Goal: Task Accomplishment & Management: Use online tool/utility

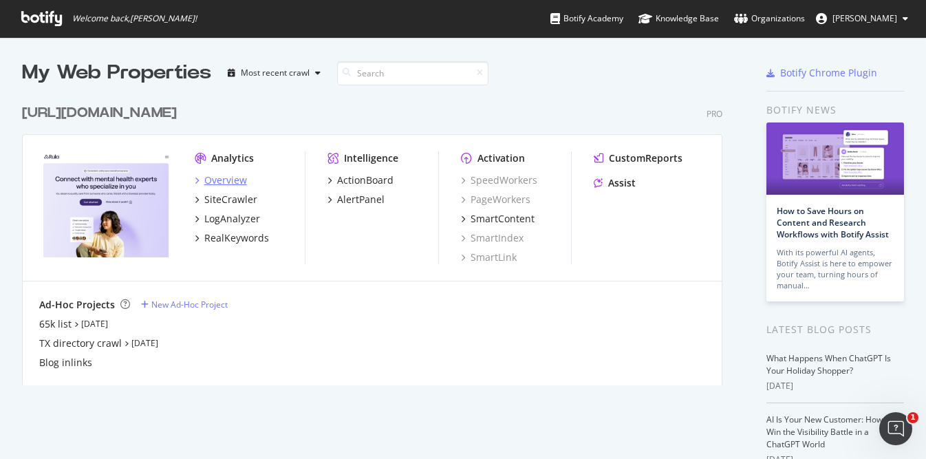
click at [237, 176] on div "Overview" at bounding box center [225, 180] width 43 height 14
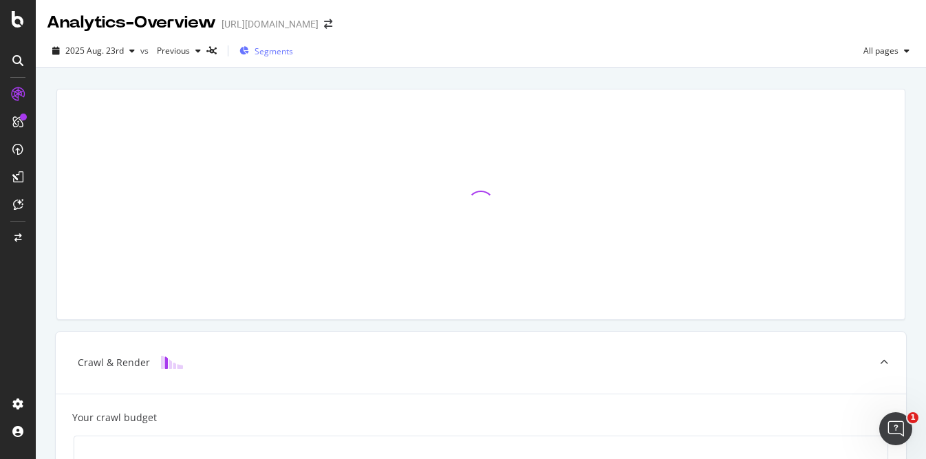
click at [260, 53] on span "Segments" at bounding box center [273, 51] width 39 height 12
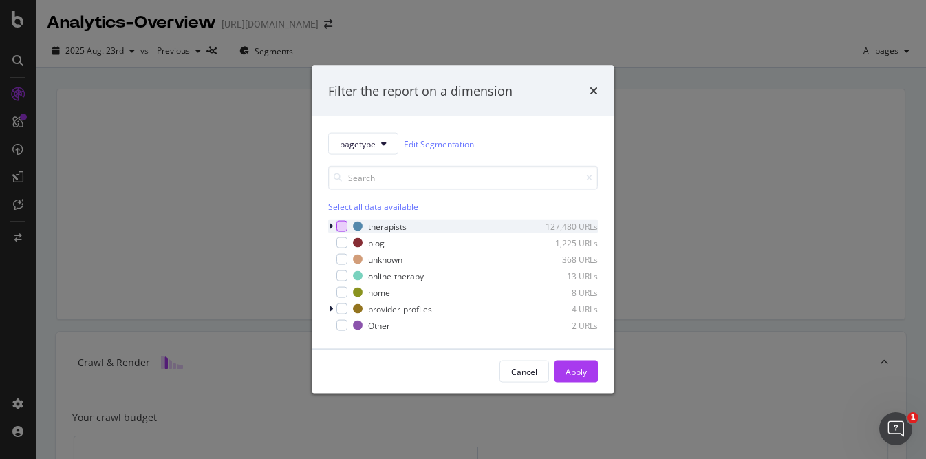
click at [347, 224] on div "modal" at bounding box center [341, 226] width 11 height 11
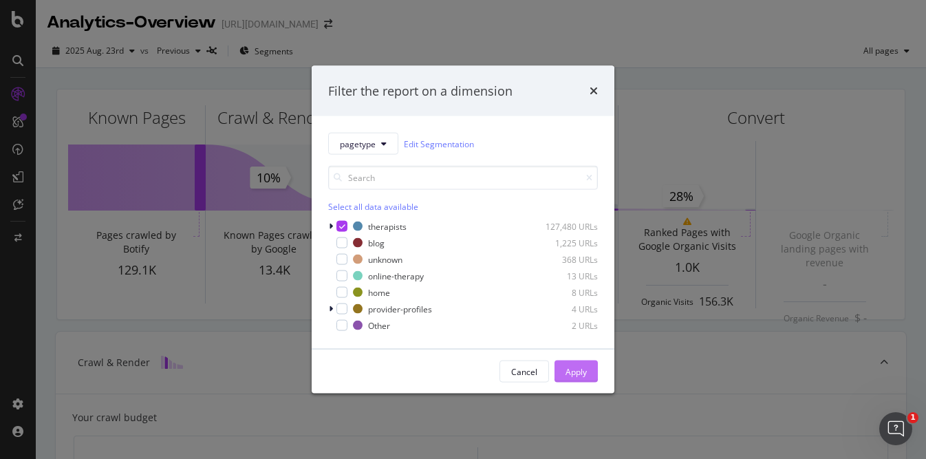
click at [572, 367] on div "Apply" at bounding box center [575, 371] width 21 height 12
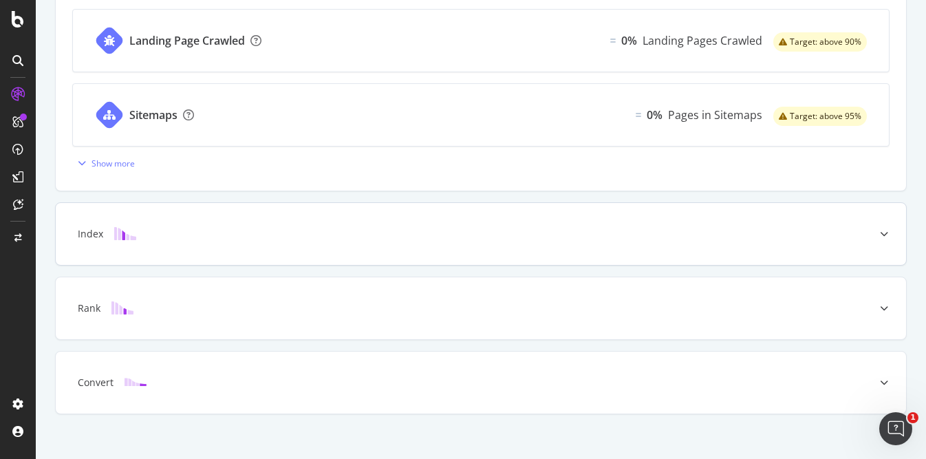
scroll to position [593, 0]
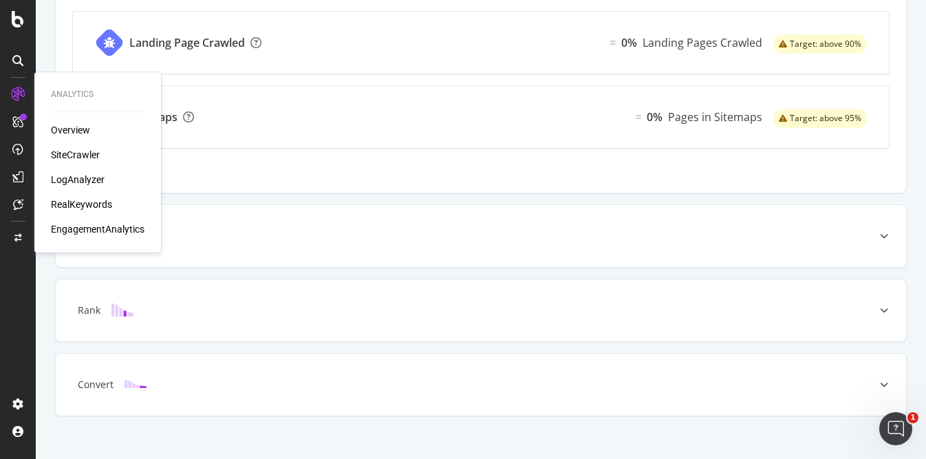
click at [74, 157] on div "SiteCrawler" at bounding box center [75, 155] width 49 height 14
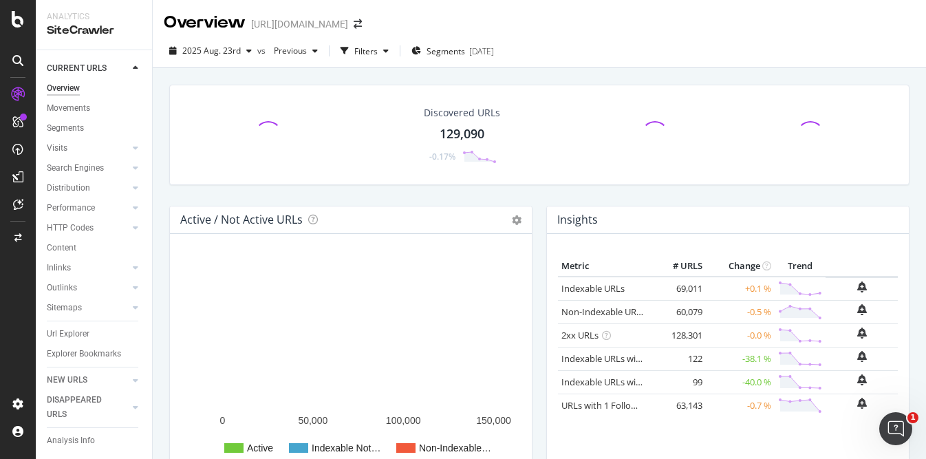
scroll to position [3, 0]
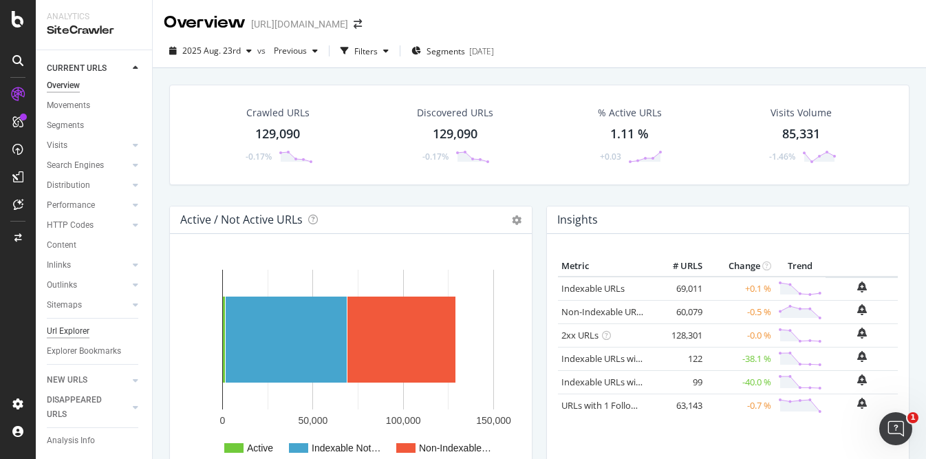
click at [83, 334] on div "Url Explorer" at bounding box center [68, 331] width 43 height 14
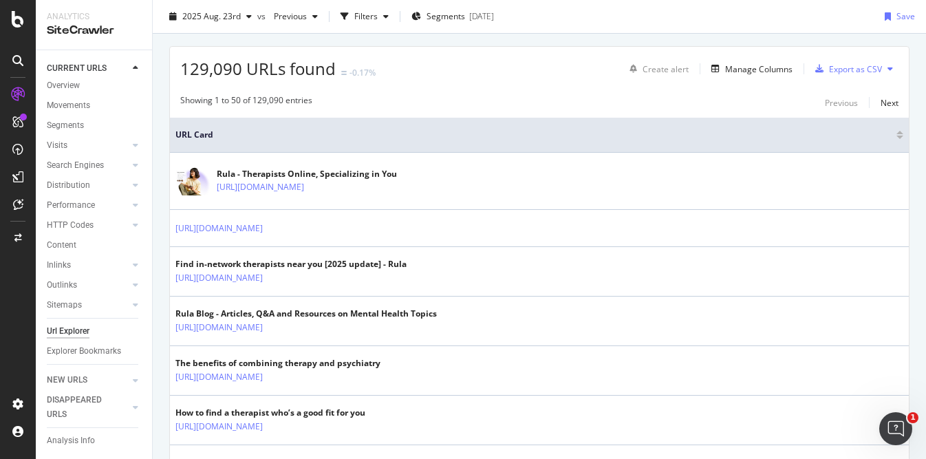
scroll to position [205, 0]
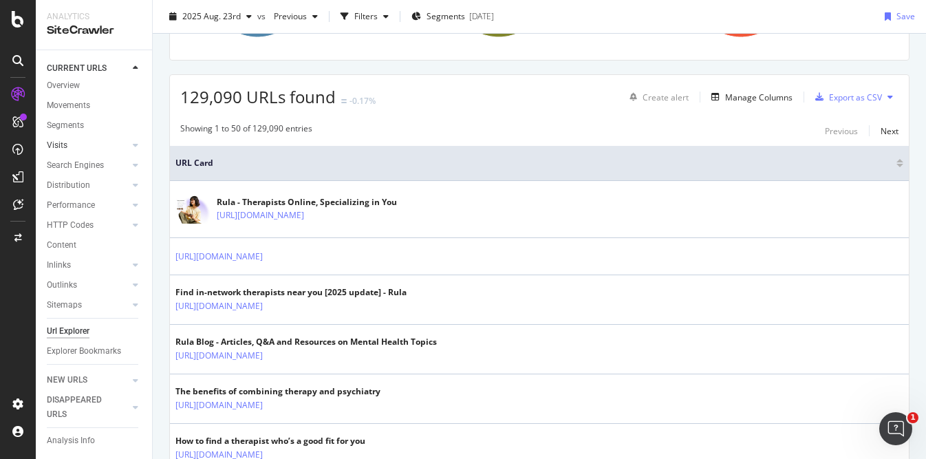
click at [80, 152] on link "Visits" at bounding box center [88, 145] width 82 height 14
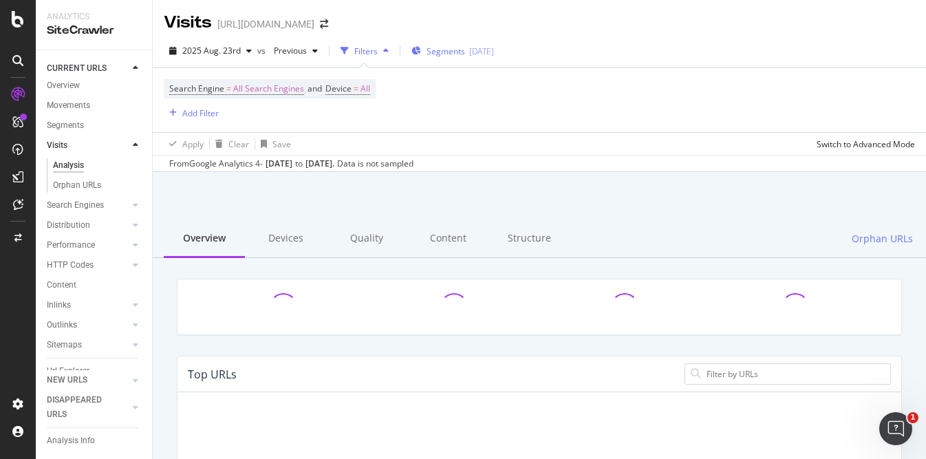
click at [436, 50] on span "Segments" at bounding box center [445, 51] width 39 height 12
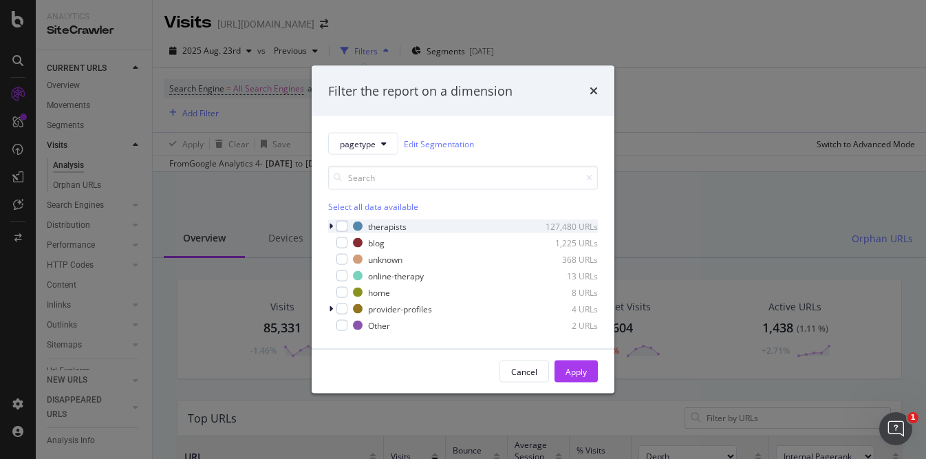
scroll to position [413, 724]
click at [347, 225] on div "therapists 127,480 URLs" at bounding box center [463, 226] width 270 height 14
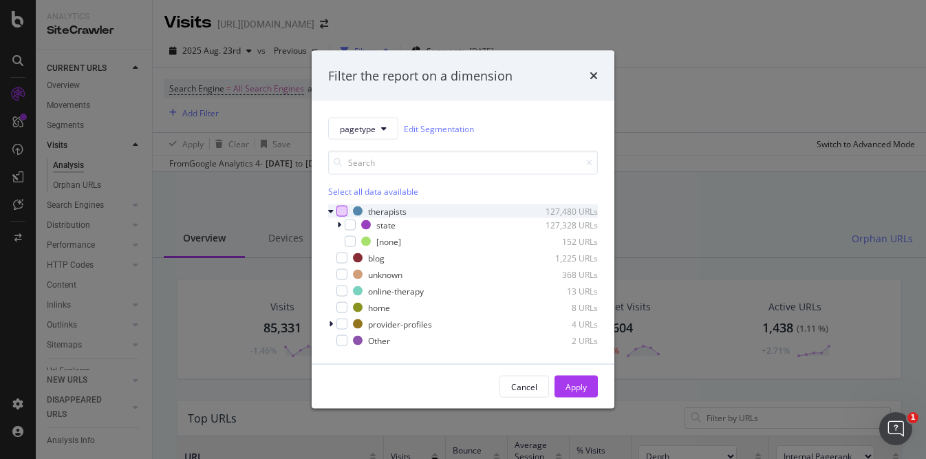
click at [339, 210] on div "modal" at bounding box center [341, 211] width 11 height 11
click at [577, 382] on div "Apply" at bounding box center [575, 386] width 21 height 12
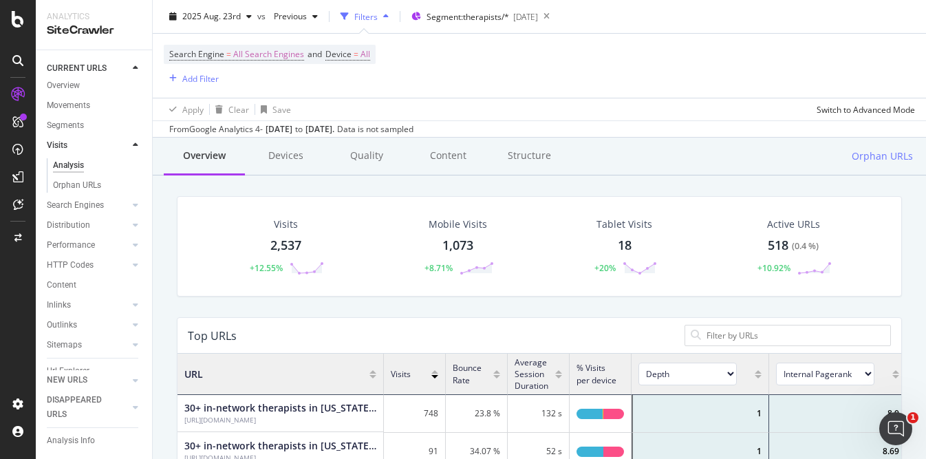
scroll to position [11, 0]
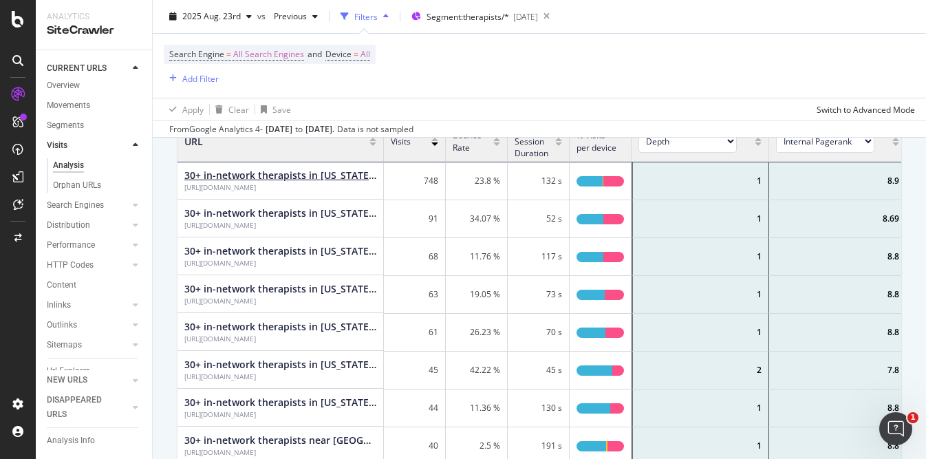
click at [340, 173] on div "30+ in-network therapists in California [2025 update] - Rula" at bounding box center [280, 176] width 192 height 14
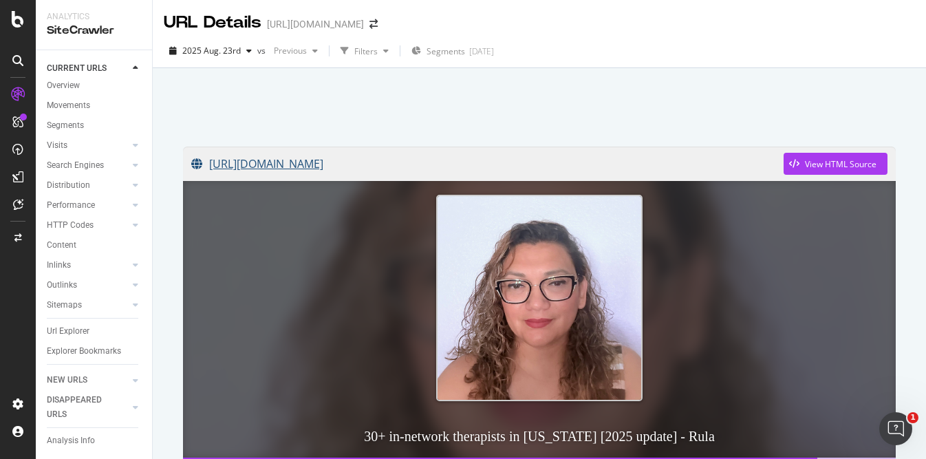
click at [365, 166] on link "https://www.rula.com/therapists/ca" at bounding box center [487, 163] width 592 height 34
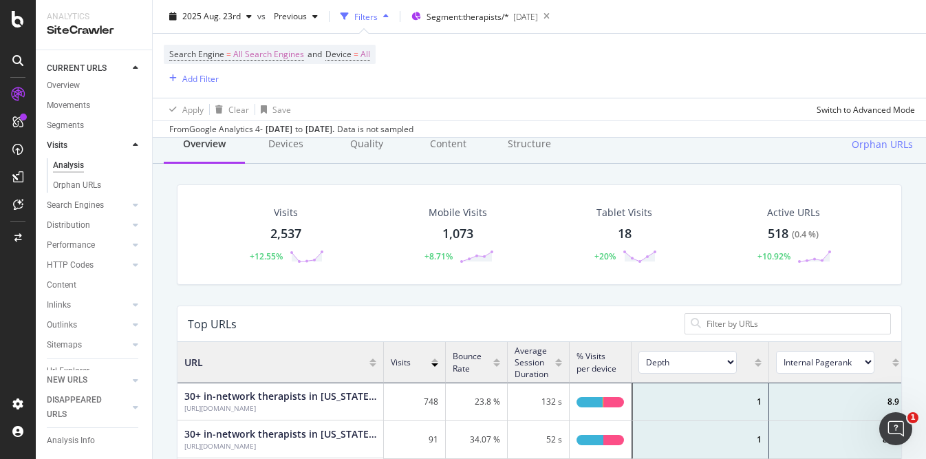
scroll to position [92, 0]
click at [468, 212] on div "Mobile Visits" at bounding box center [457, 215] width 58 height 14
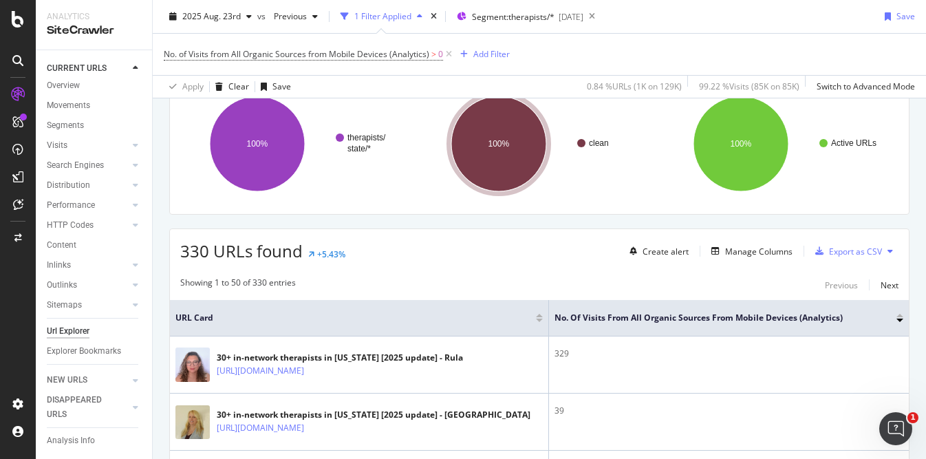
scroll to position [237, 0]
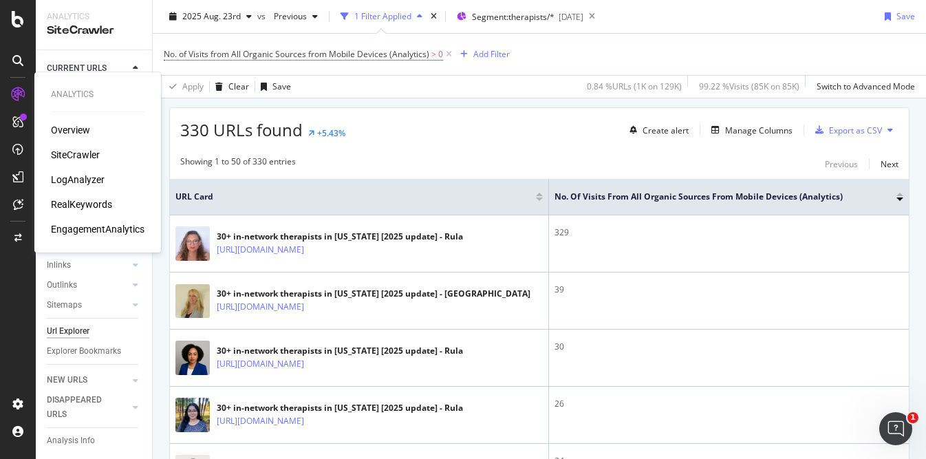
click at [66, 124] on div "Overview" at bounding box center [70, 130] width 39 height 14
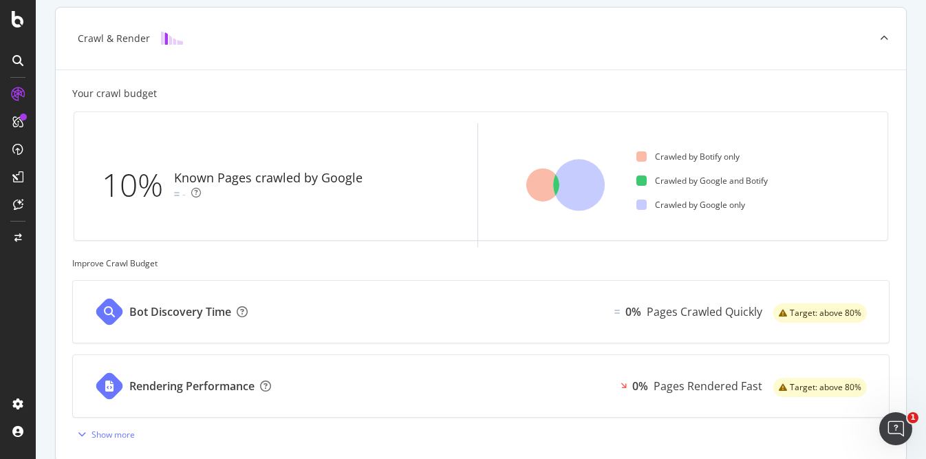
scroll to position [238, 0]
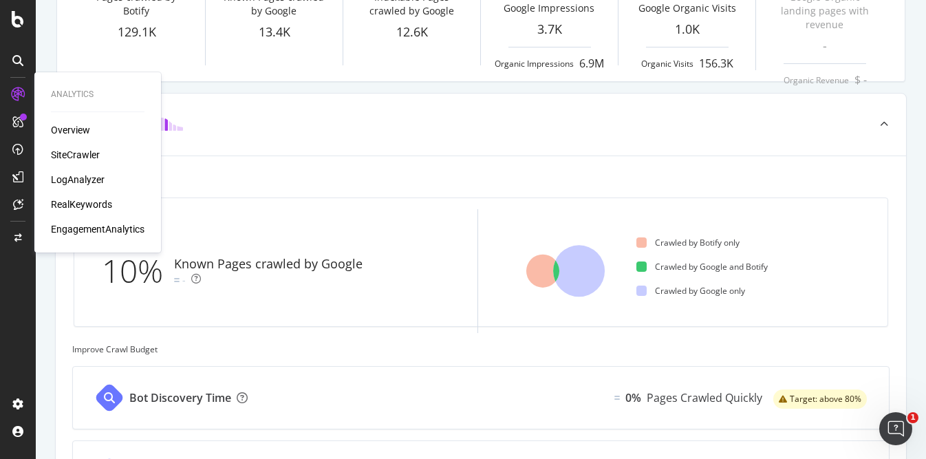
click at [72, 149] on div "SiteCrawler" at bounding box center [75, 155] width 49 height 14
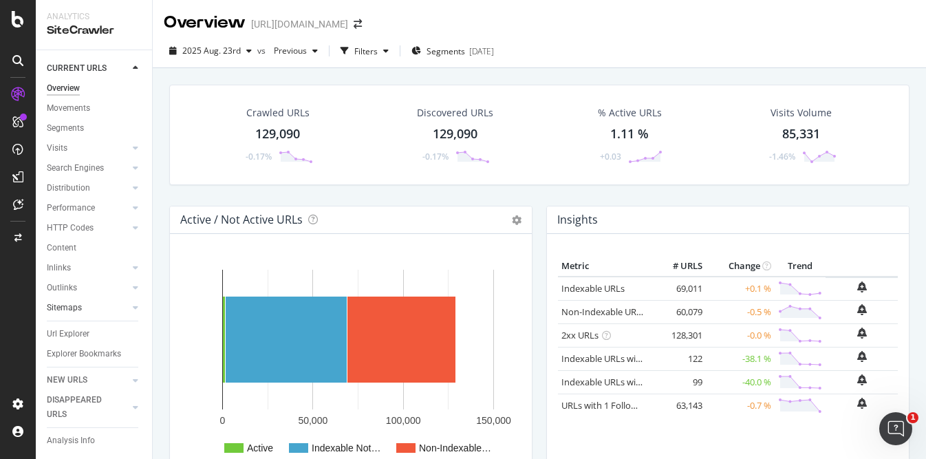
scroll to position [3, 0]
click at [133, 147] on icon at bounding box center [136, 145] width 6 height 8
click at [90, 167] on link "Analysis" at bounding box center [97, 165] width 89 height 14
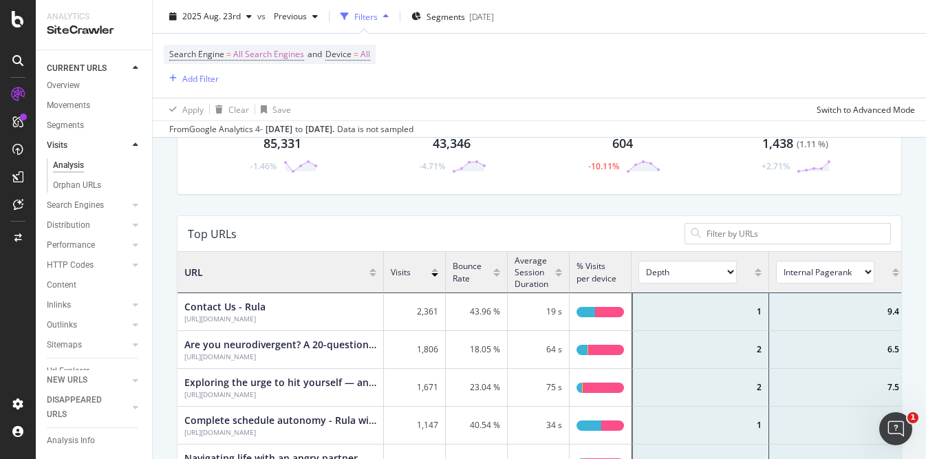
scroll to position [127, 0]
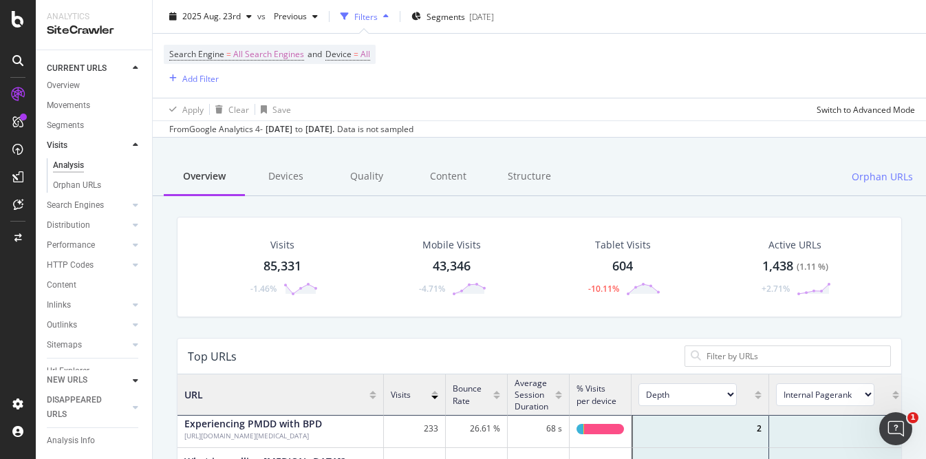
click at [133, 378] on icon at bounding box center [136, 380] width 6 height 8
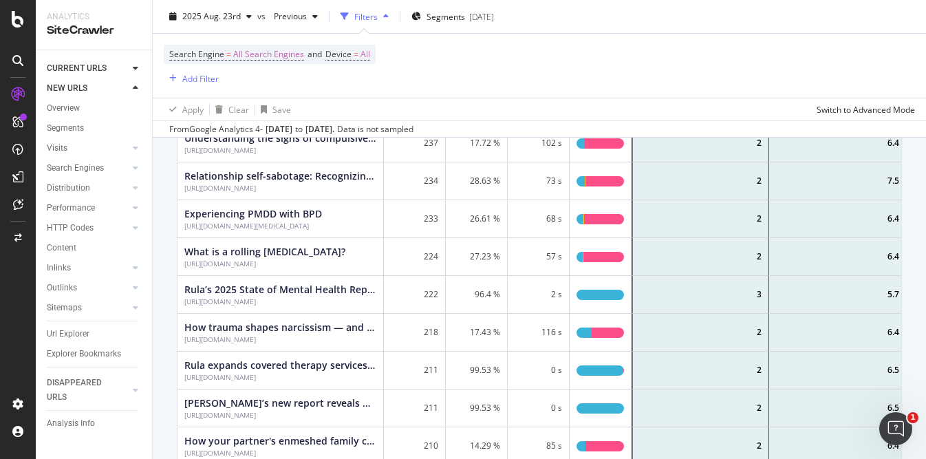
scroll to position [0, 0]
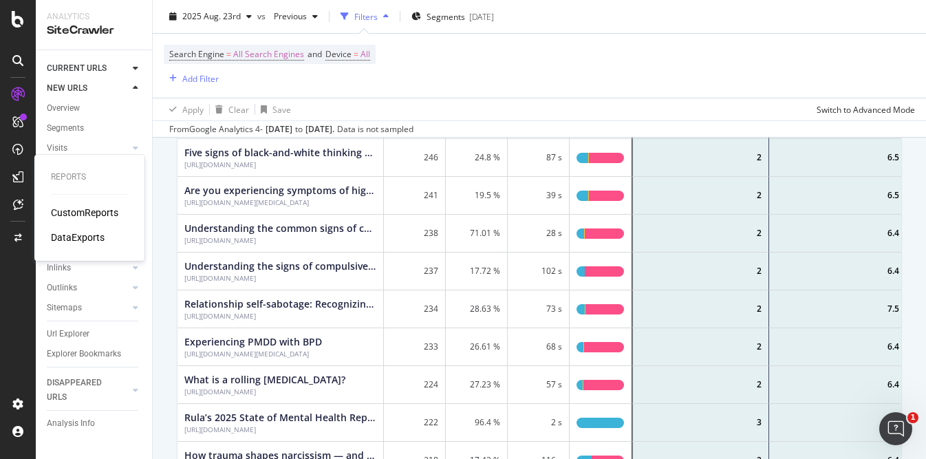
click at [80, 216] on div "CustomReports" at bounding box center [84, 213] width 67 height 14
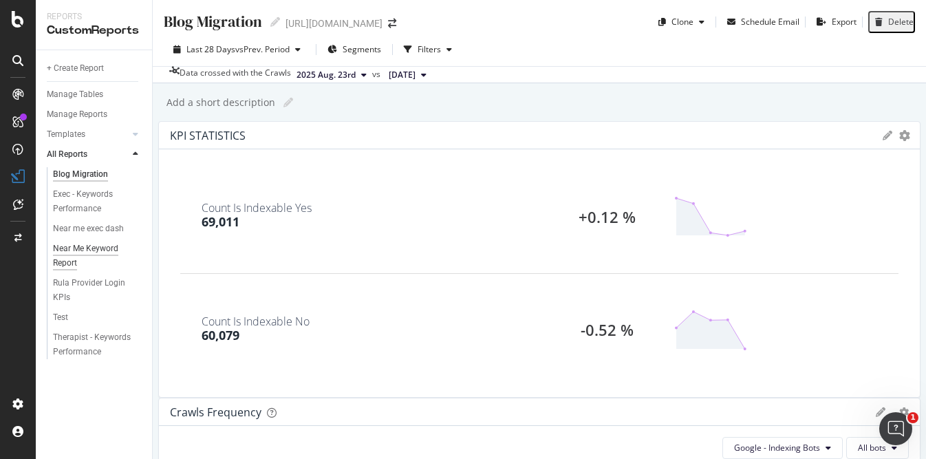
click at [94, 261] on div "Near Me Keyword Report" at bounding box center [92, 255] width 78 height 29
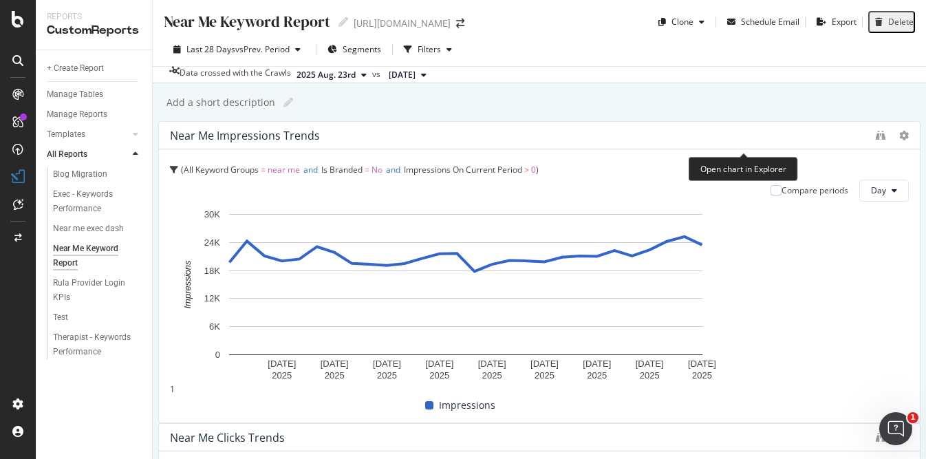
click at [876, 140] on icon "binoculars" at bounding box center [881, 136] width 10 height 10
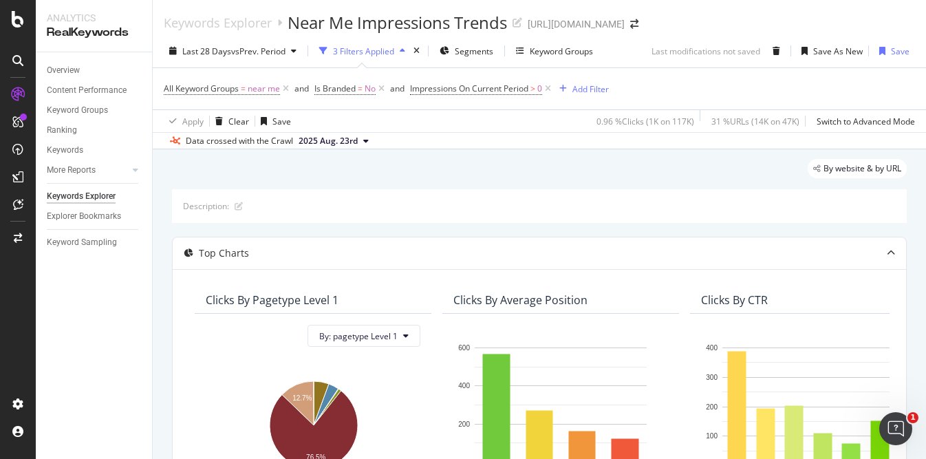
click at [387, 51] on div "3 Filters Applied" at bounding box center [363, 51] width 61 height 12
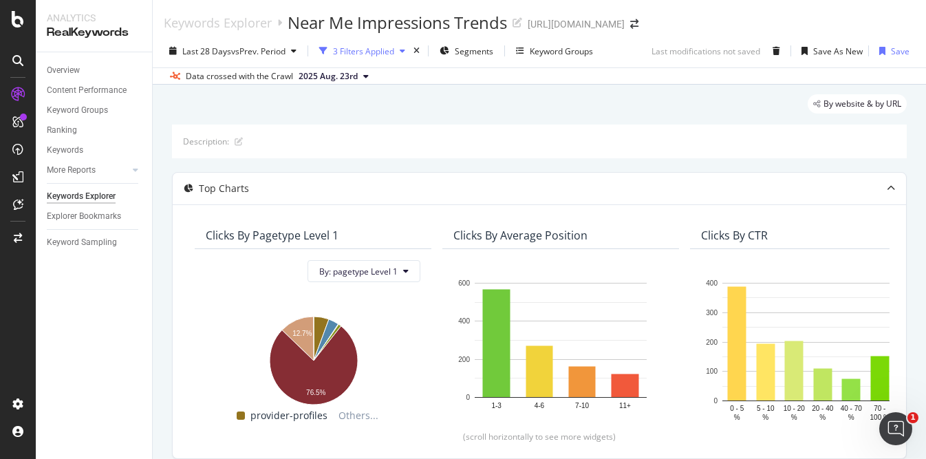
click at [387, 51] on div "3 Filters Applied" at bounding box center [363, 51] width 61 height 12
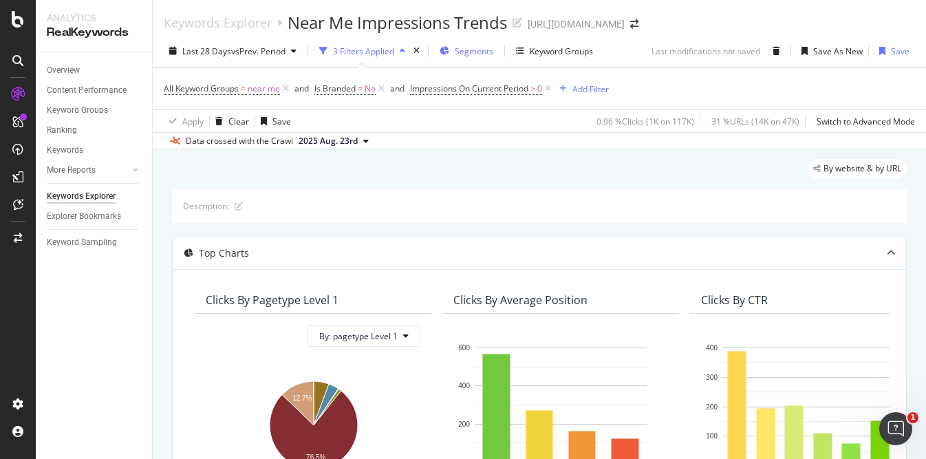
click at [471, 51] on span "Segments" at bounding box center [474, 51] width 39 height 12
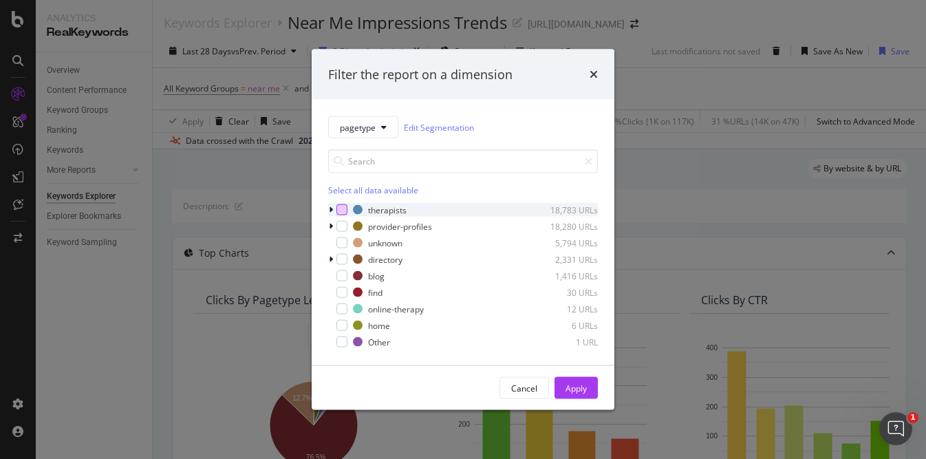
click at [345, 208] on div "modal" at bounding box center [341, 209] width 11 height 11
click at [583, 378] on div "Apply" at bounding box center [575, 388] width 21 height 21
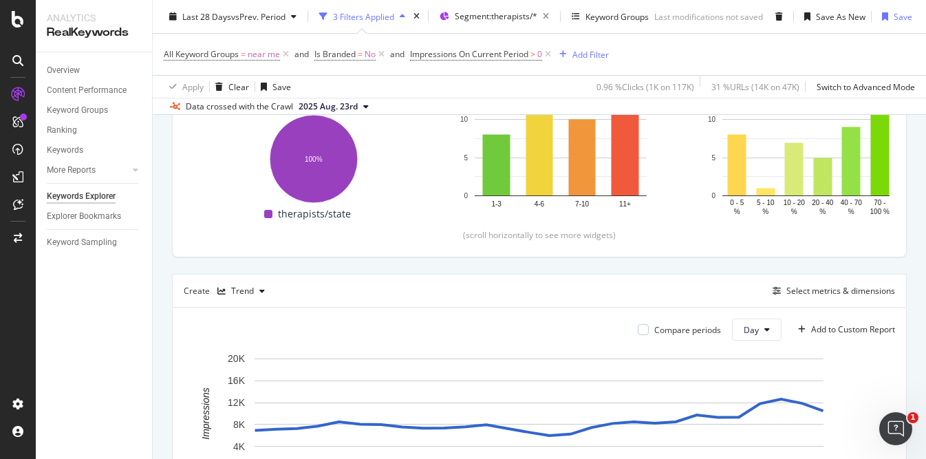
scroll to position [263, 0]
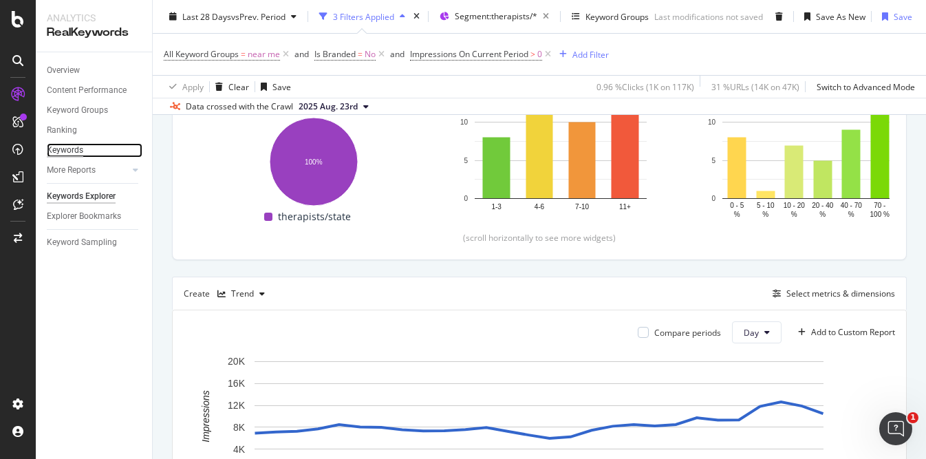
click at [69, 152] on div "Keywords" at bounding box center [65, 150] width 36 height 14
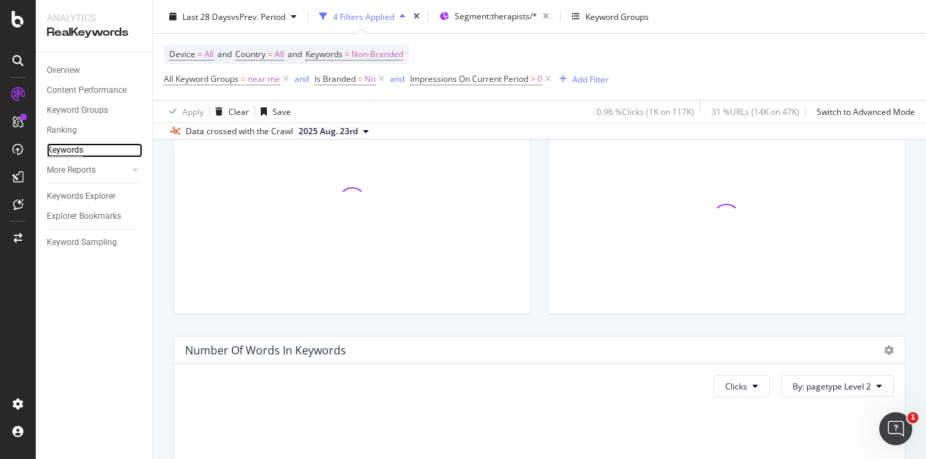
scroll to position [327, 0]
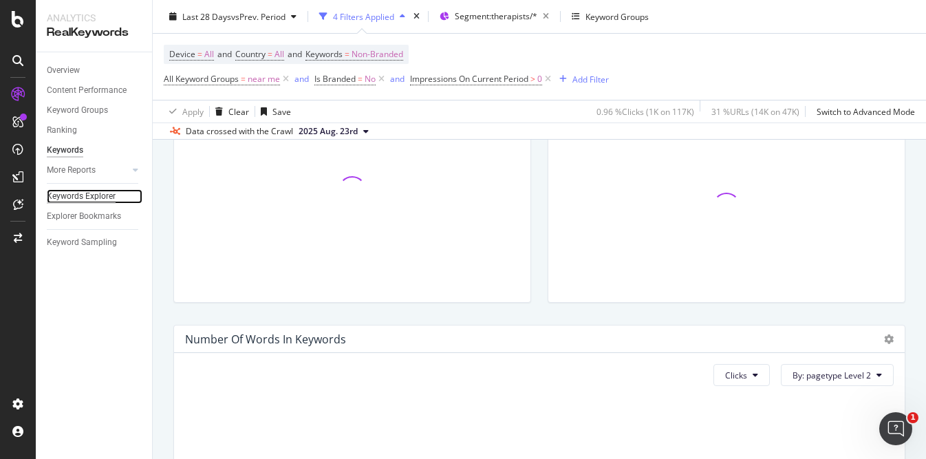
click at [94, 192] on div "Keywords Explorer" at bounding box center [81, 196] width 69 height 14
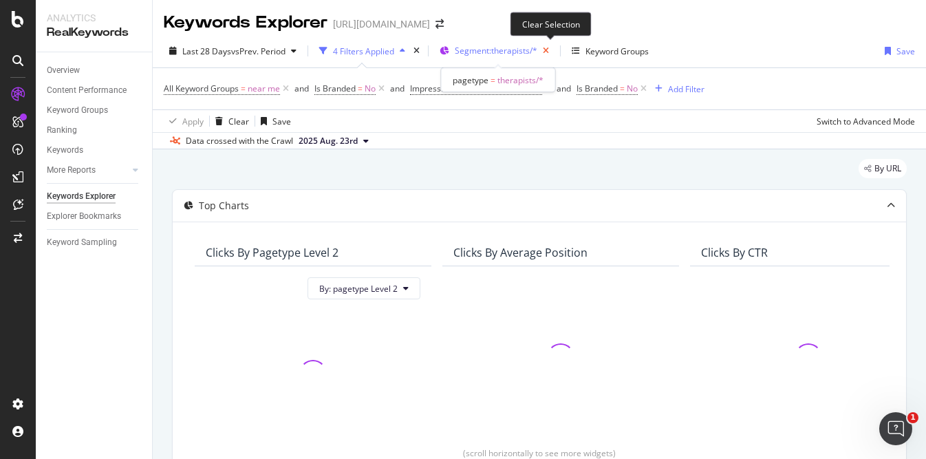
click at [552, 54] on icon "button" at bounding box center [545, 50] width 17 height 19
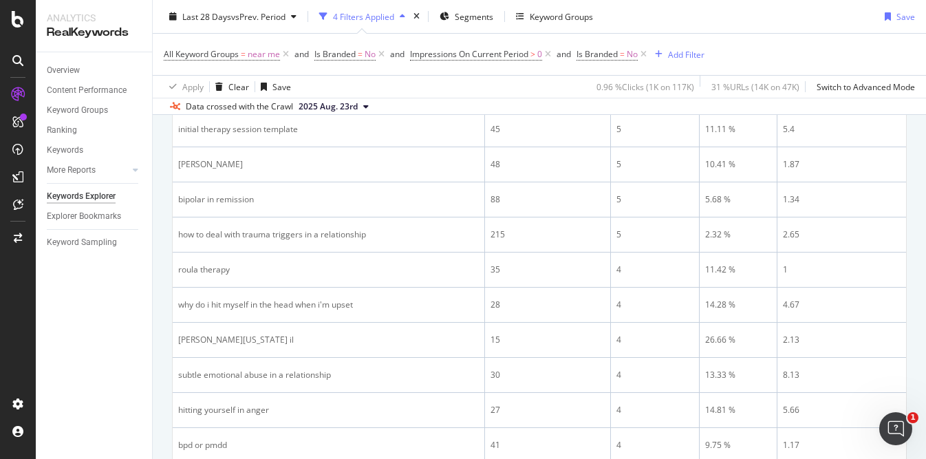
scroll to position [1118, 0]
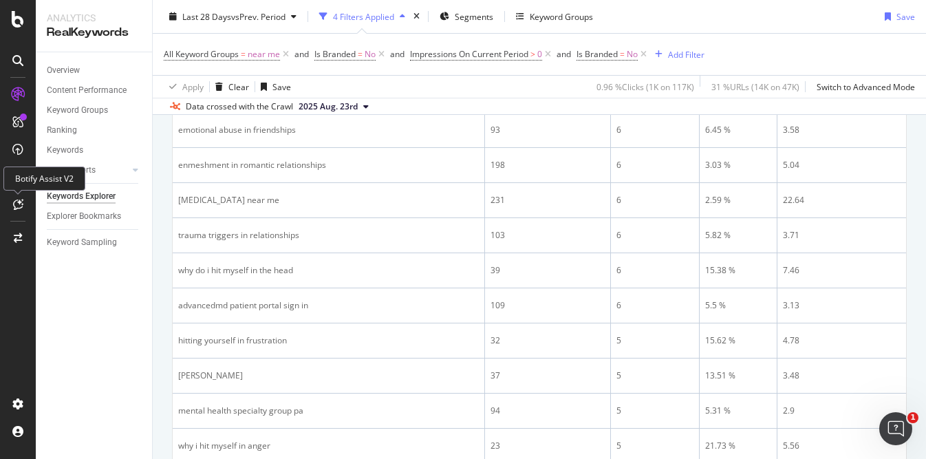
click at [21, 178] on div "Botify Assist V2" at bounding box center [44, 178] width 82 height 24
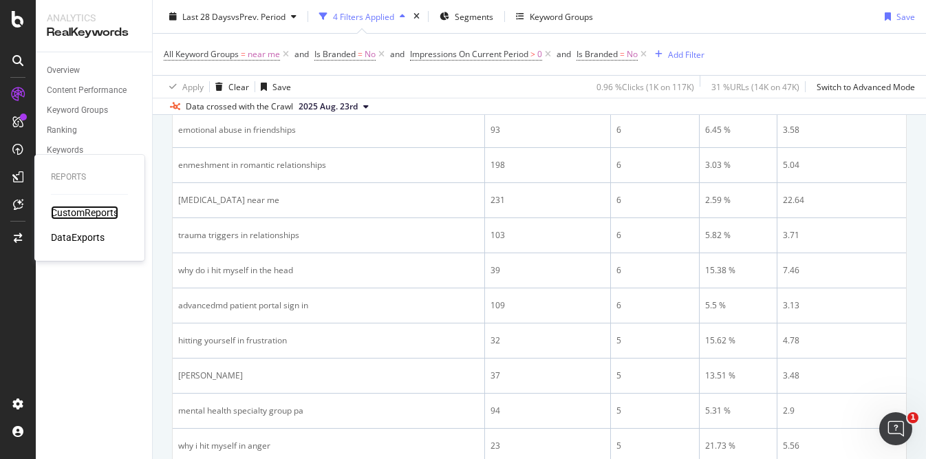
click at [70, 210] on div "CustomReports" at bounding box center [84, 213] width 67 height 14
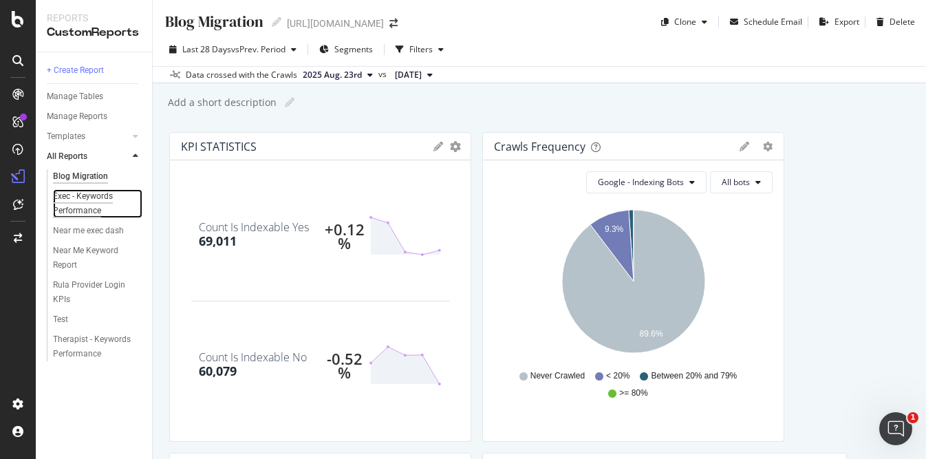
click at [109, 200] on div "Exec - Keywords Performance" at bounding box center [93, 203] width 80 height 29
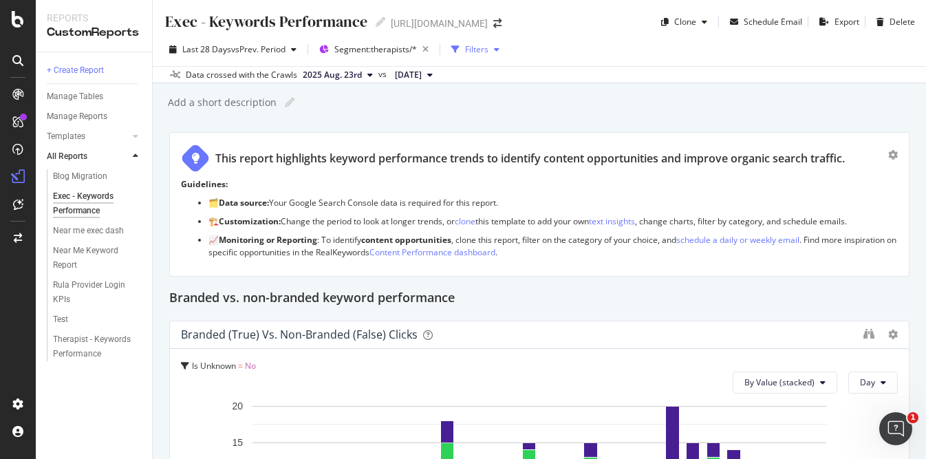
click at [503, 52] on div "button" at bounding box center [496, 49] width 17 height 8
click at [576, 107] on div "Add a short description Add a short description" at bounding box center [545, 102] width 759 height 21
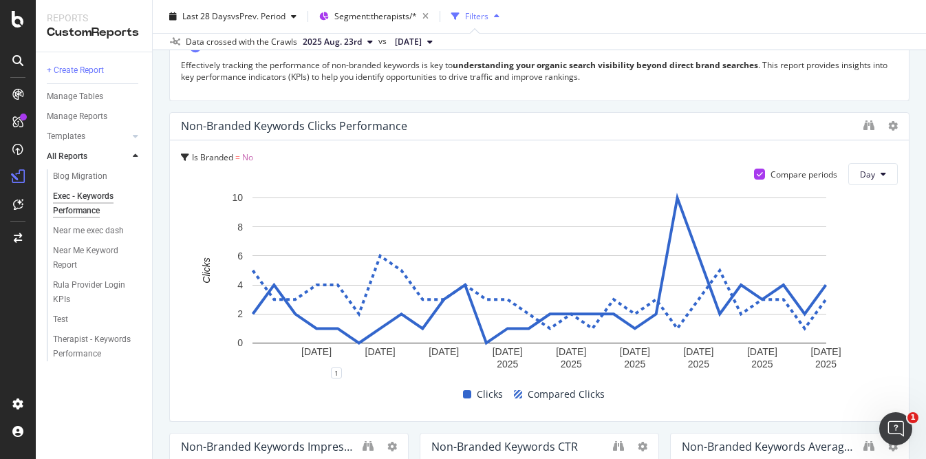
scroll to position [554, 0]
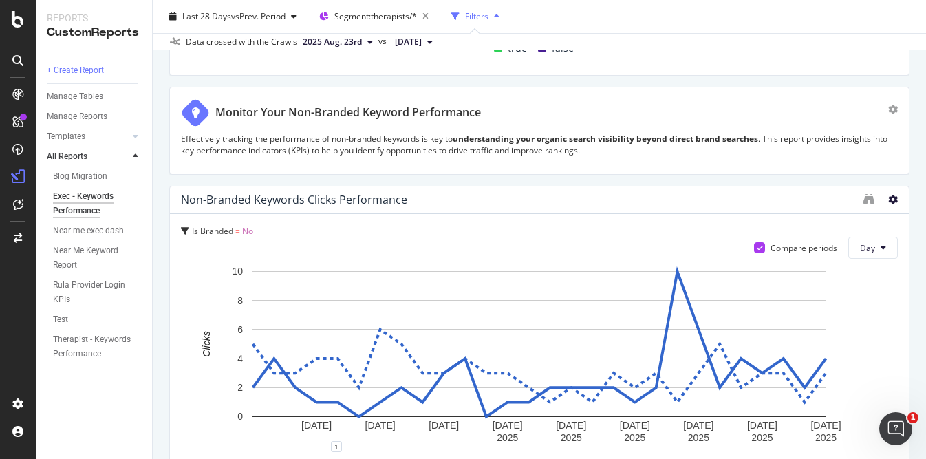
click at [889, 199] on icon at bounding box center [893, 200] width 10 height 10
click at [743, 217] on div "Is Branded = No Compare periods Day 1 Aug. 2025 4 Aug. 2025 7 Aug. 2025 10 Aug.…" at bounding box center [539, 354] width 739 height 281
click at [871, 199] on icon "binoculars" at bounding box center [868, 198] width 11 height 11
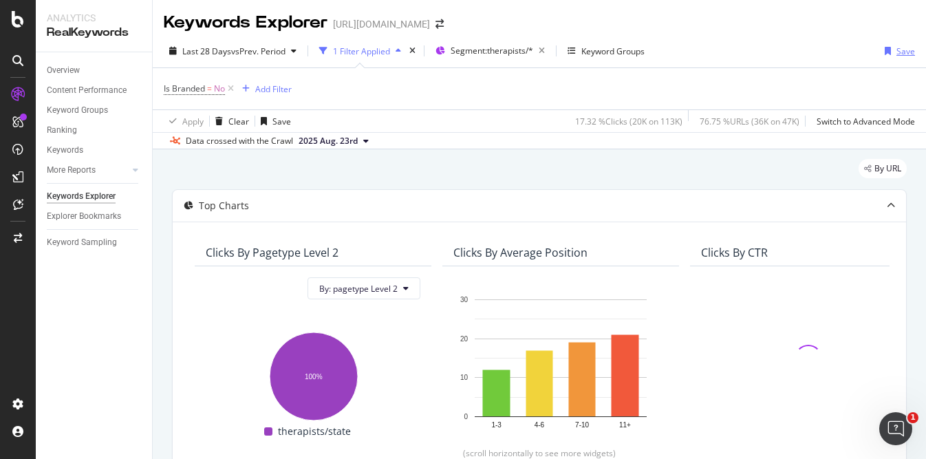
click at [898, 51] on div "Save" at bounding box center [905, 51] width 19 height 12
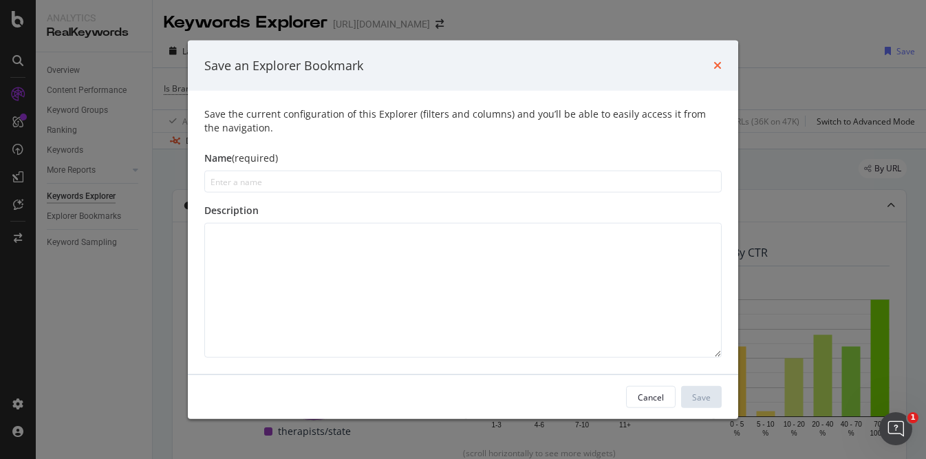
click at [716, 67] on icon "times" at bounding box center [717, 65] width 8 height 11
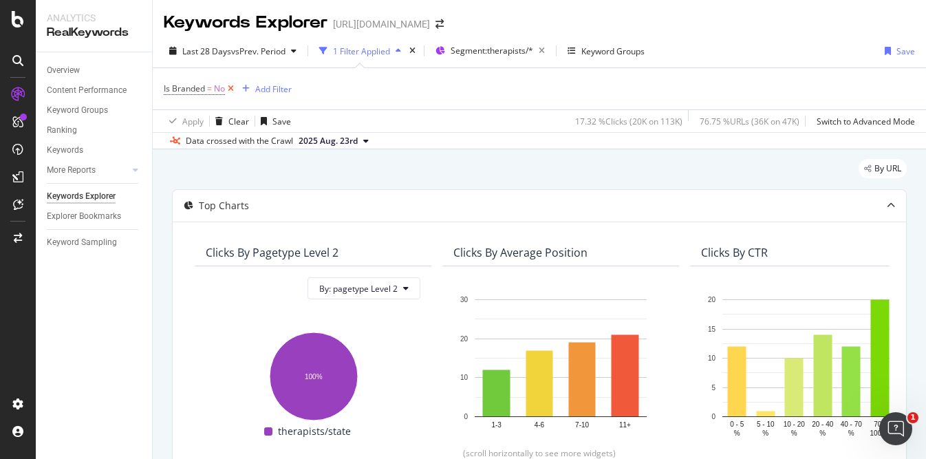
click at [232, 89] on icon at bounding box center [231, 89] width 12 height 14
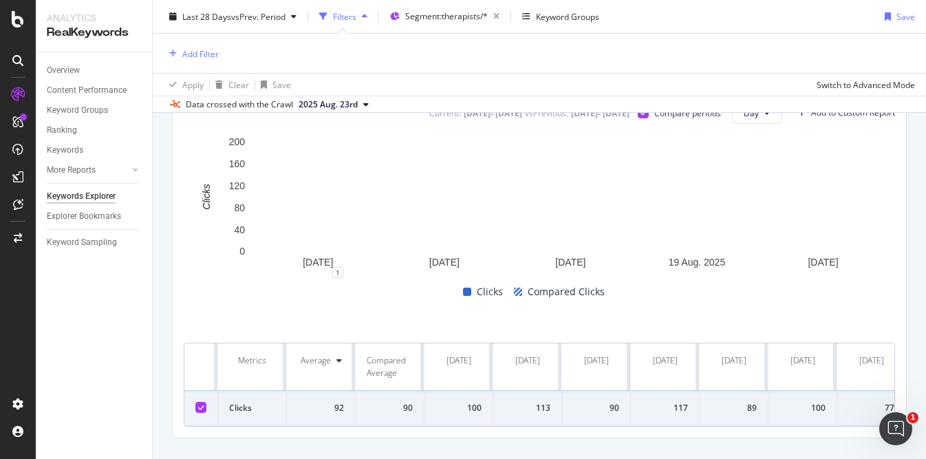
scroll to position [443, 0]
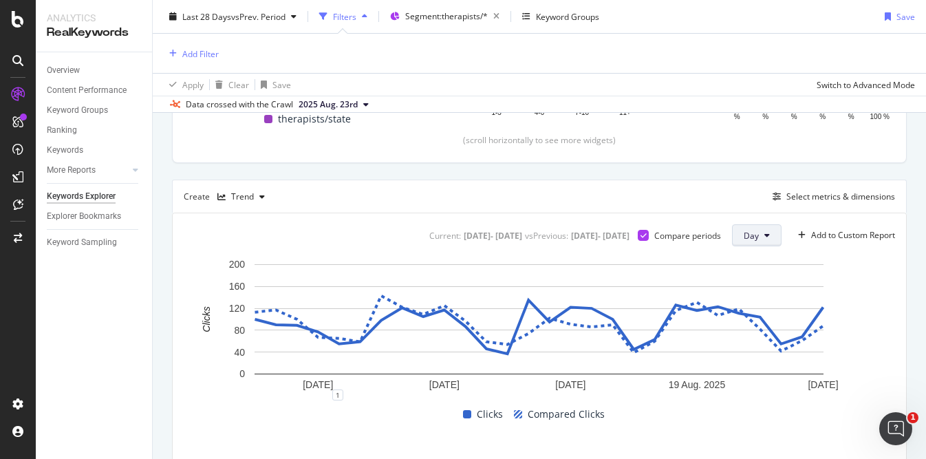
click at [749, 235] on span "Day" at bounding box center [750, 236] width 15 height 12
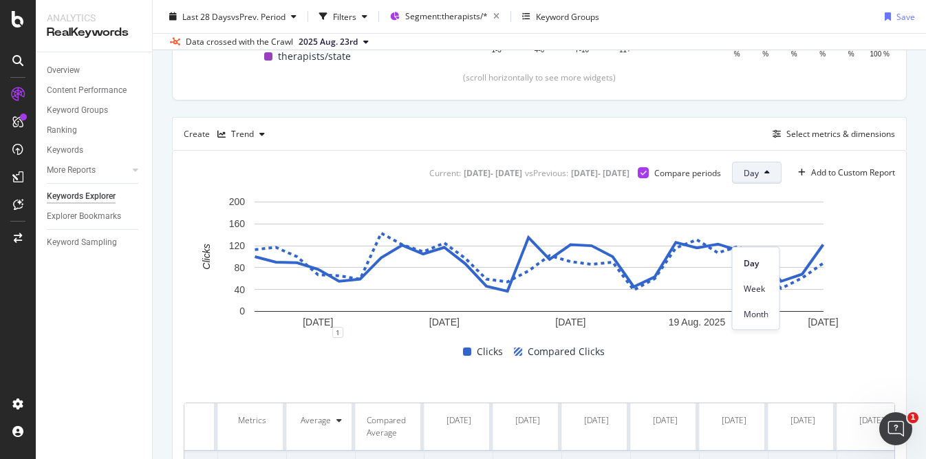
scroll to position [248, 0]
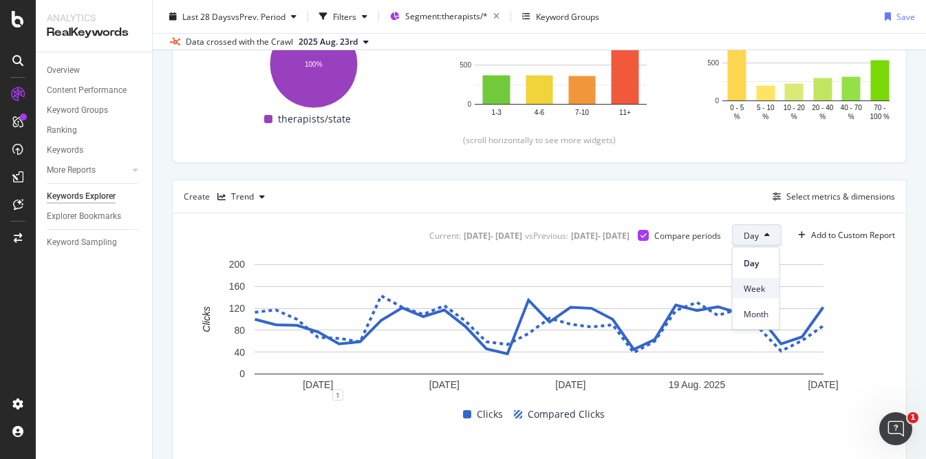
click at [746, 280] on div "Week" at bounding box center [755, 289] width 47 height 20
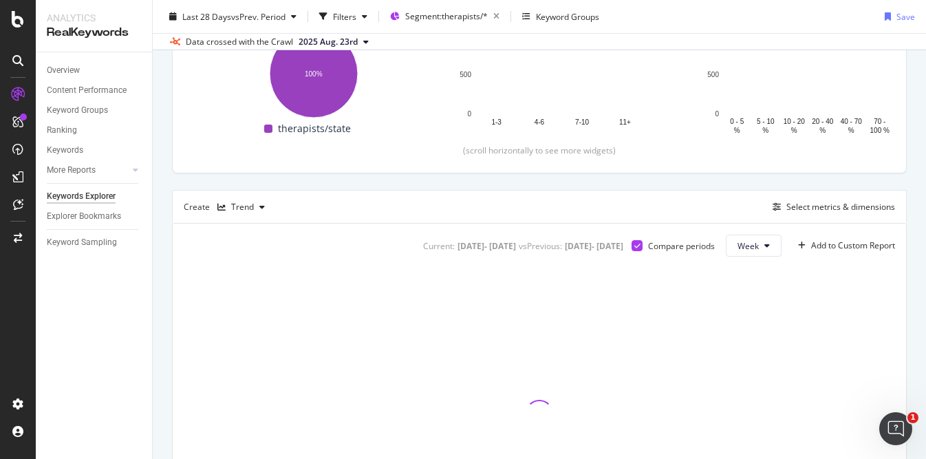
scroll to position [226, 0]
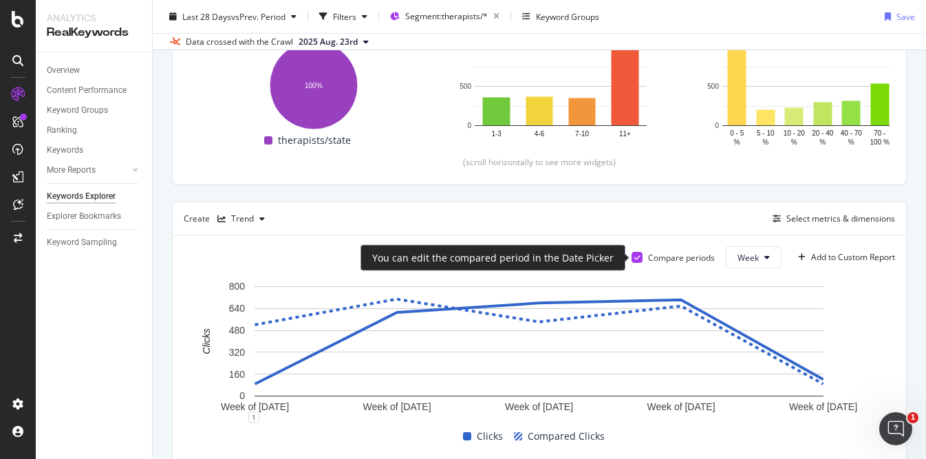
click at [453, 255] on div "You can edit the compared period in the Date Picker" at bounding box center [492, 258] width 241 height 14
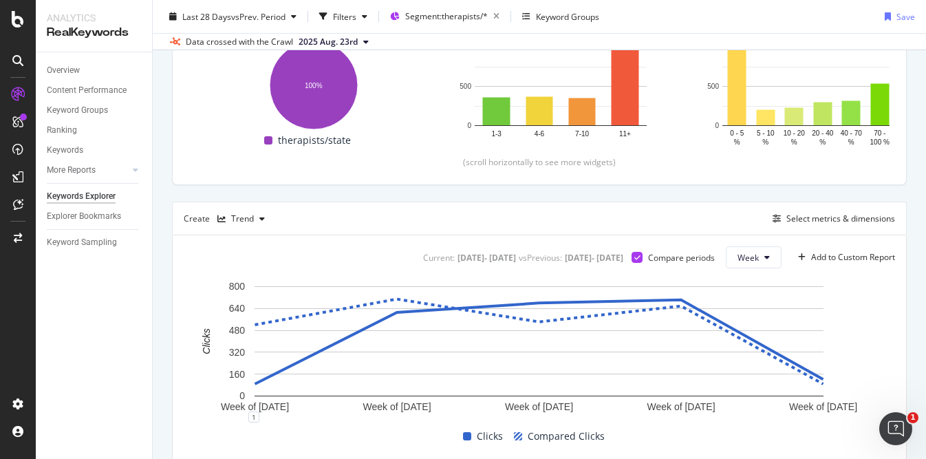
scroll to position [0, 0]
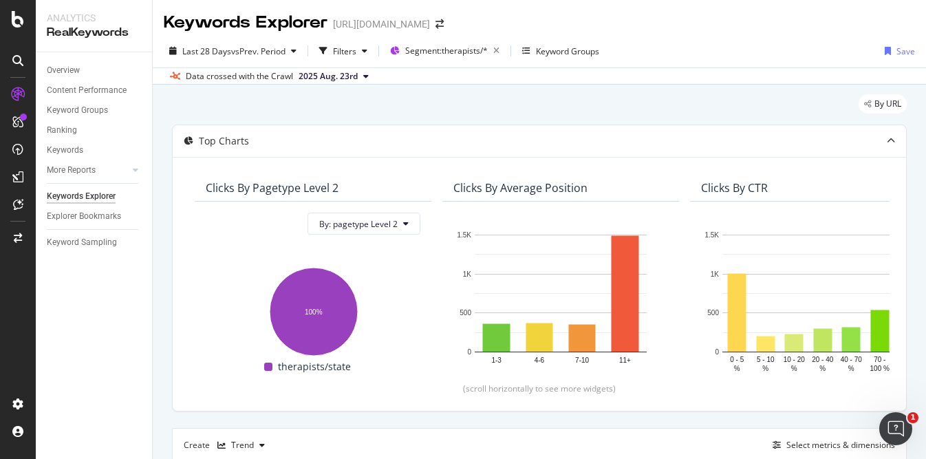
click at [350, 76] on span "2025 Aug. 23rd" at bounding box center [327, 76] width 59 height 12
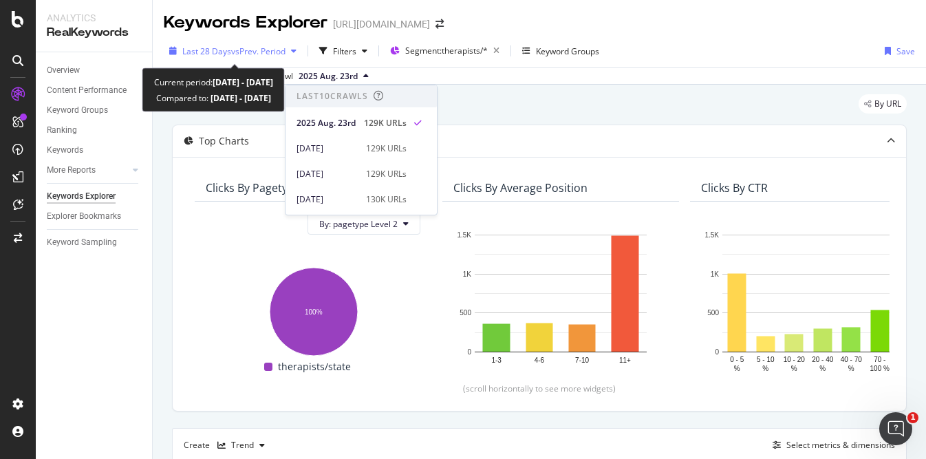
click at [285, 47] on span "vs Prev. Period" at bounding box center [258, 51] width 54 height 12
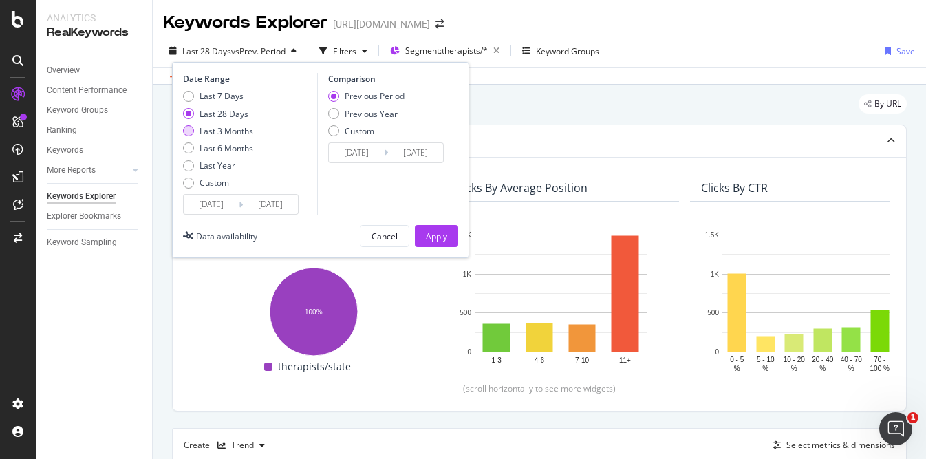
click at [239, 136] on div "Last 3 Months" at bounding box center [226, 131] width 54 height 12
type input "2025/05/26"
type input "2025/02/23"
type input "2025/05/25"
click at [420, 229] on button "Apply" at bounding box center [436, 236] width 43 height 22
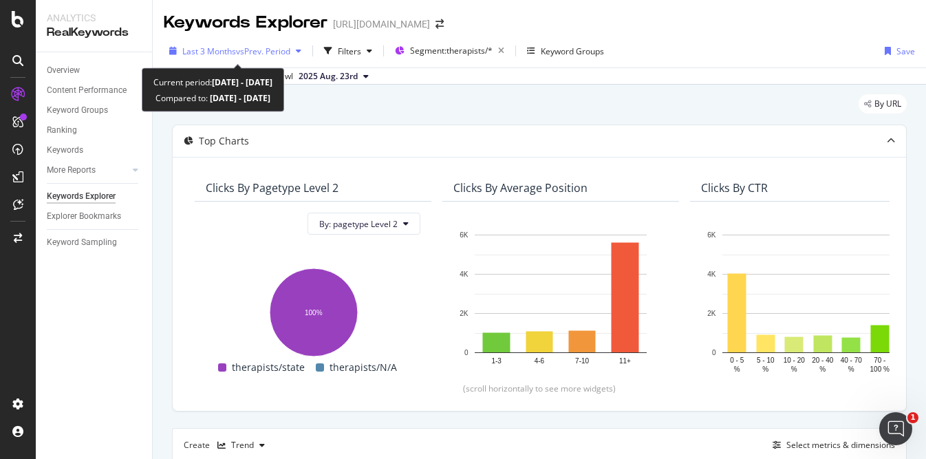
click at [301, 52] on icon "button" at bounding box center [299, 51] width 6 height 8
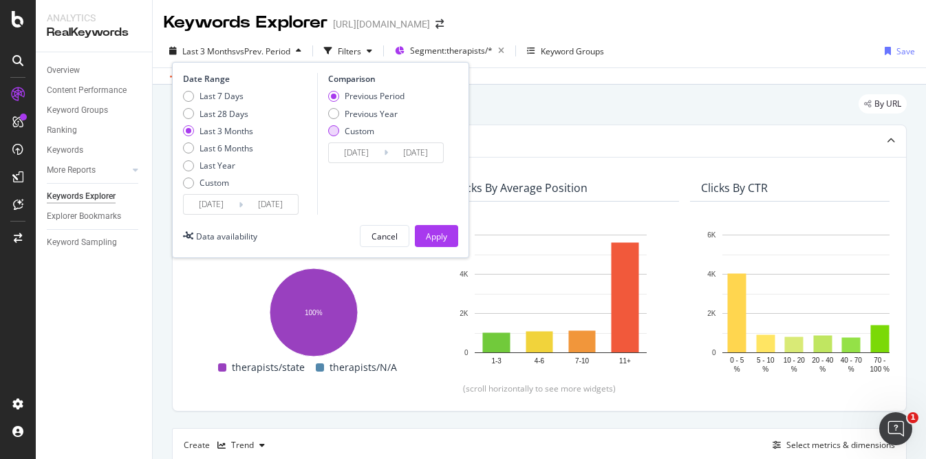
click at [336, 131] on div "Custom" at bounding box center [333, 130] width 11 height 11
click at [226, 112] on div "Last 28 Days" at bounding box center [223, 114] width 49 height 12
type input "2025/07/29"
click at [443, 241] on div "Apply" at bounding box center [436, 236] width 21 height 21
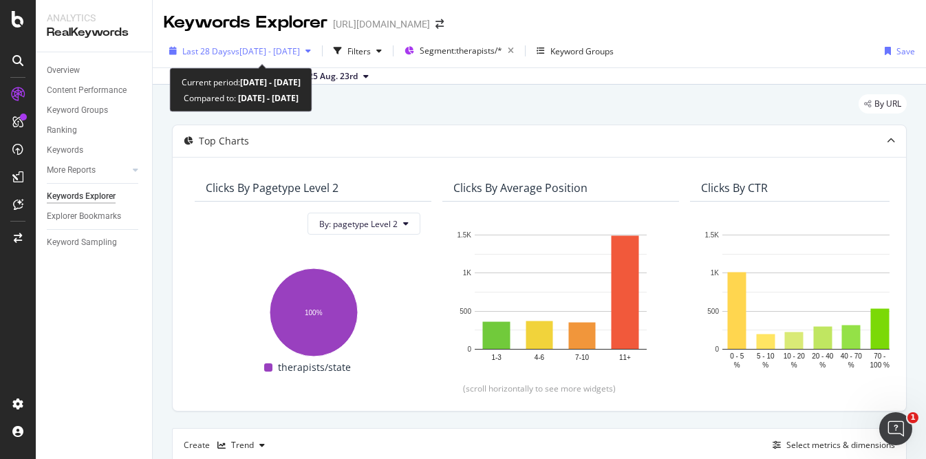
click at [293, 50] on span "vs 2025 Feb. 23rd - May. 25th" at bounding box center [265, 51] width 69 height 12
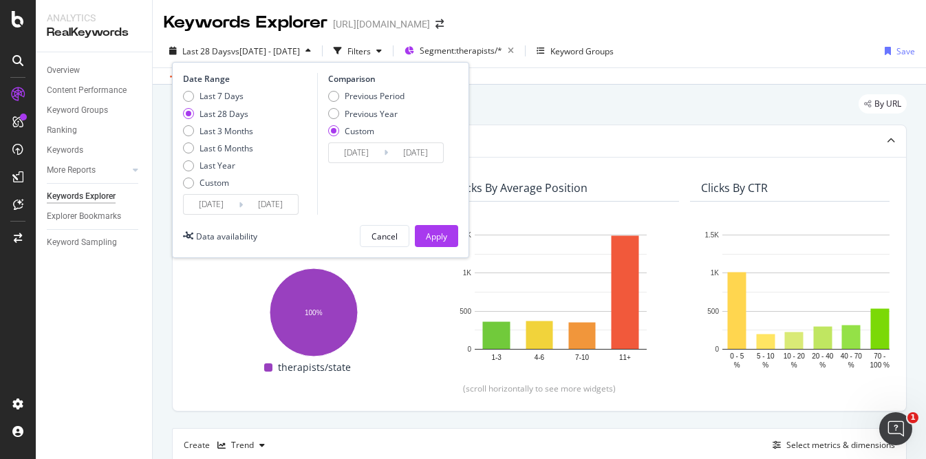
click at [237, 115] on div "Last 28 Days" at bounding box center [223, 114] width 49 height 12
click at [226, 182] on div "Custom" at bounding box center [214, 183] width 30 height 12
click at [228, 205] on input "2025/07/29" at bounding box center [211, 204] width 55 height 19
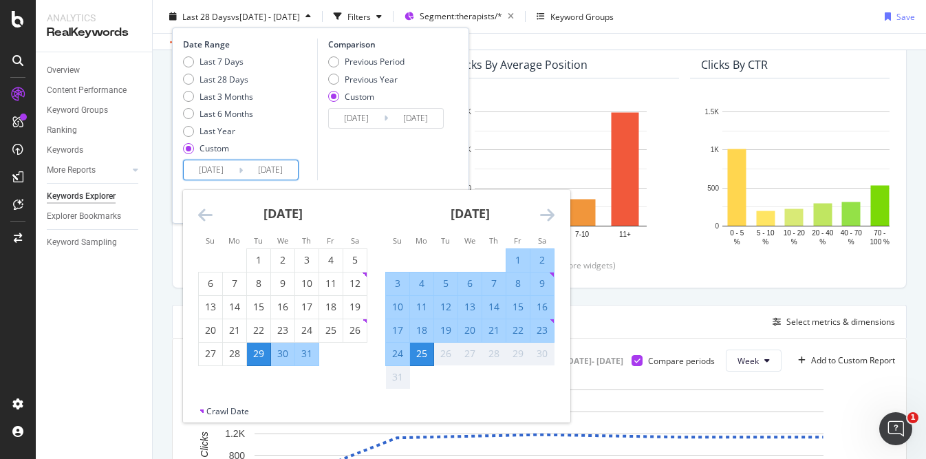
scroll to position [129, 0]
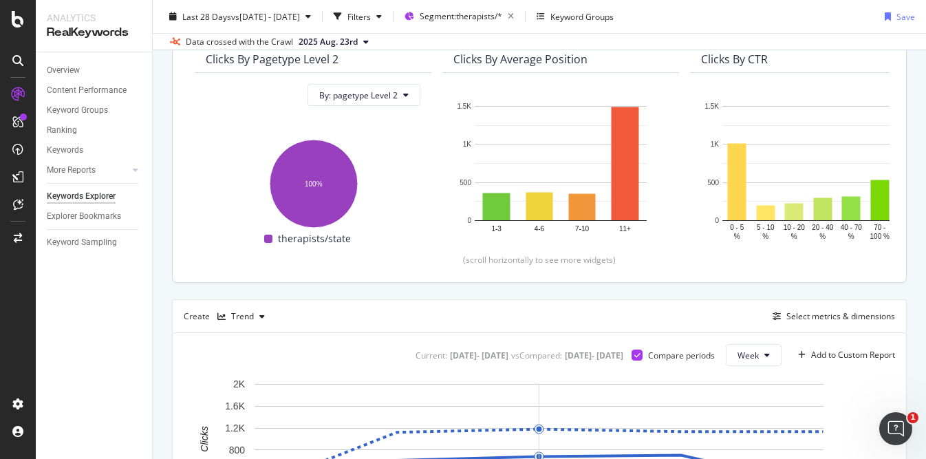
click at [660, 279] on div "Clicks By pagetype Level 2 By: pagetype Level 2 Hold CMD (⌘) while clicking to …" at bounding box center [539, 155] width 733 height 254
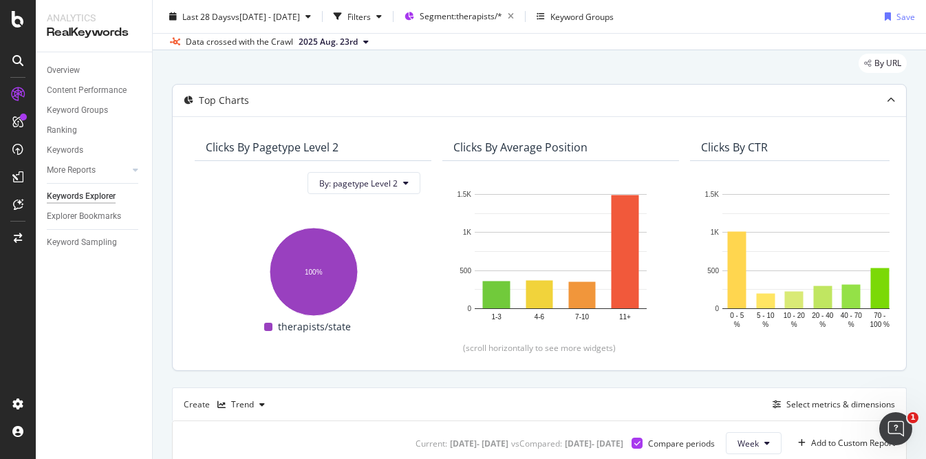
scroll to position [0, 0]
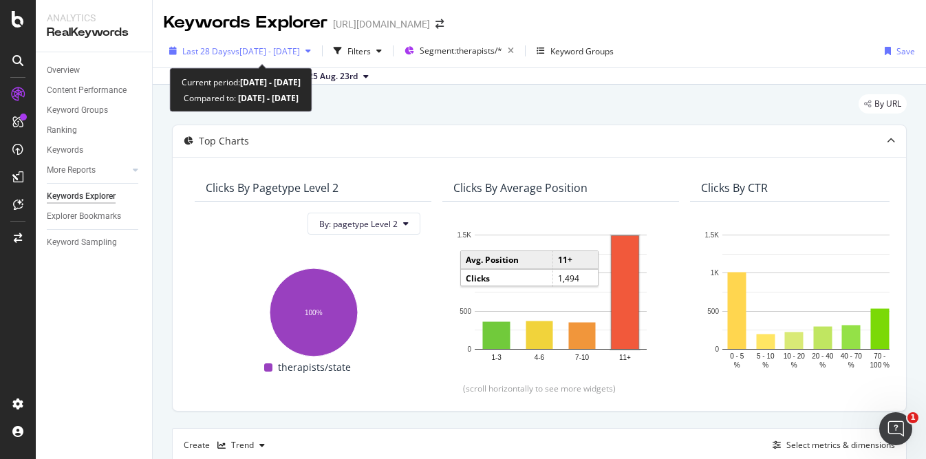
click at [300, 51] on span "vs 2025 Feb. 23rd - May. 25th" at bounding box center [265, 51] width 69 height 12
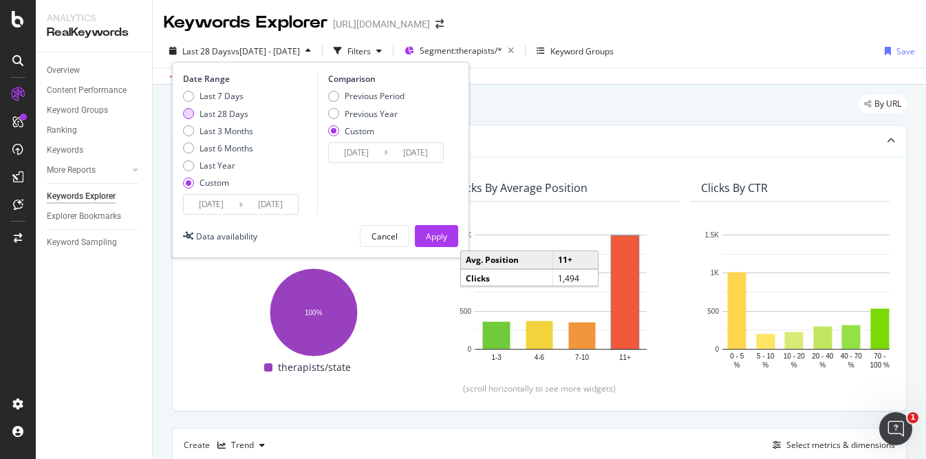
click at [235, 113] on div "Last 28 Days" at bounding box center [223, 114] width 49 height 12
click at [427, 236] on div "Apply" at bounding box center [436, 236] width 21 height 12
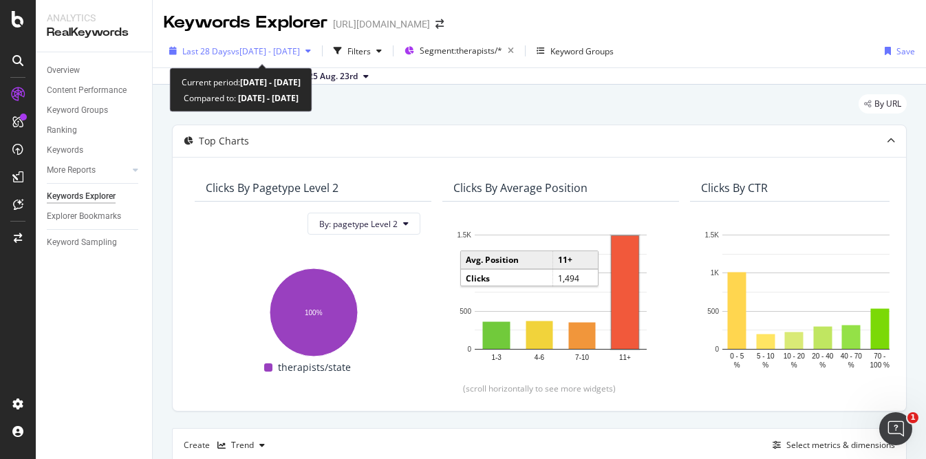
click at [282, 54] on span "vs 2025 Feb. 23rd - May. 25th" at bounding box center [265, 51] width 69 height 12
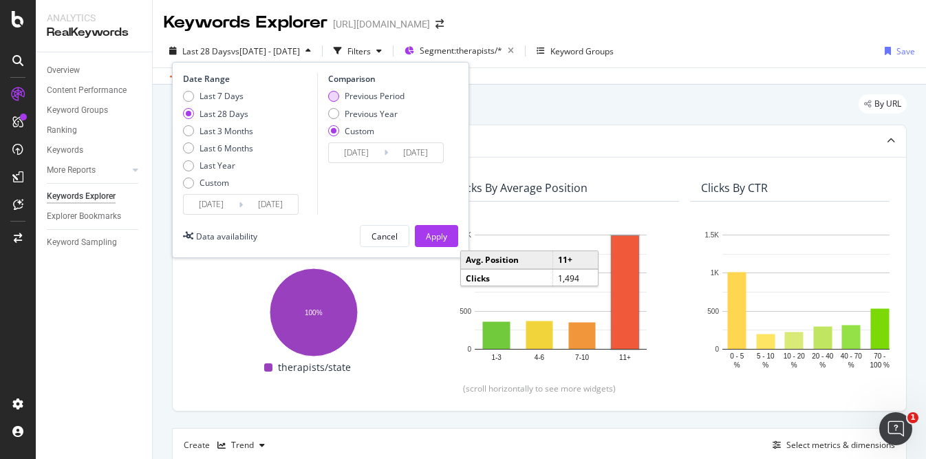
click at [350, 94] on div "Previous Period" at bounding box center [375, 96] width 60 height 12
type input "2025/07/01"
type input "2025/07/28"
click at [428, 226] on div "Apply" at bounding box center [436, 236] width 21 height 21
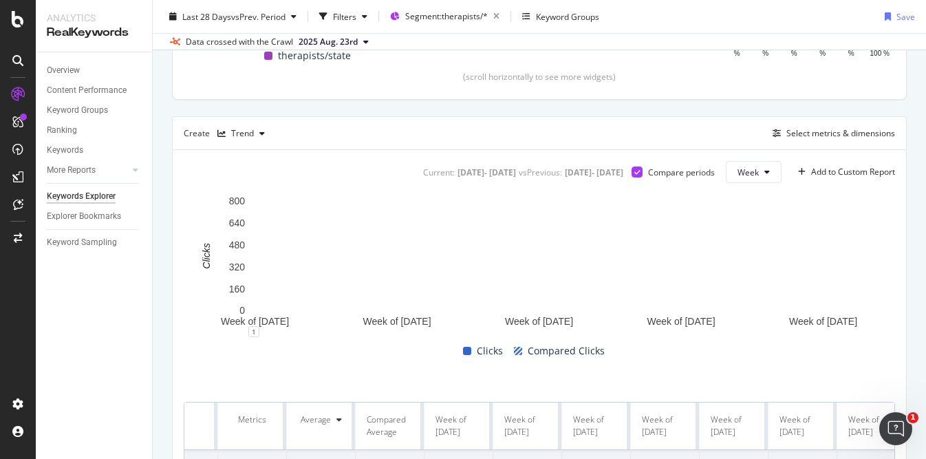
scroll to position [398, 0]
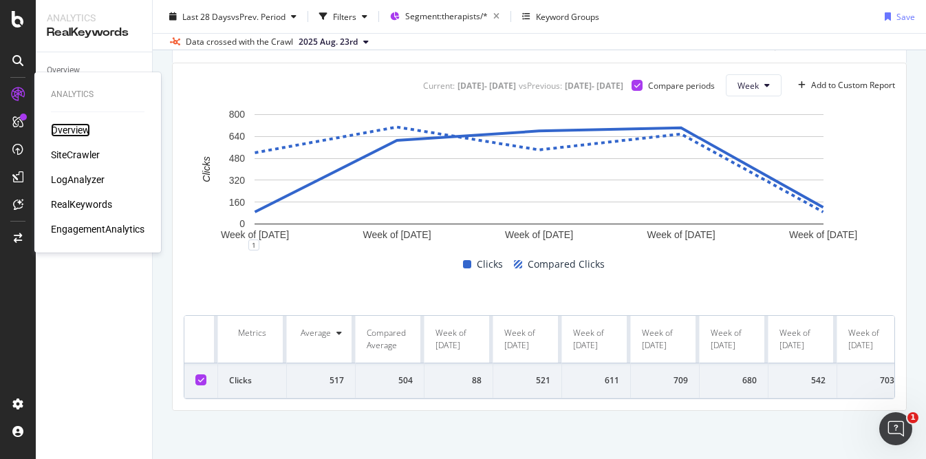
click at [80, 124] on div "Overview" at bounding box center [70, 130] width 39 height 14
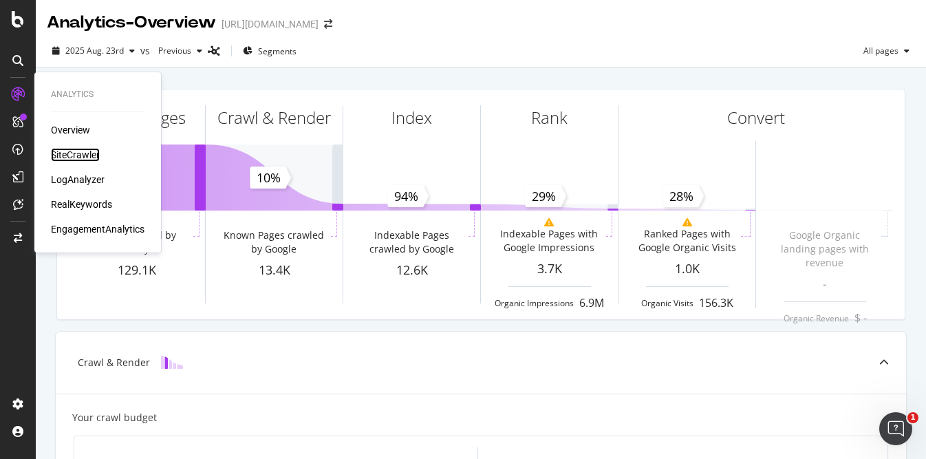
click at [65, 151] on div "SiteCrawler" at bounding box center [75, 155] width 49 height 14
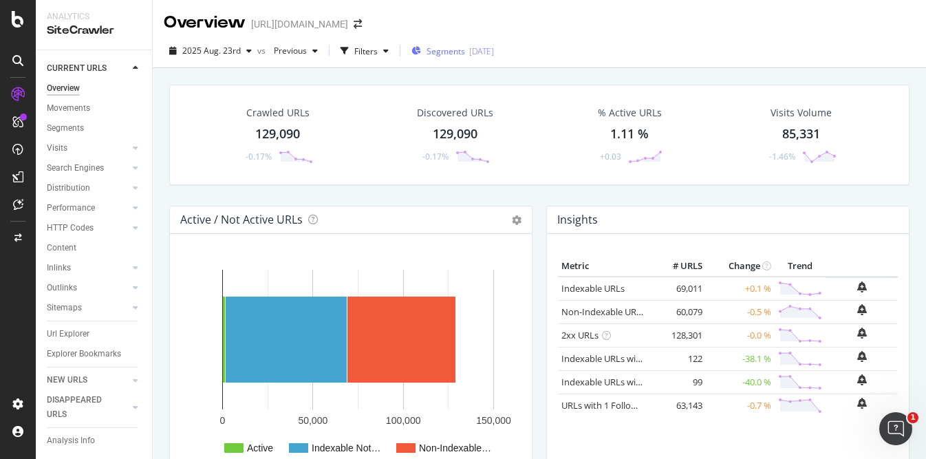
click at [441, 54] on span "Segments" at bounding box center [445, 51] width 39 height 12
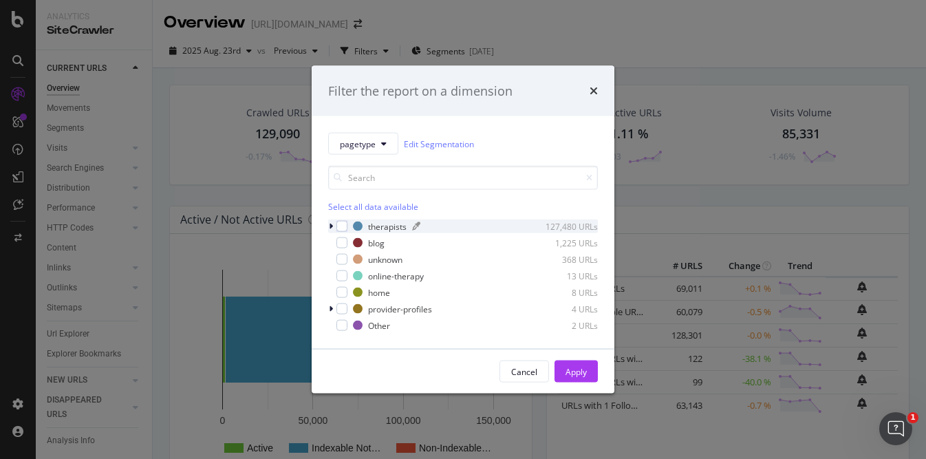
click at [380, 223] on div "therapists" at bounding box center [387, 226] width 39 height 12
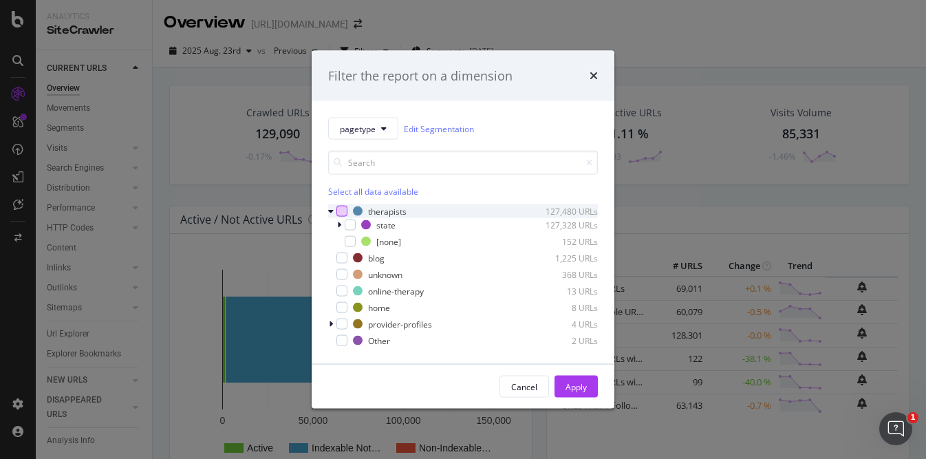
click at [345, 211] on div "modal" at bounding box center [341, 211] width 11 height 11
click at [565, 384] on div "Apply" at bounding box center [575, 386] width 21 height 12
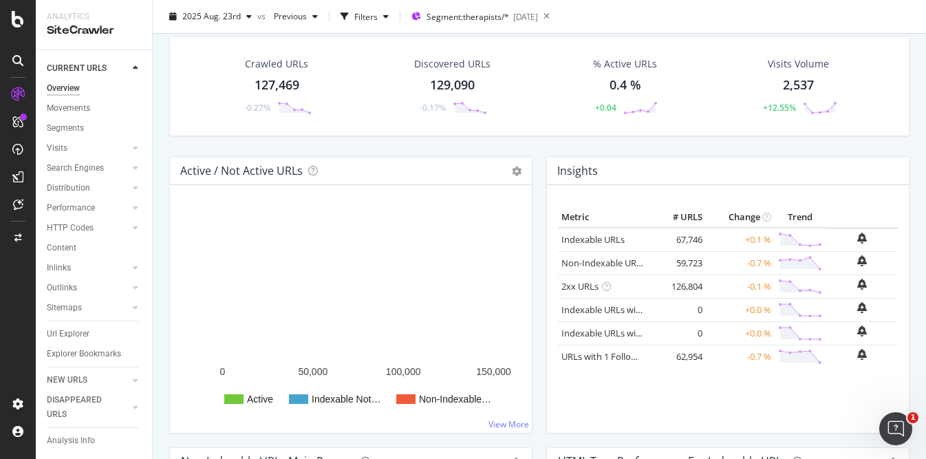
scroll to position [47, 0]
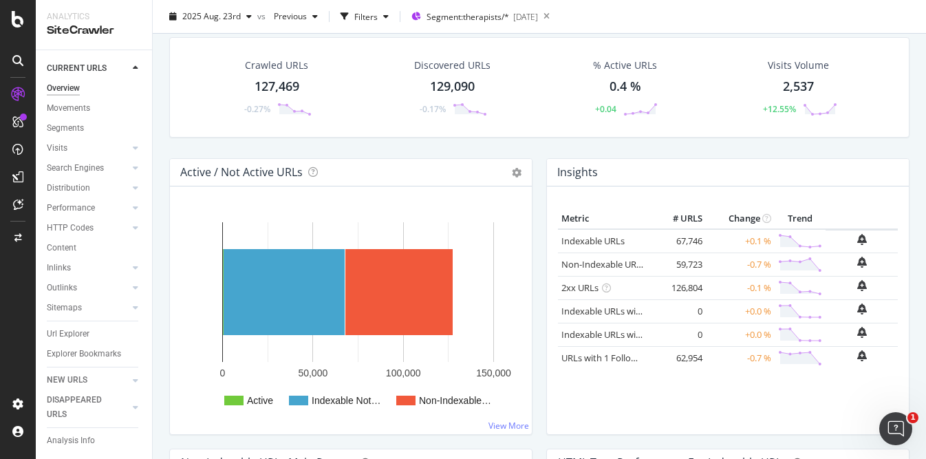
click at [810, 64] on div "Visits Volume" at bounding box center [798, 65] width 61 height 14
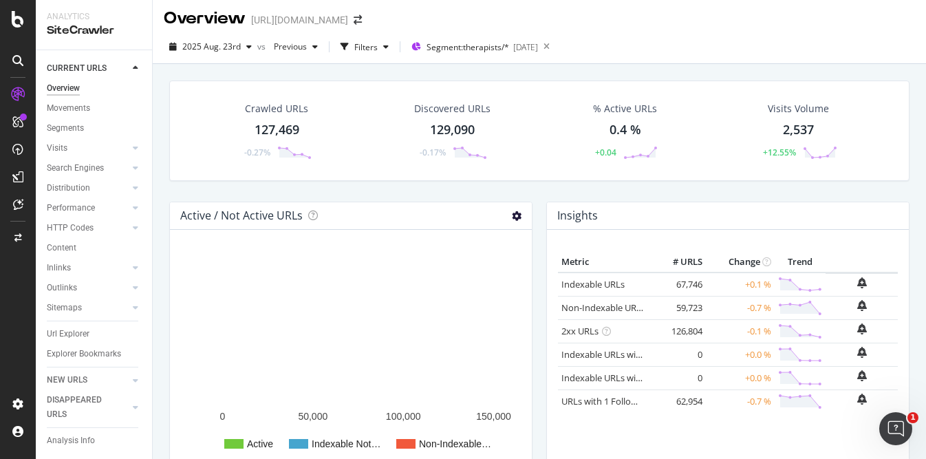
scroll to position [7, 0]
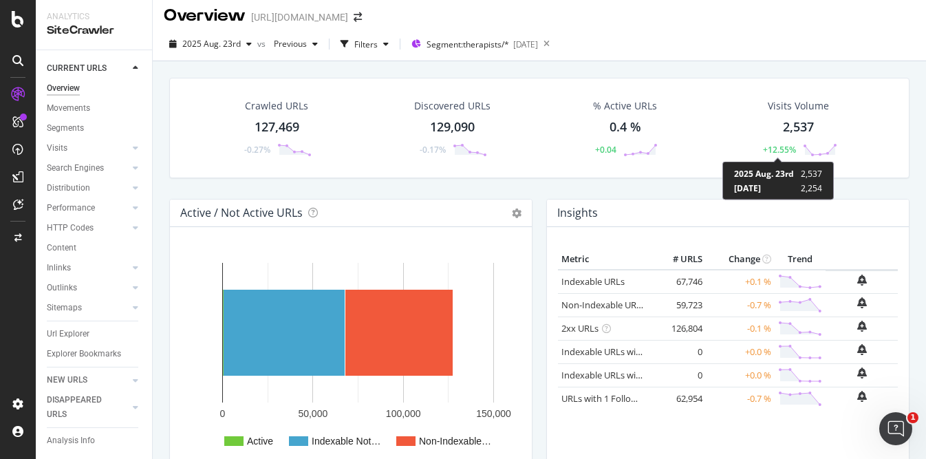
click at [779, 147] on div "+12.55%" at bounding box center [779, 150] width 33 height 12
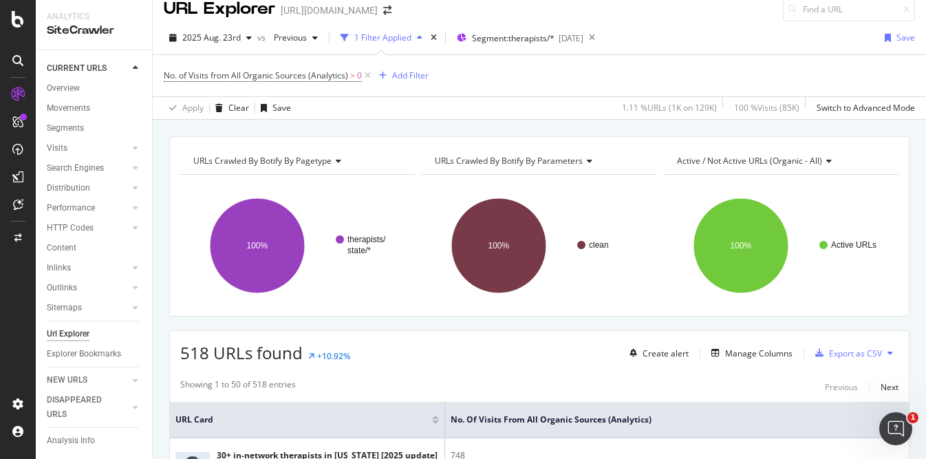
scroll to position [15, 0]
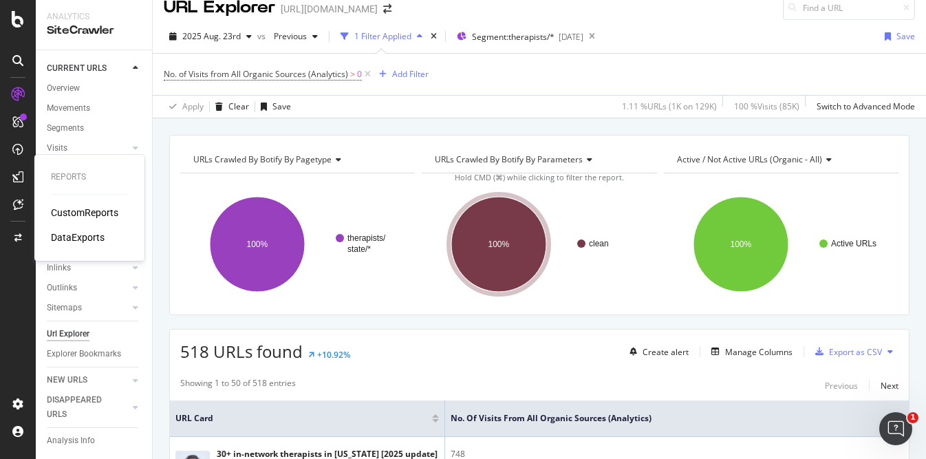
click at [62, 213] on div "CustomReports" at bounding box center [84, 213] width 67 height 14
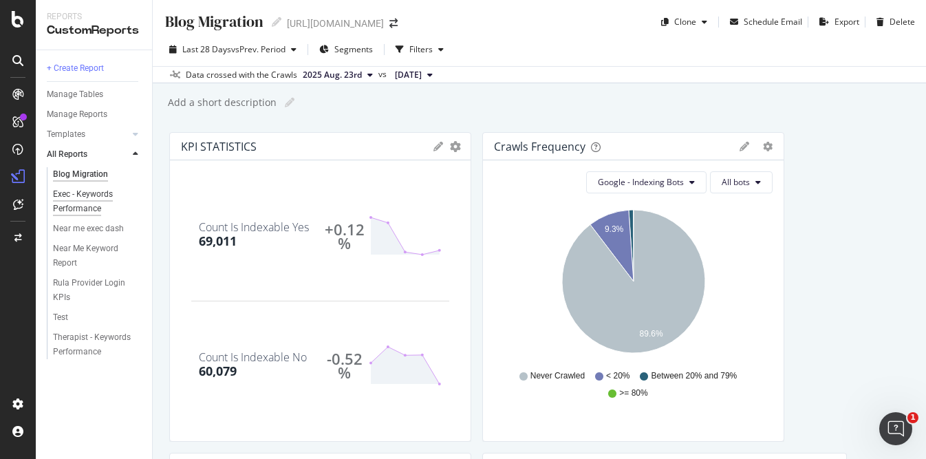
click at [91, 207] on div "Exec - Keywords Performance" at bounding box center [93, 201] width 80 height 29
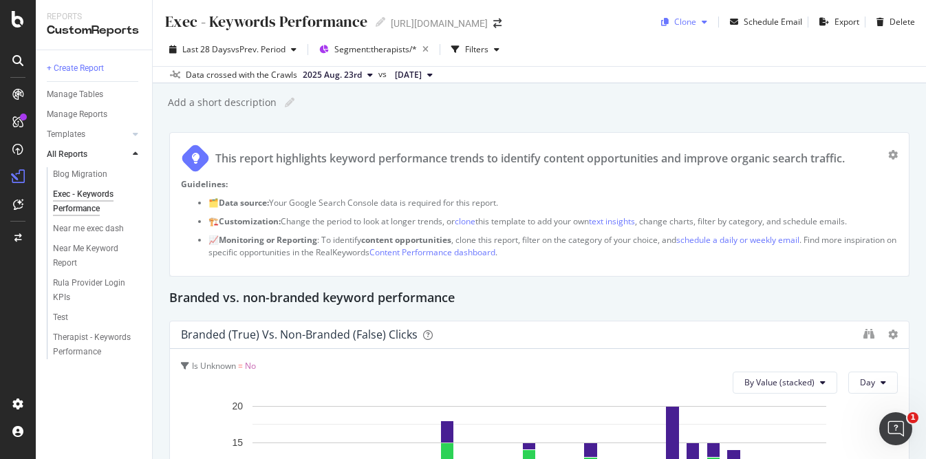
click at [702, 25] on div "button" at bounding box center [704, 22] width 17 height 8
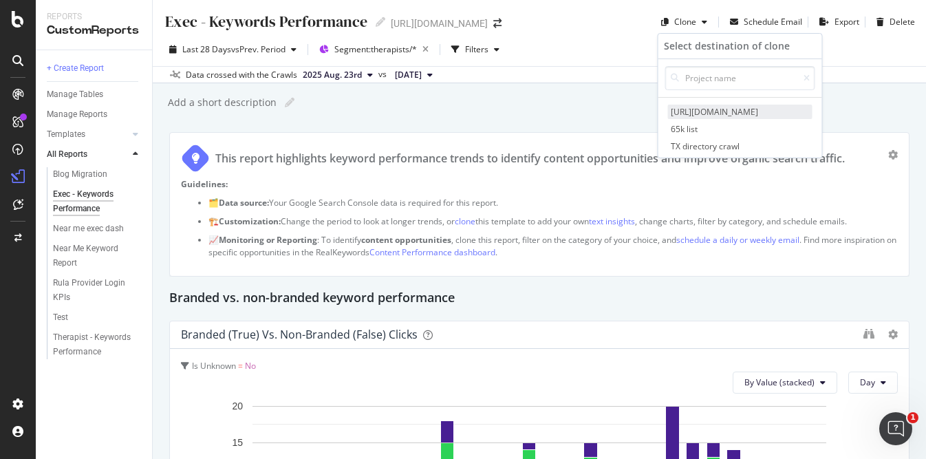
click at [702, 109] on span "[URL][DOMAIN_NAME]" at bounding box center [740, 112] width 144 height 14
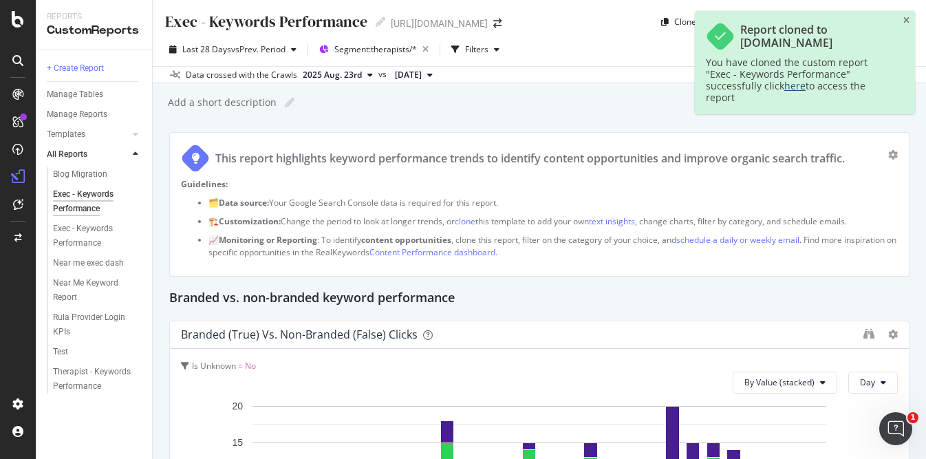
click at [784, 85] on link "here" at bounding box center [794, 85] width 21 height 13
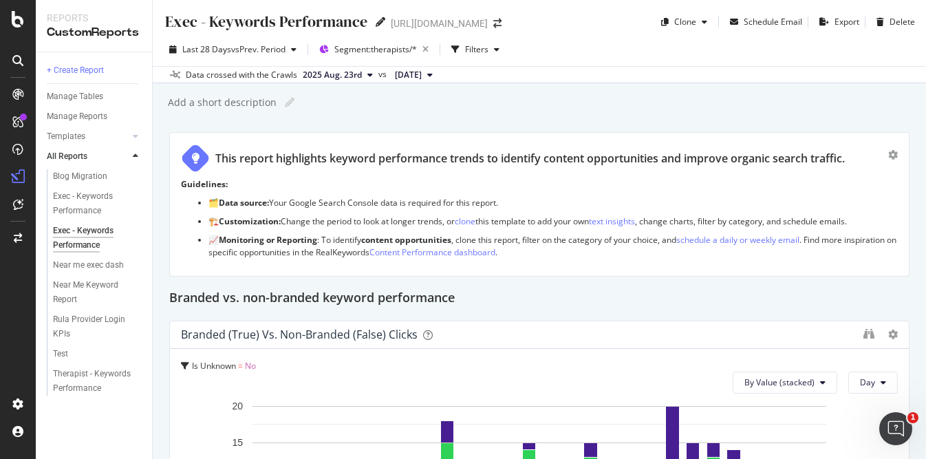
click at [377, 19] on icon at bounding box center [381, 22] width 10 height 10
drag, startPoint x: 208, startPoint y: 23, endPoint x: 162, endPoint y: 22, distance: 46.8
click at [162, 22] on div "Exec - Keywords Performance Exec - Keywords Performance https://www.rula.com/ C…" at bounding box center [539, 16] width 773 height 33
drag, startPoint x: 272, startPoint y: 23, endPoint x: 133, endPoint y: 19, distance: 138.3
click at [133, 19] on div "Reports CustomReports + Create Report Manage Tables Manage Reports Templates AI…" at bounding box center [481, 229] width 890 height 459
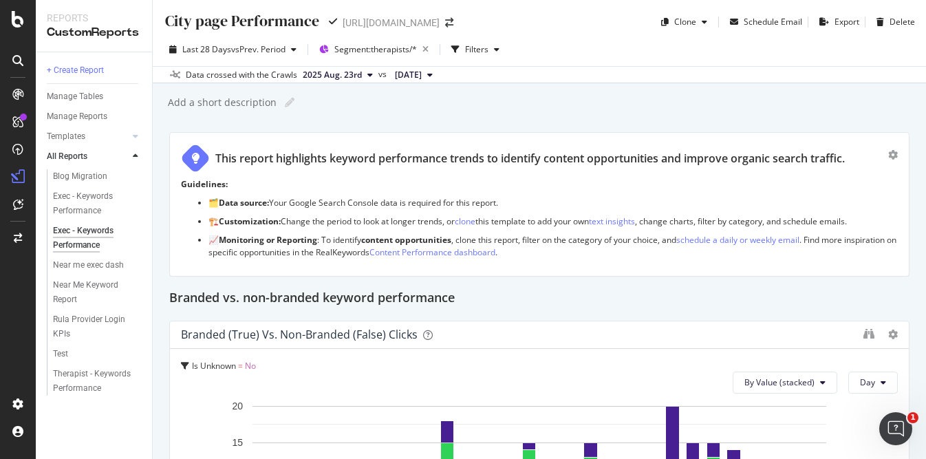
click at [202, 17] on input "City page Performance" at bounding box center [242, 21] width 157 height 19
type input "City Page Performance"
click at [370, 111] on div "Add a short description Add a short description" at bounding box center [545, 102] width 759 height 21
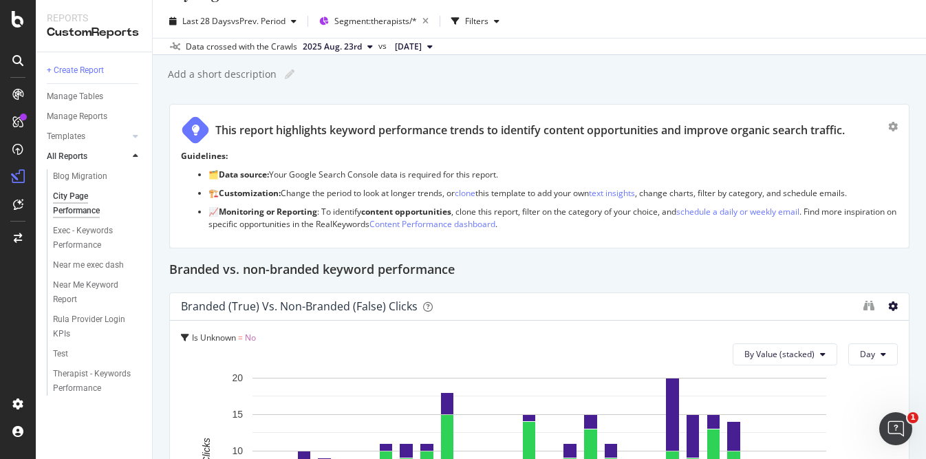
click at [895, 309] on icon at bounding box center [893, 306] width 10 height 10
click at [810, 242] on div "This report highlights keyword performance trends to identify content opportuni…" at bounding box center [539, 176] width 740 height 144
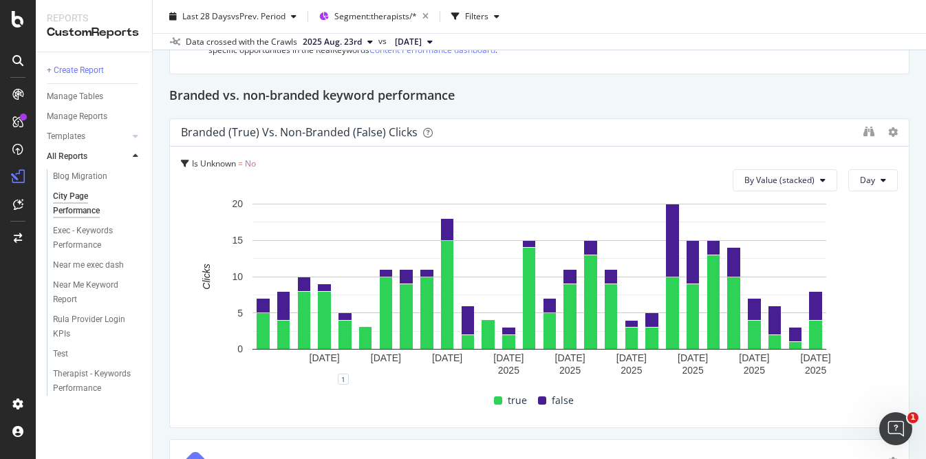
scroll to position [217, 0]
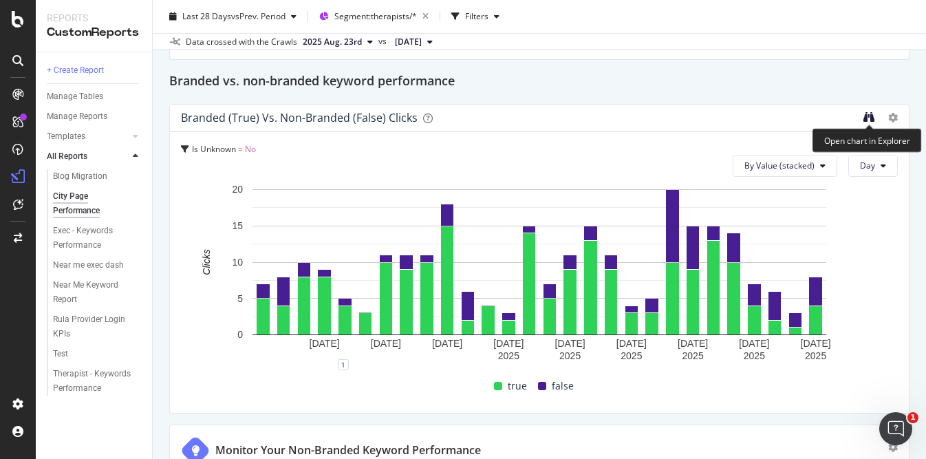
click at [867, 121] on icon "binoculars" at bounding box center [868, 116] width 11 height 11
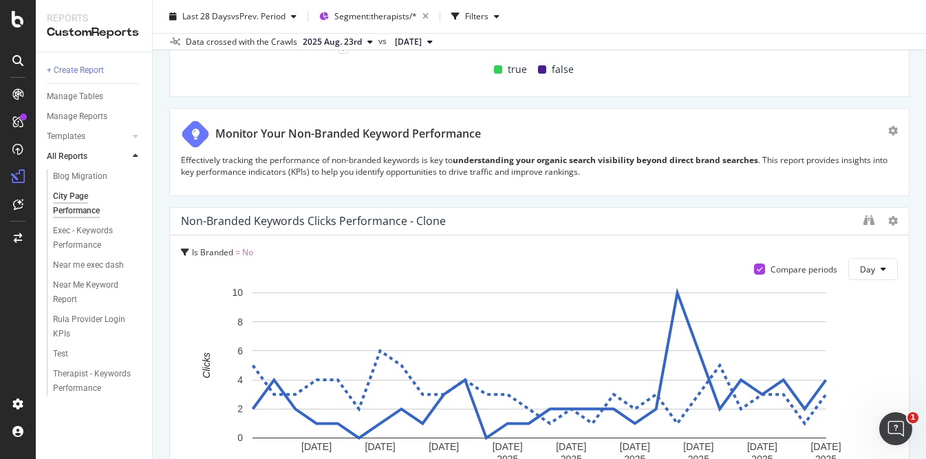
scroll to position [543, 0]
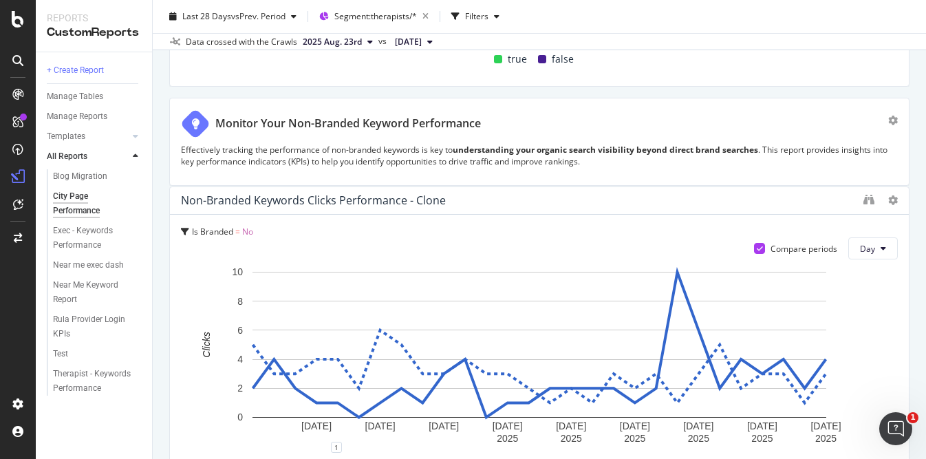
drag, startPoint x: 438, startPoint y: 214, endPoint x: 355, endPoint y: 206, distance: 83.6
click at [355, 206] on div "Non-Branded Keywords Clicks Performance - Clone" at bounding box center [518, 200] width 675 height 14
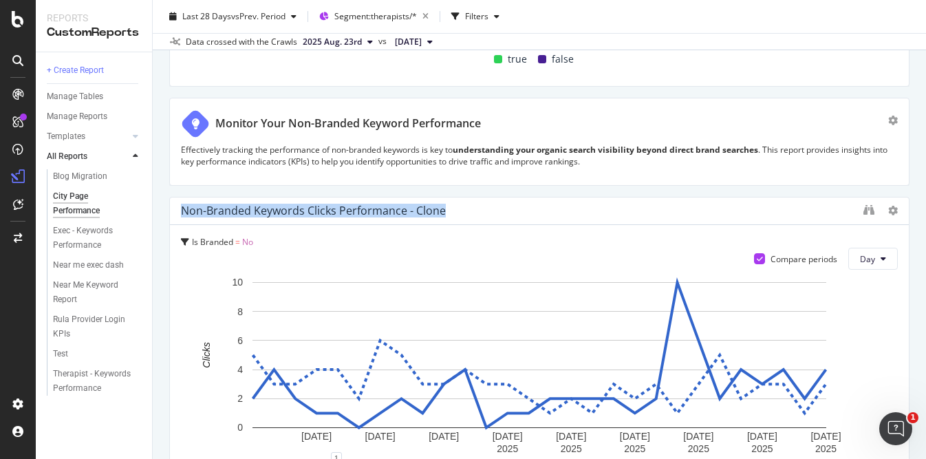
drag, startPoint x: 168, startPoint y: 210, endPoint x: 415, endPoint y: 219, distance: 247.1
click at [415, 219] on div "City Page Performance City Page Performance https://www.rula.com/ Clone Schedul…" at bounding box center [539, 229] width 773 height 459
copy div "Non-Branded Keywords Clicks Performance - Clone"
click at [10, 67] on div at bounding box center [18, 61] width 22 height 22
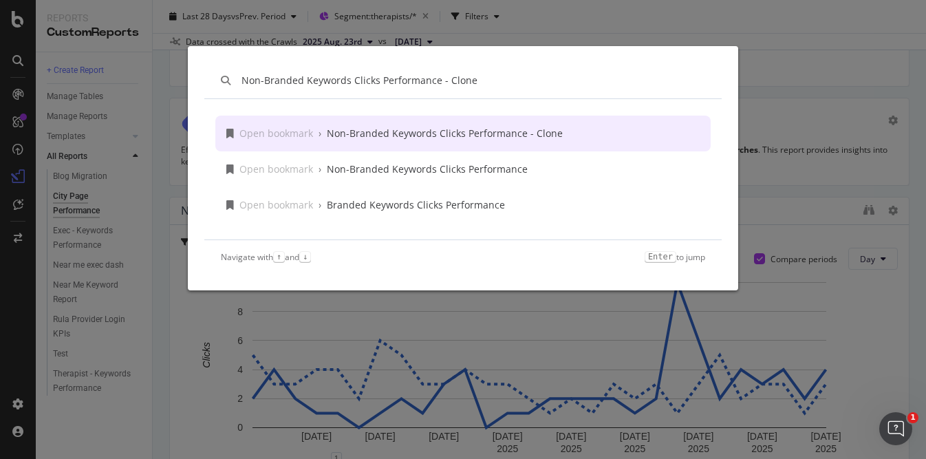
type input "Non-Branded Keywords Clicks Performance - Clone"
click at [443, 145] on div "Open bookmark › Non-Branded Keywords Clicks Performance - Clone" at bounding box center [462, 134] width 495 height 36
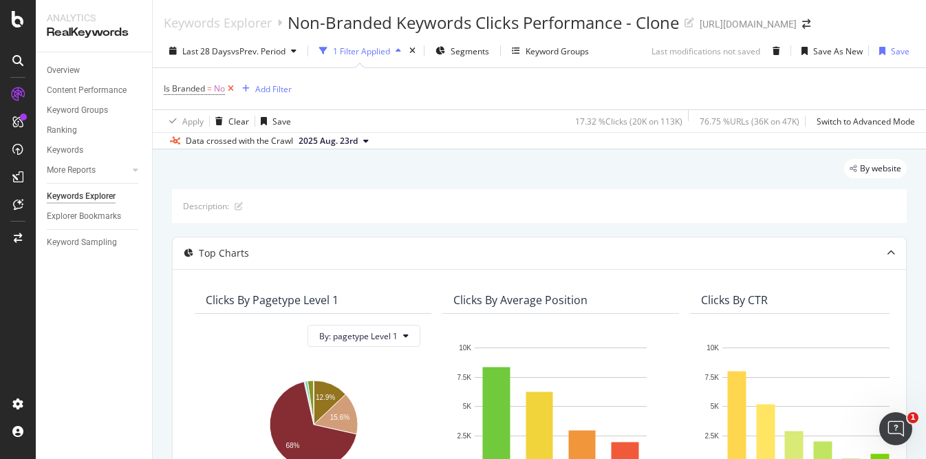
click at [229, 87] on icon at bounding box center [231, 89] width 12 height 14
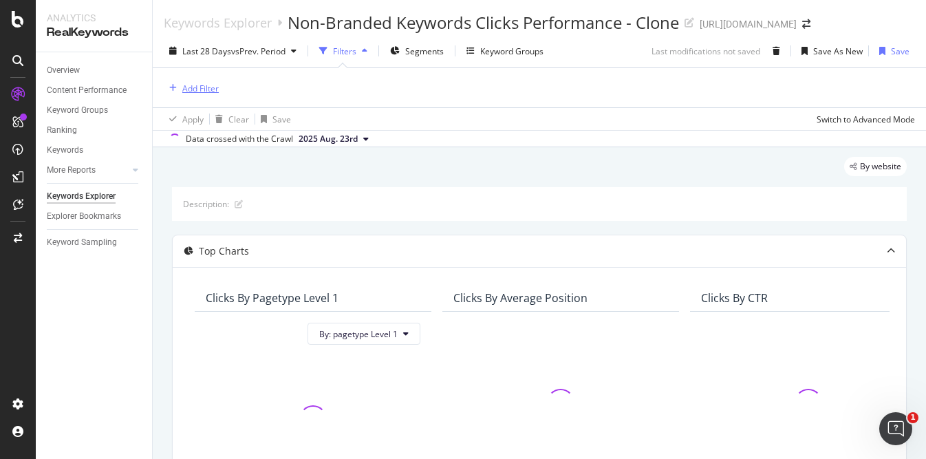
click at [202, 83] on div "Add Filter" at bounding box center [200, 89] width 36 height 12
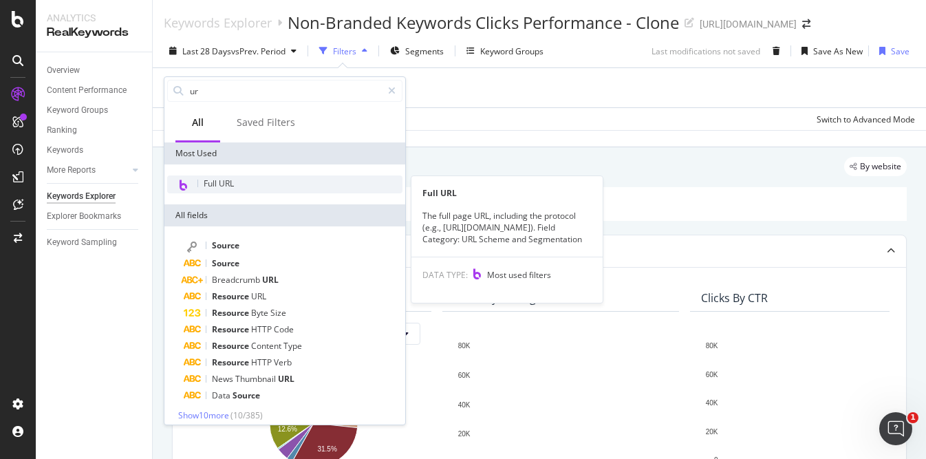
type input "ur"
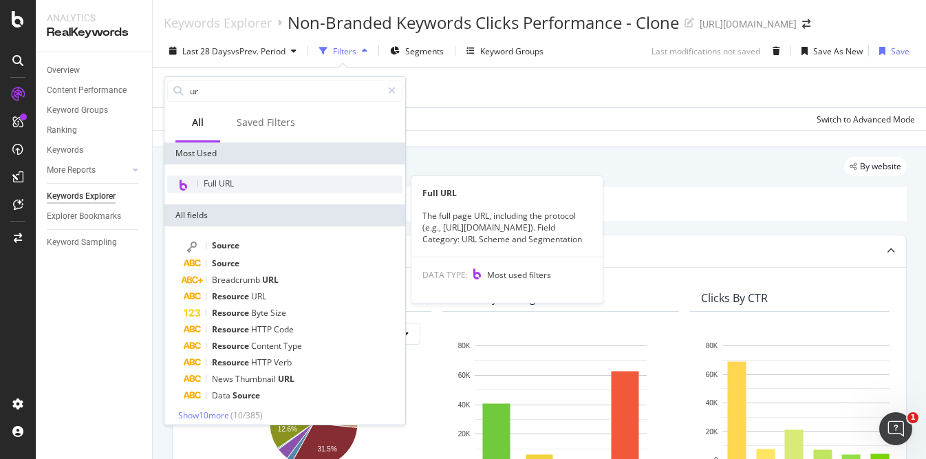
click at [252, 186] on div "Full URL" at bounding box center [284, 184] width 235 height 18
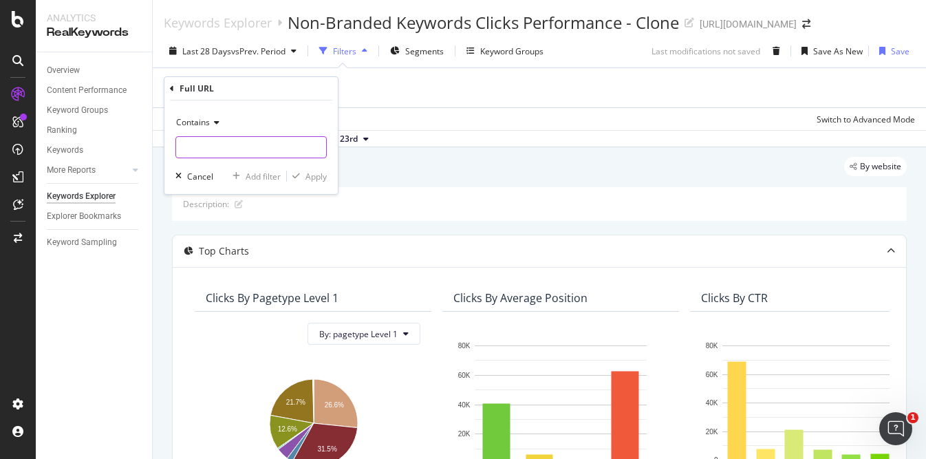
click at [270, 153] on input "text" at bounding box center [251, 147] width 150 height 22
type input "/therapists/"
click at [325, 184] on div "Contains /therapists/ Cancel Add filter Apply" at bounding box center [250, 147] width 173 height 94
click at [318, 180] on div "Apply" at bounding box center [315, 177] width 21 height 12
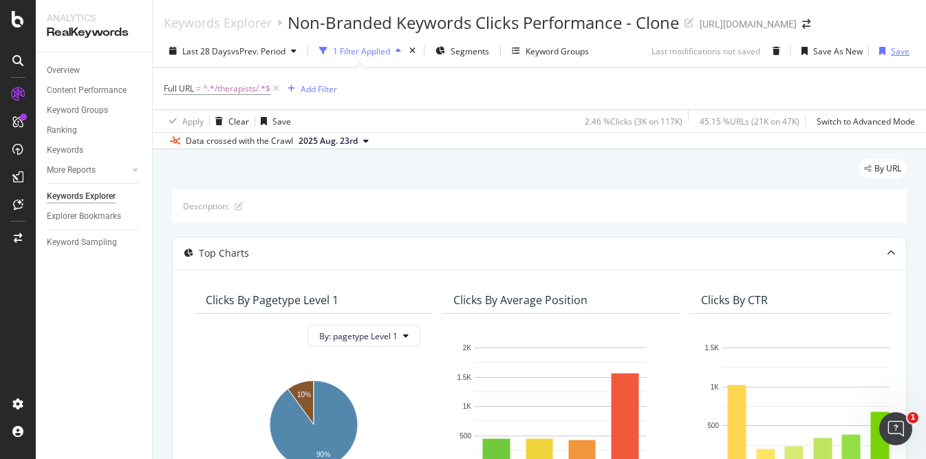
click at [897, 50] on div "Save" at bounding box center [900, 51] width 19 height 12
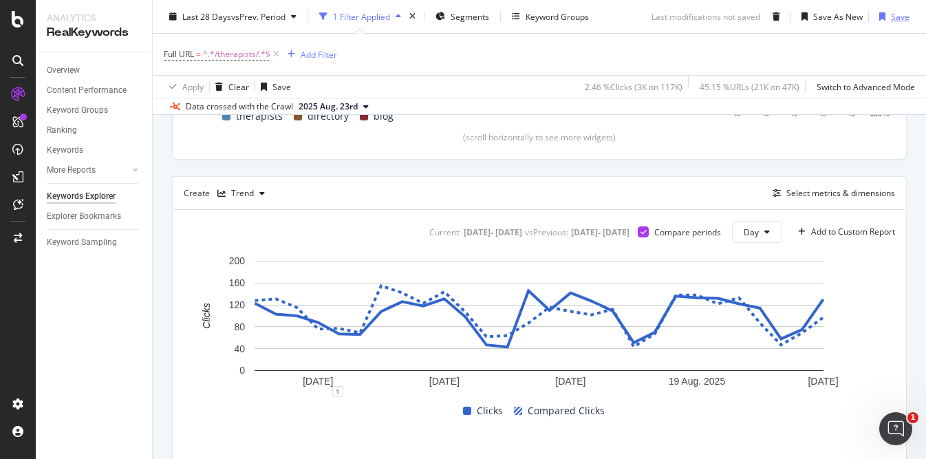
scroll to position [365, 0]
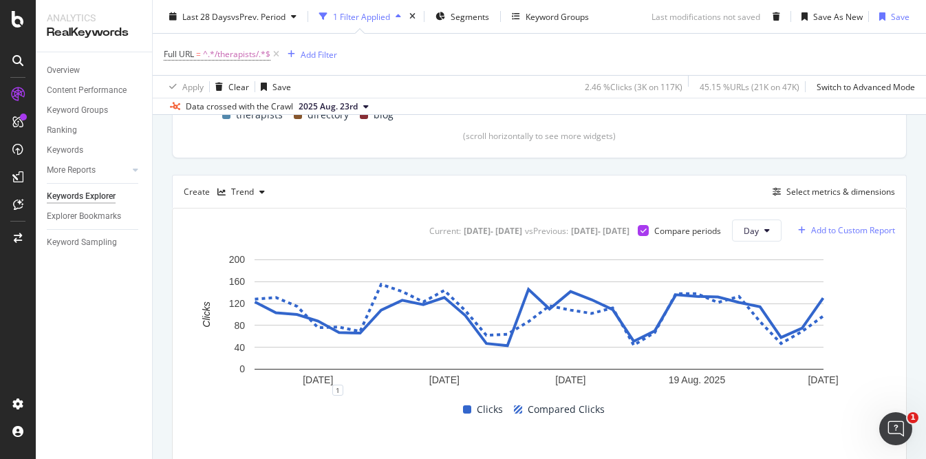
click at [836, 232] on div "Add to Custom Report" at bounding box center [853, 230] width 84 height 8
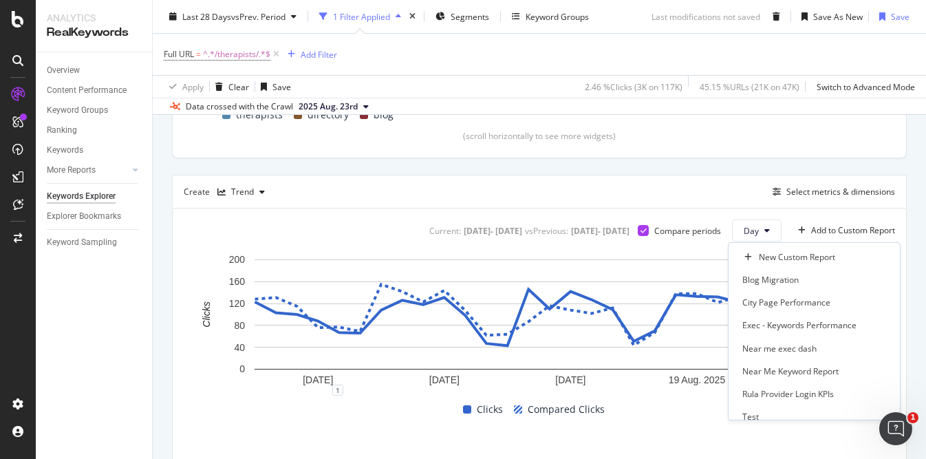
scroll to position [10, 0]
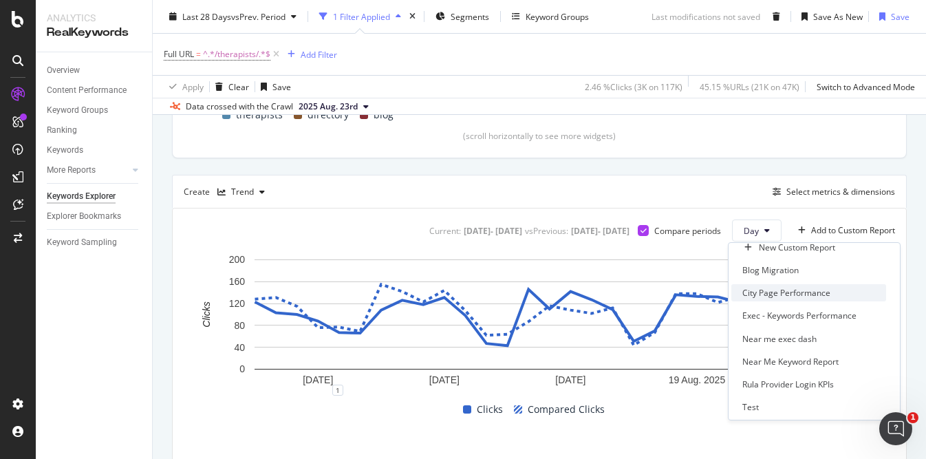
click at [806, 292] on div "City Page Performance" at bounding box center [786, 293] width 88 height 12
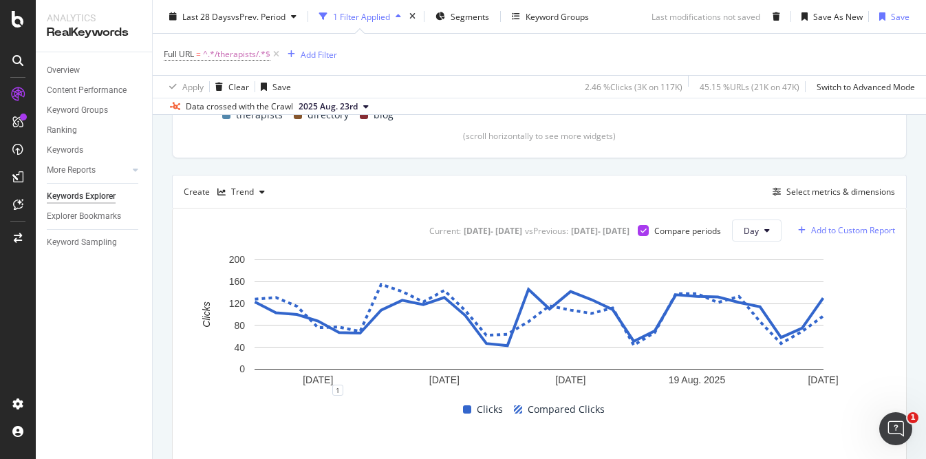
click at [829, 228] on div "Add to Custom Report" at bounding box center [853, 230] width 84 height 8
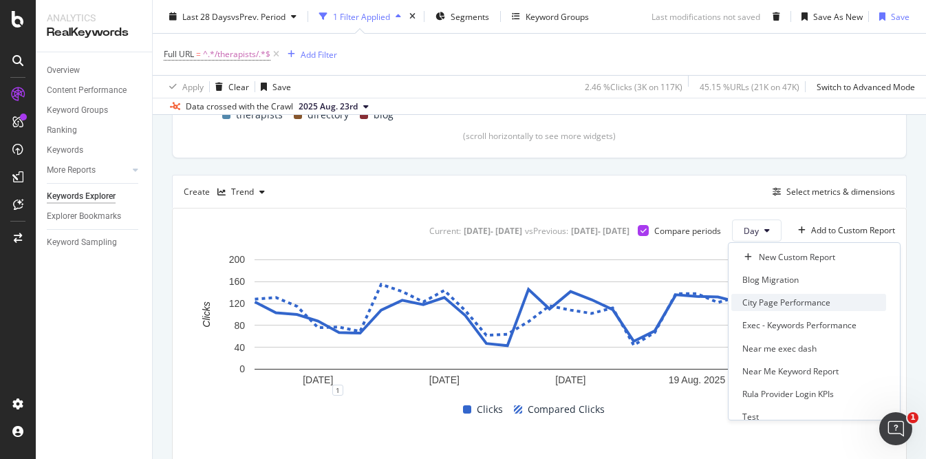
click at [807, 300] on div "City Page Performance" at bounding box center [786, 302] width 88 height 12
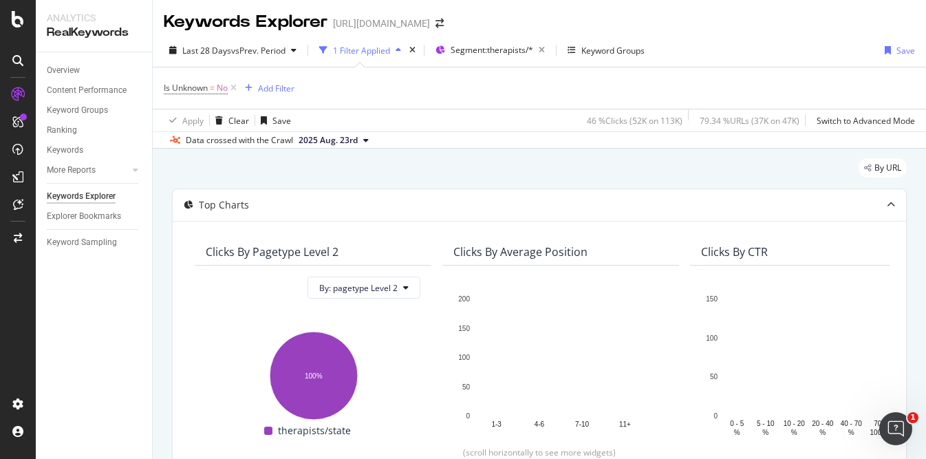
scroll to position [2, 0]
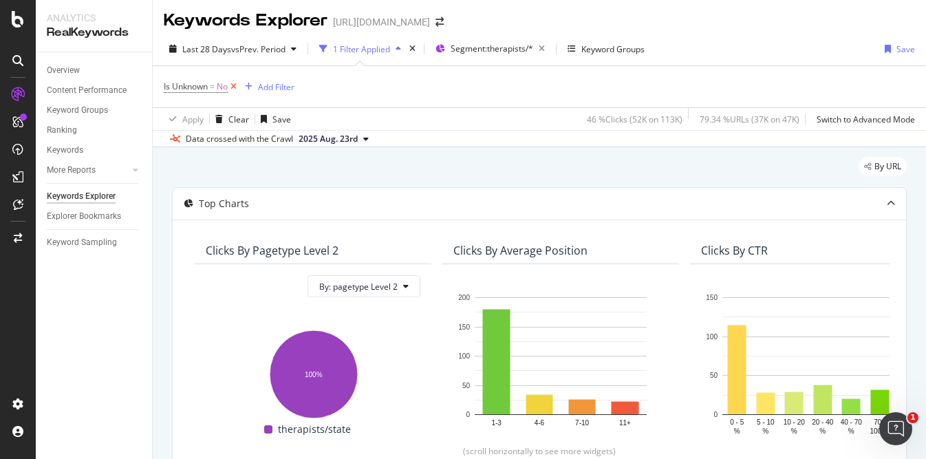
click at [235, 85] on icon at bounding box center [234, 87] width 12 height 14
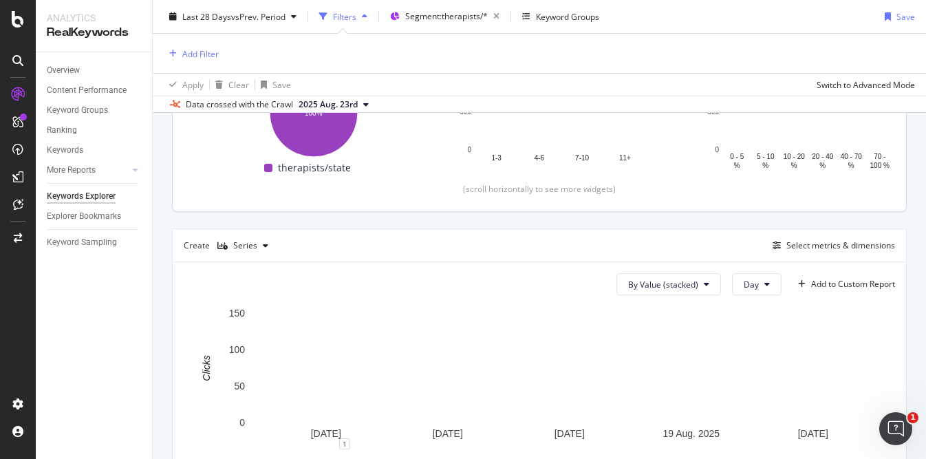
scroll to position [265, 0]
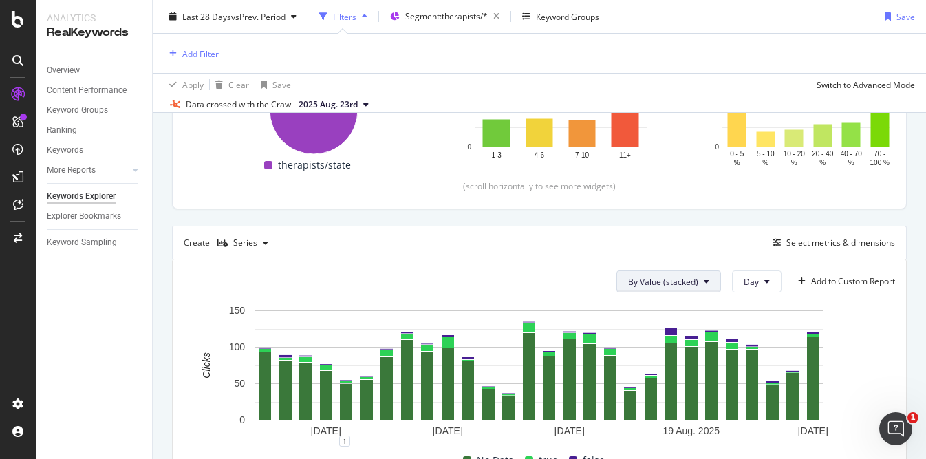
click at [673, 284] on span "By Value (stacked)" at bounding box center [663, 282] width 70 height 12
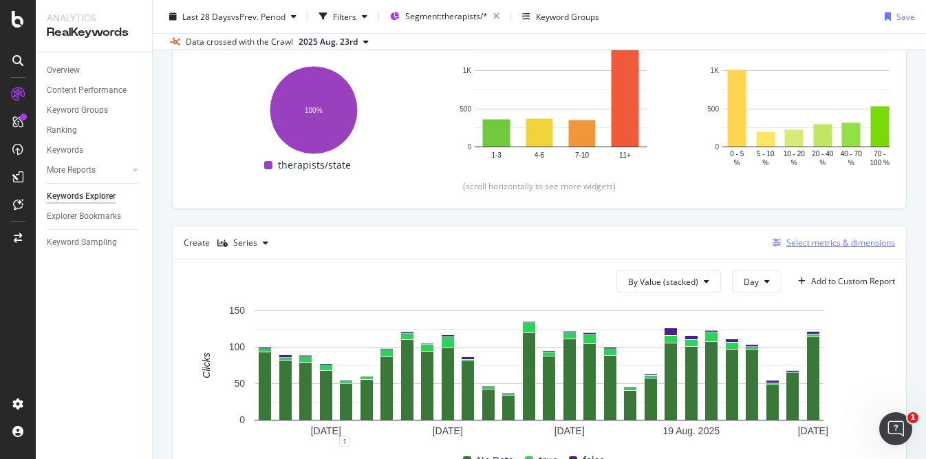
click at [793, 246] on div "Select metrics & dimensions" at bounding box center [840, 243] width 109 height 12
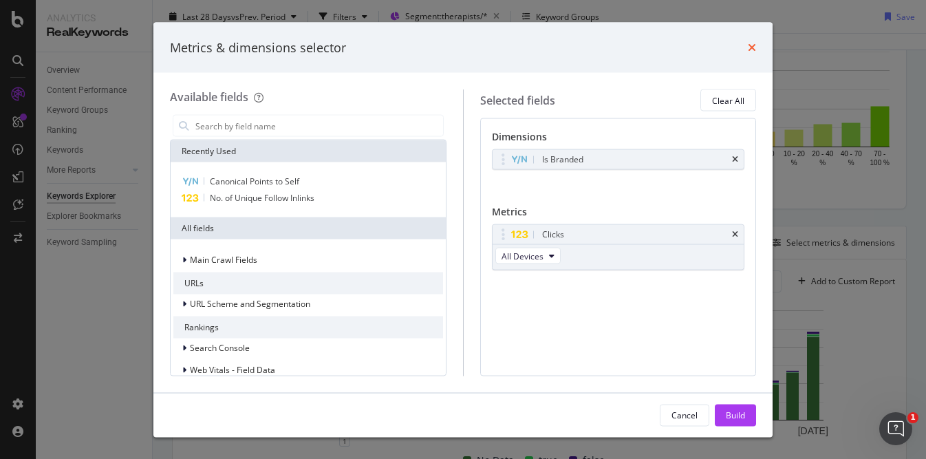
click at [755, 48] on icon "times" at bounding box center [752, 47] width 8 height 11
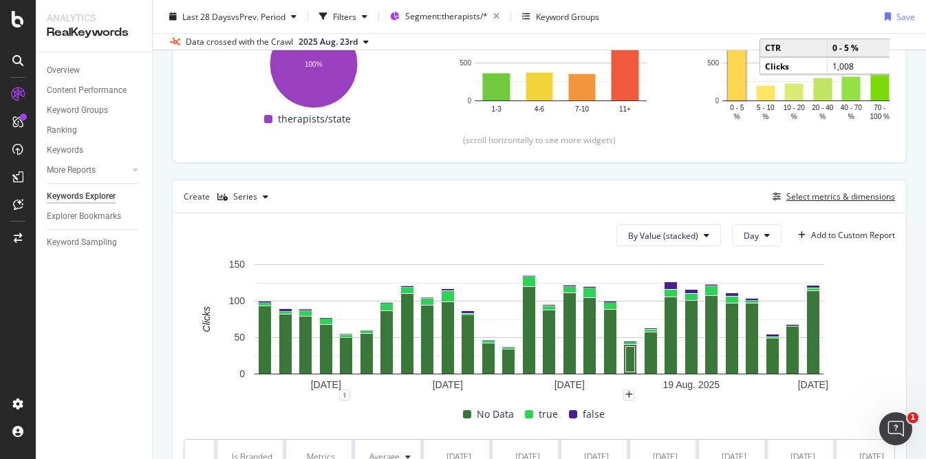
scroll to position [268, 0]
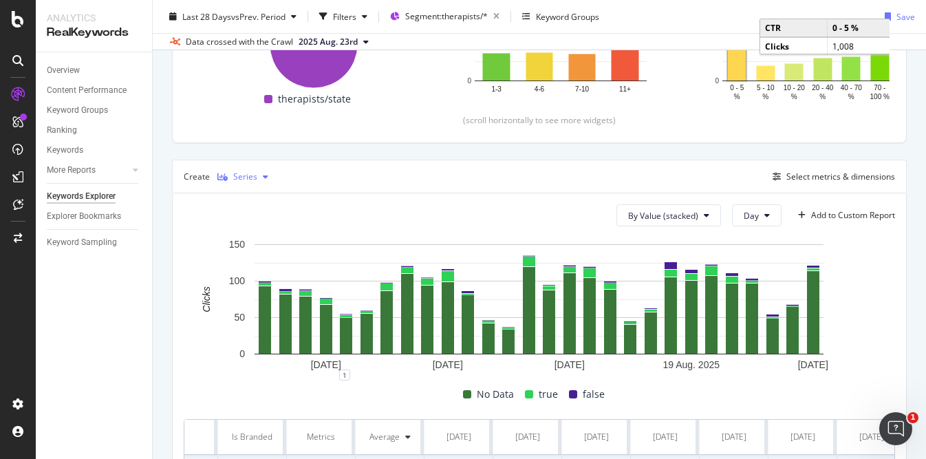
click at [249, 174] on div "Series" at bounding box center [245, 177] width 24 height 8
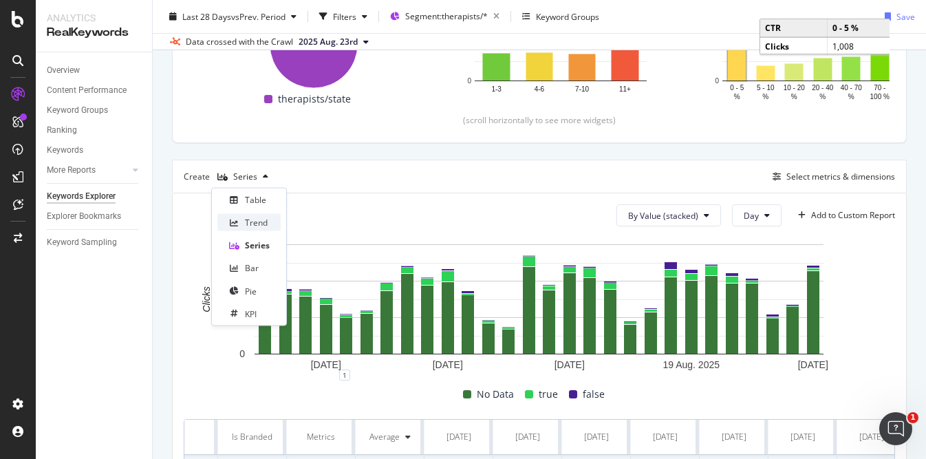
click at [250, 218] on div "Trend" at bounding box center [256, 223] width 23 height 12
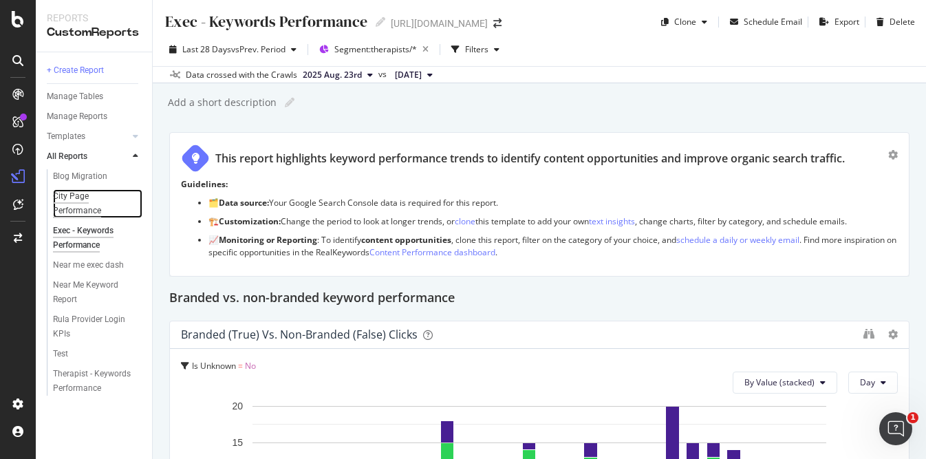
click at [89, 209] on div "City Page Performance" at bounding box center [91, 203] width 77 height 29
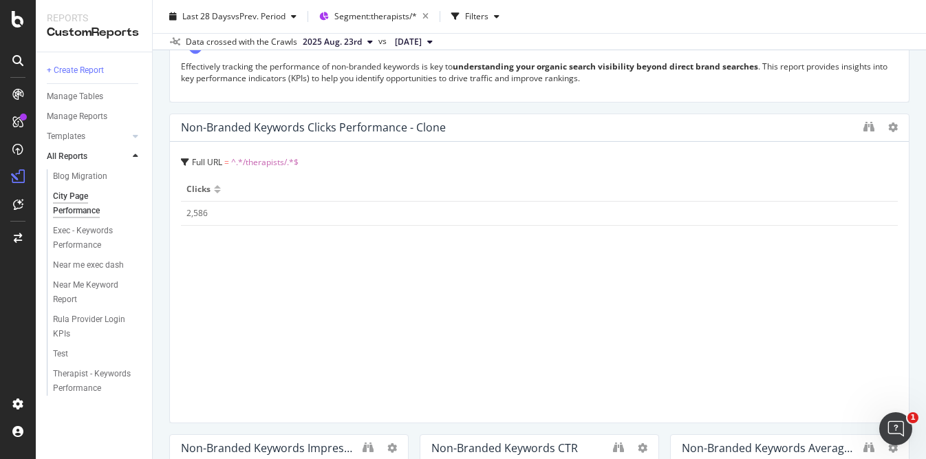
scroll to position [607, 0]
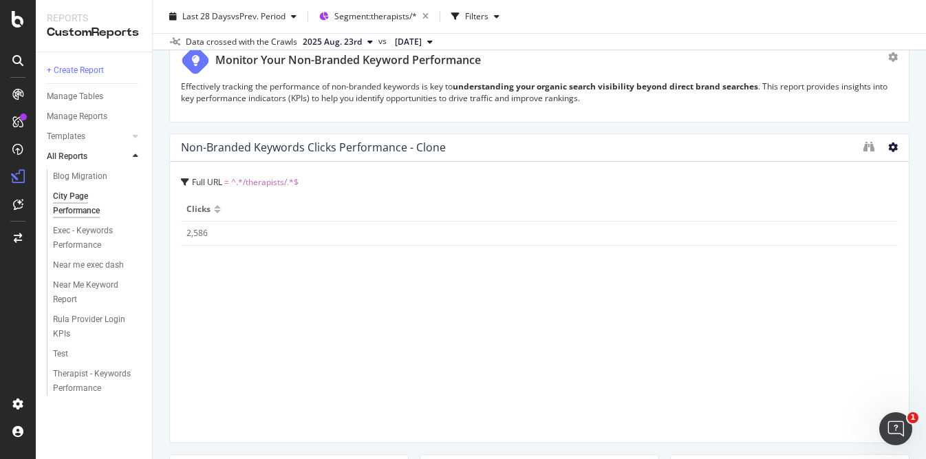
click at [888, 149] on icon at bounding box center [893, 147] width 10 height 10
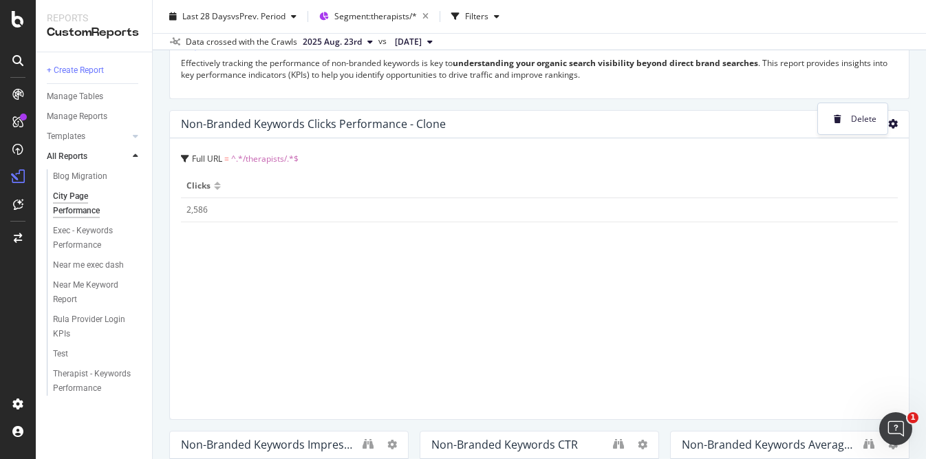
scroll to position [638, 0]
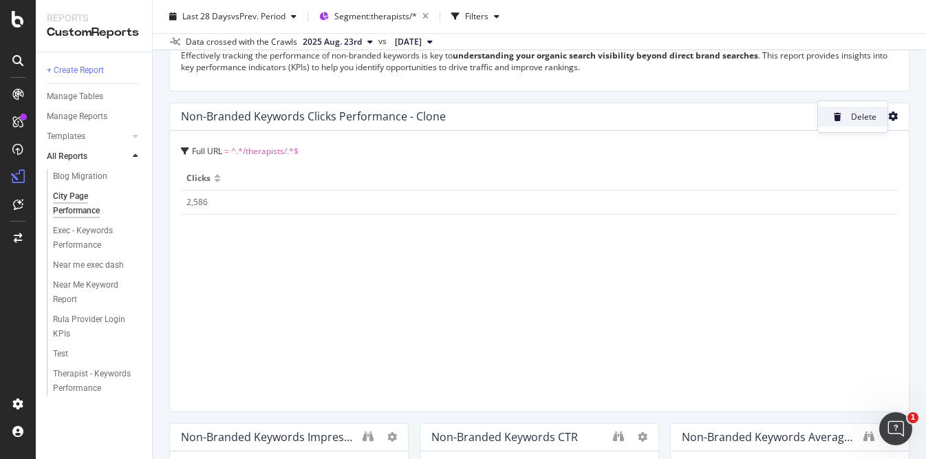
click at [860, 121] on span "Delete" at bounding box center [863, 117] width 25 height 12
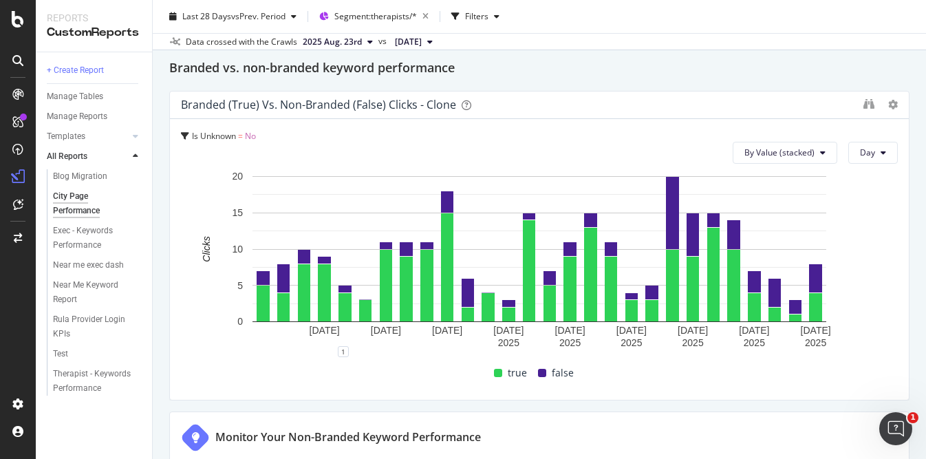
scroll to position [219, 0]
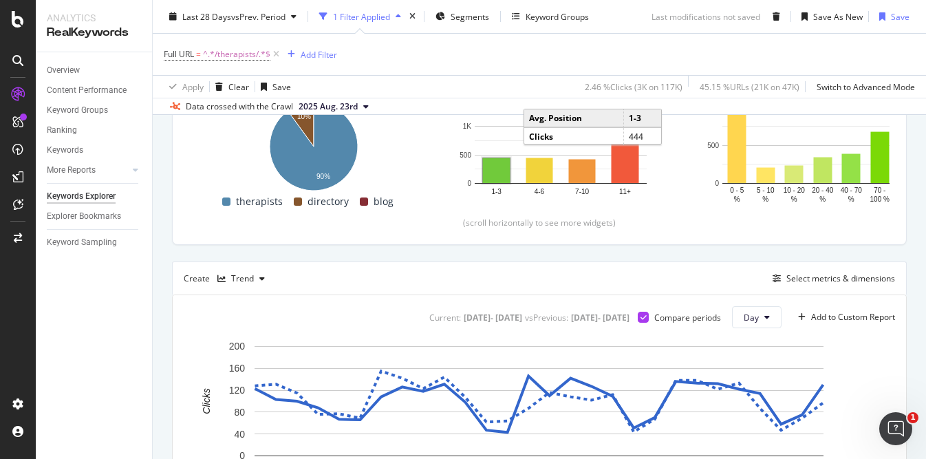
scroll to position [284, 0]
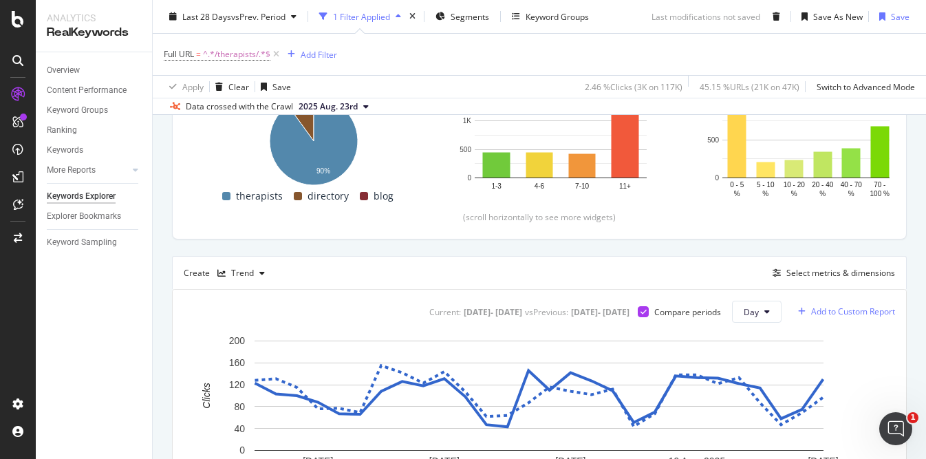
click at [823, 305] on div "Add to Custom Report" at bounding box center [843, 311] width 102 height 21
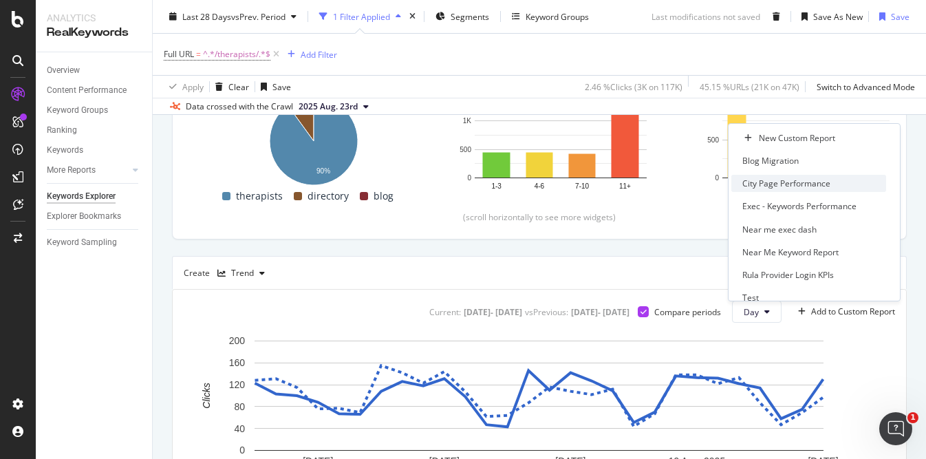
click at [792, 186] on div "City Page Performance" at bounding box center [786, 183] width 88 height 12
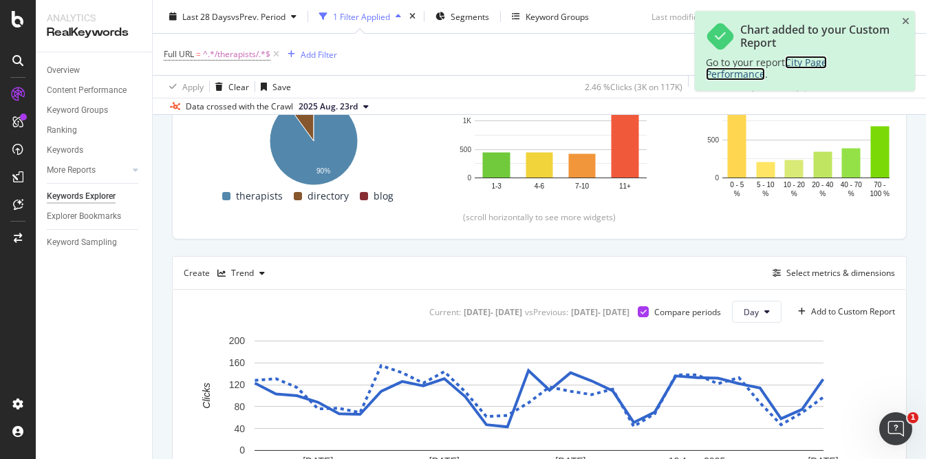
click at [810, 61] on span "City Page Performance" at bounding box center [766, 68] width 121 height 25
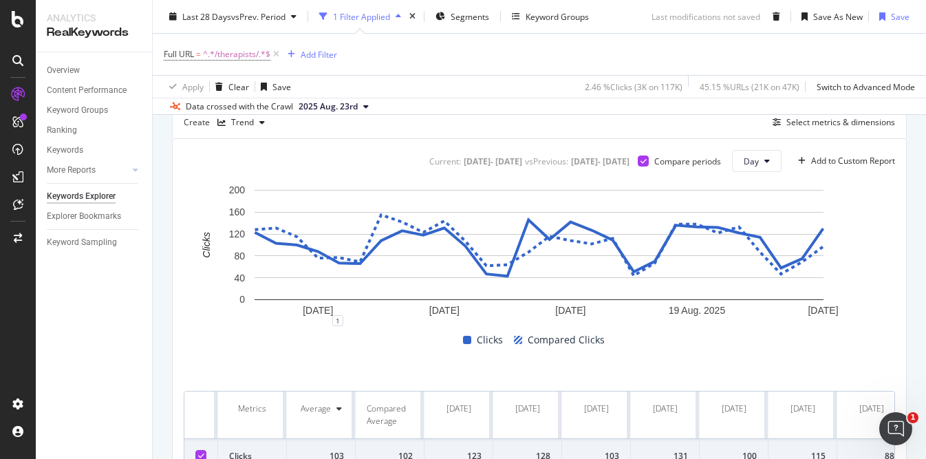
scroll to position [0, 0]
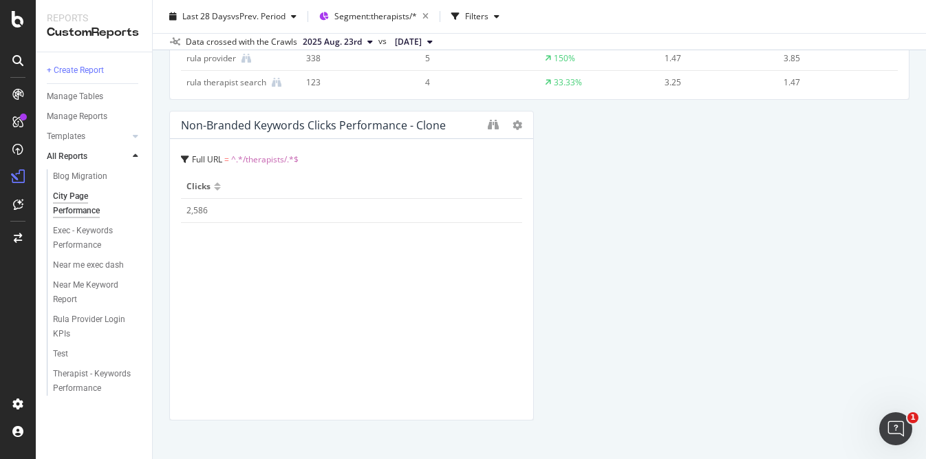
scroll to position [3760, 0]
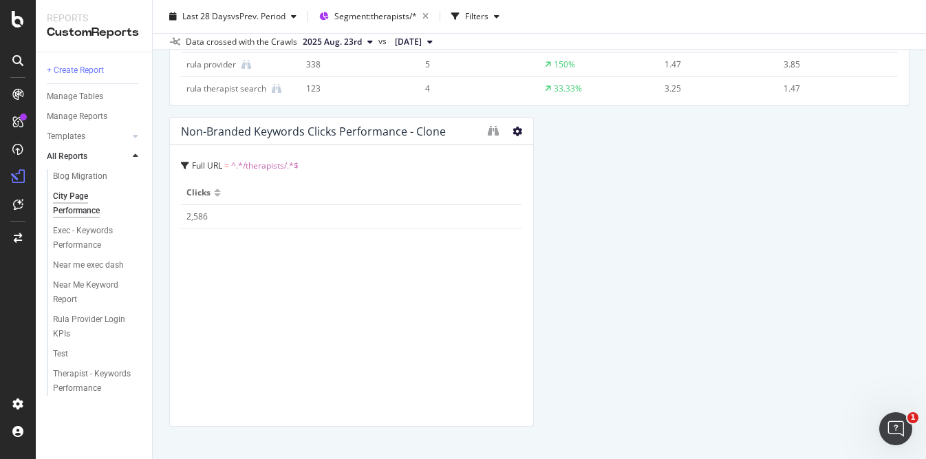
click at [513, 131] on icon at bounding box center [517, 132] width 10 height 10
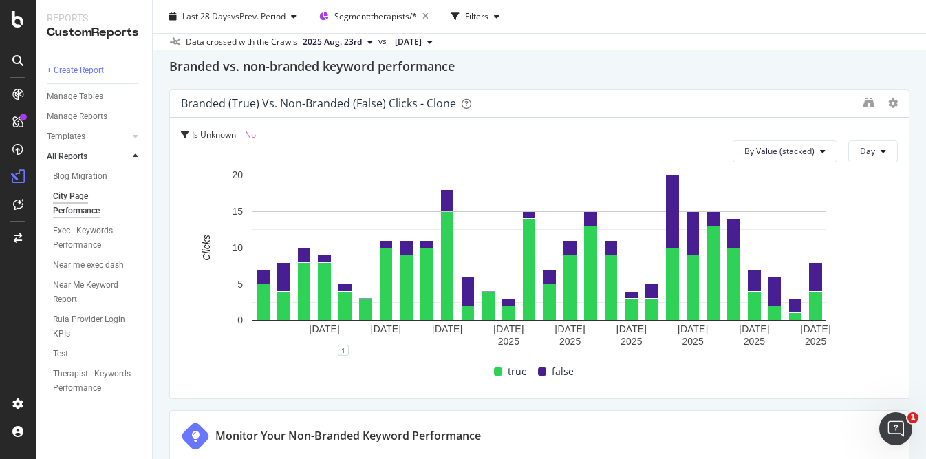
scroll to position [0, 0]
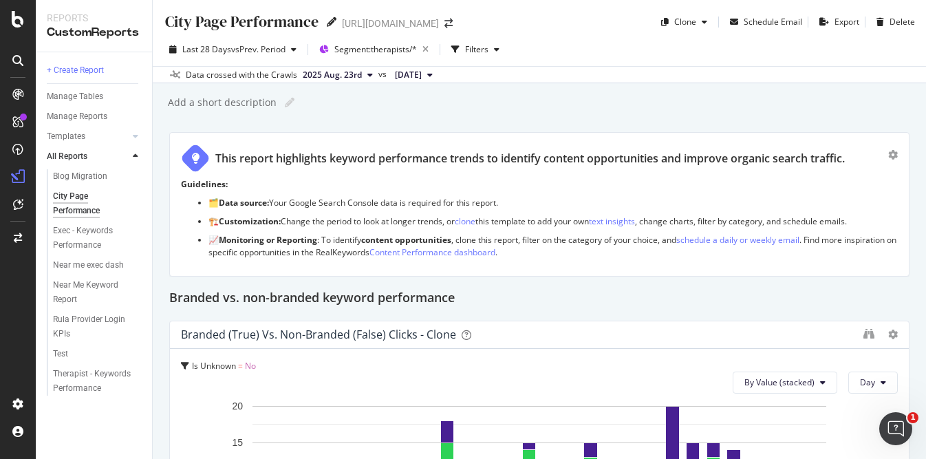
click at [330, 21] on icon at bounding box center [332, 22] width 10 height 10
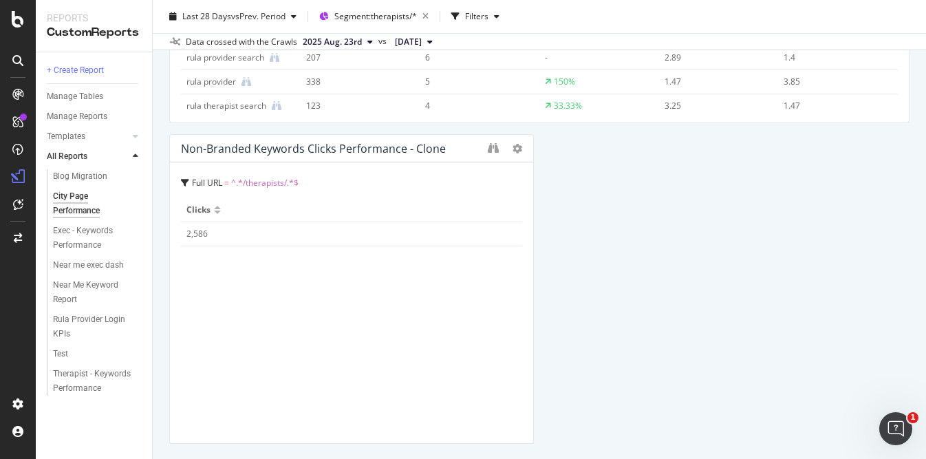
scroll to position [3792, 0]
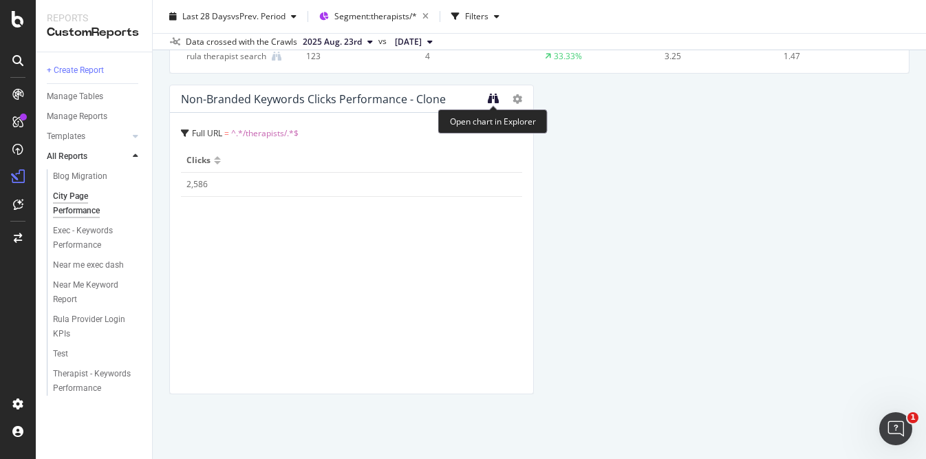
click at [495, 102] on icon "binoculars" at bounding box center [493, 98] width 11 height 11
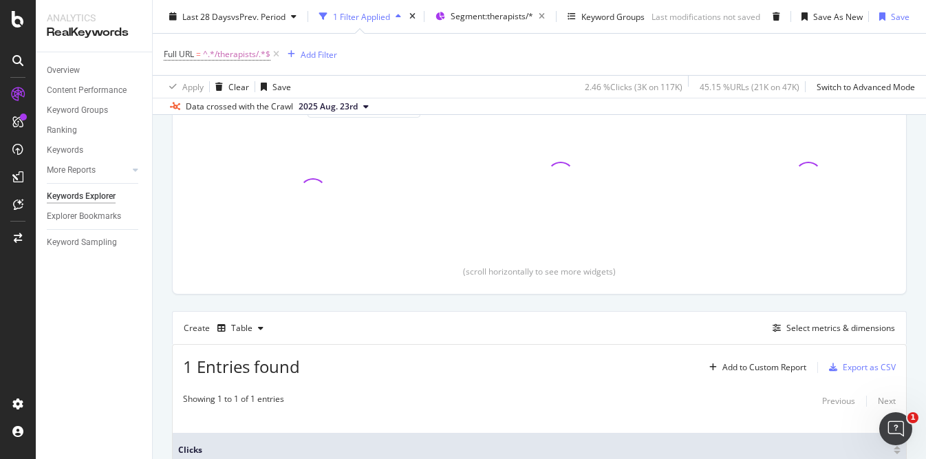
scroll to position [369, 0]
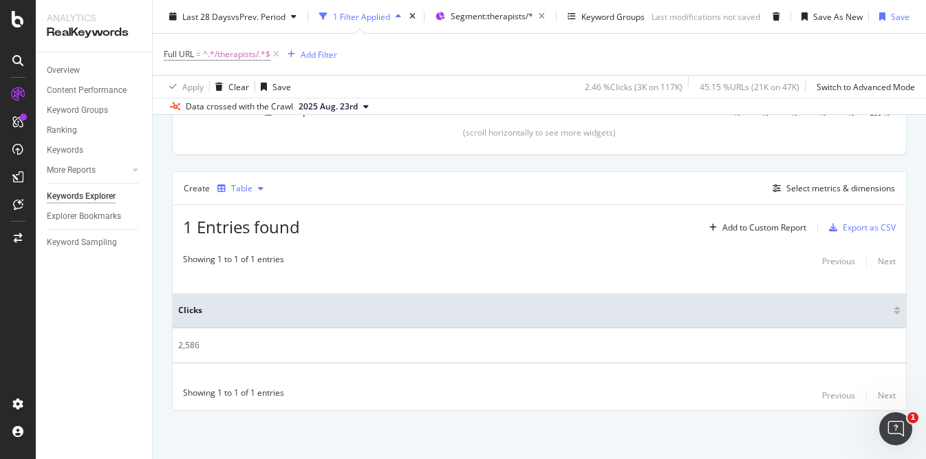
click at [247, 184] on div "Table" at bounding box center [241, 188] width 21 height 8
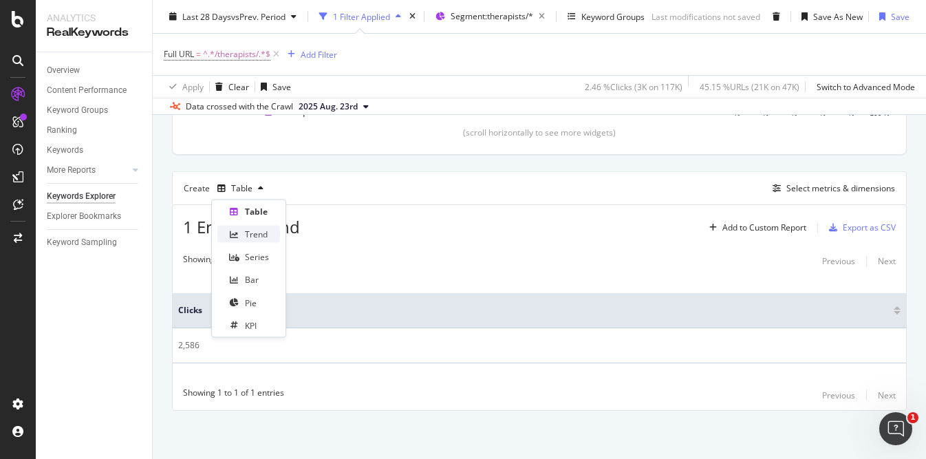
click at [250, 232] on div "Trend" at bounding box center [256, 234] width 23 height 12
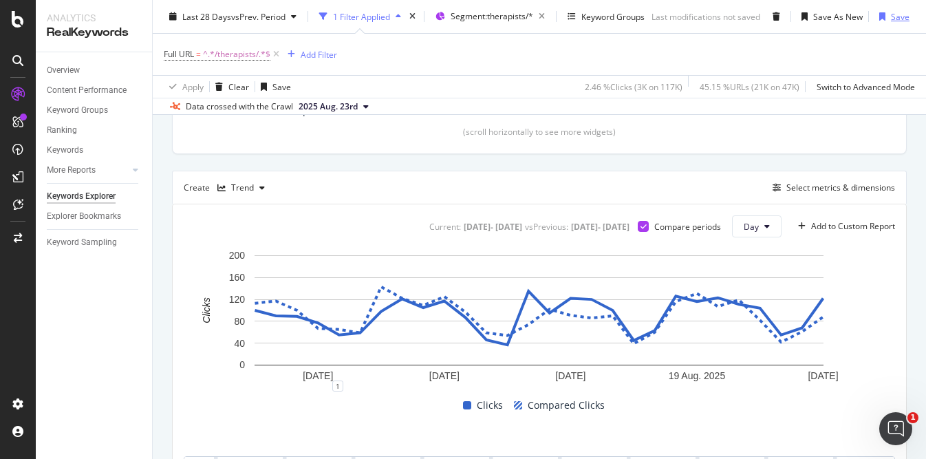
click at [898, 17] on div "Save" at bounding box center [900, 16] width 19 height 12
click at [745, 235] on button "Day" at bounding box center [757, 226] width 50 height 22
click at [749, 274] on span "Week" at bounding box center [755, 280] width 25 height 12
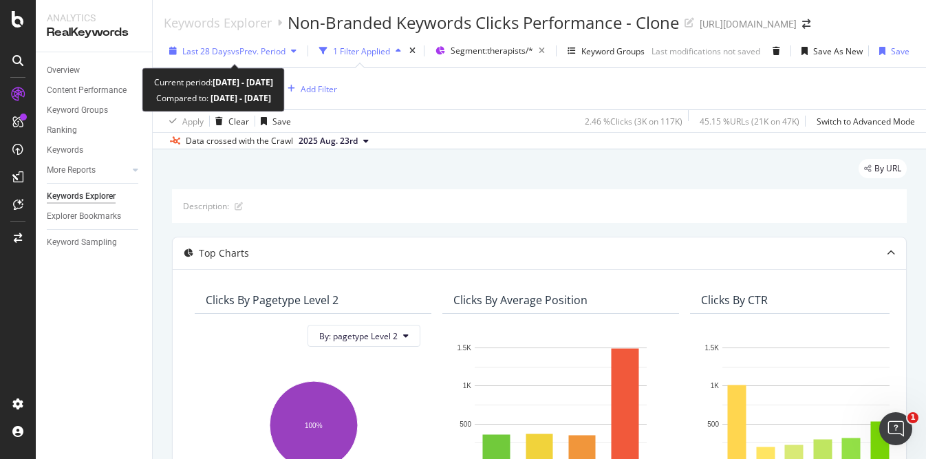
click at [285, 50] on span "vs Prev. Period" at bounding box center [258, 51] width 54 height 12
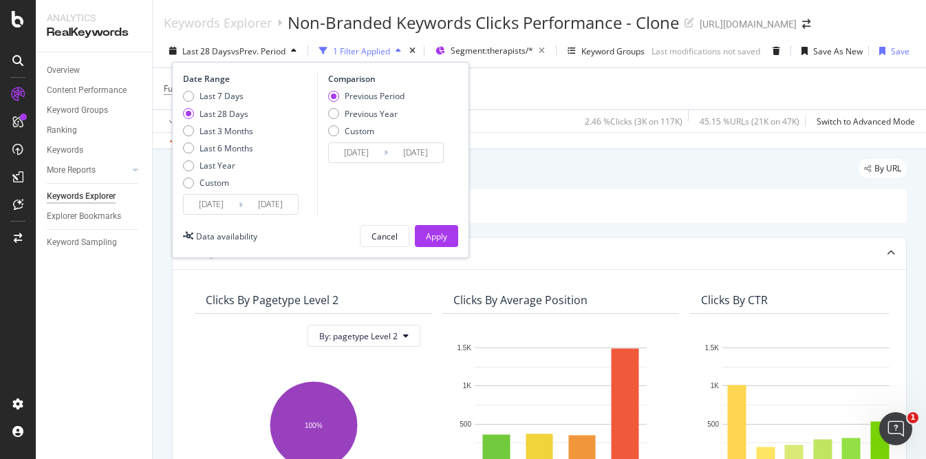
click at [607, 168] on div "By URL" at bounding box center [539, 174] width 735 height 30
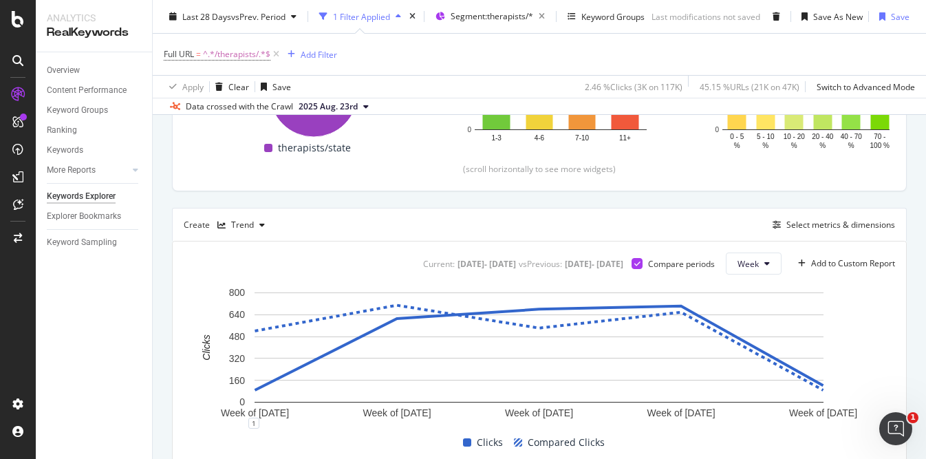
scroll to position [254, 0]
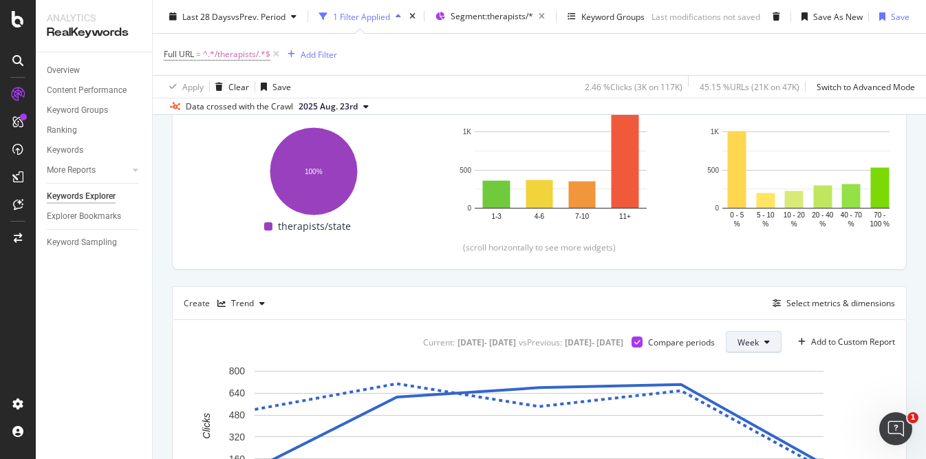
click at [771, 336] on button "Week" at bounding box center [754, 342] width 56 height 22
click at [748, 371] on span "Day" at bounding box center [749, 370] width 25 height 12
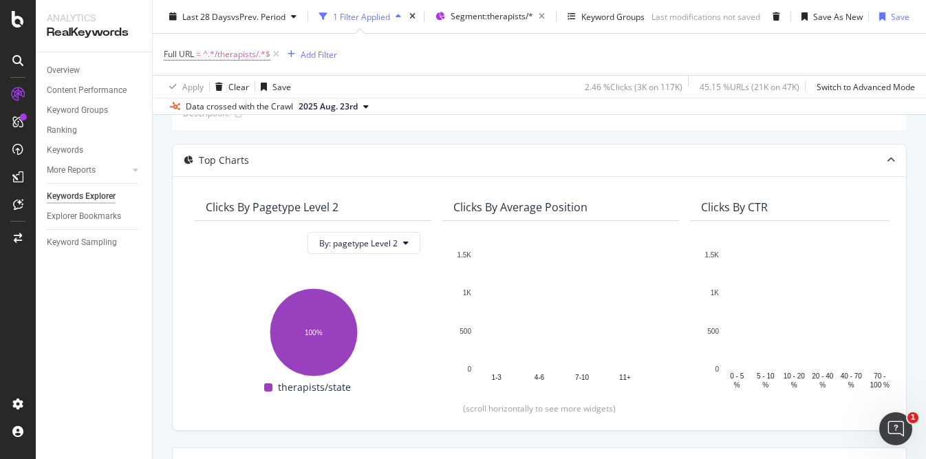
scroll to position [39, 0]
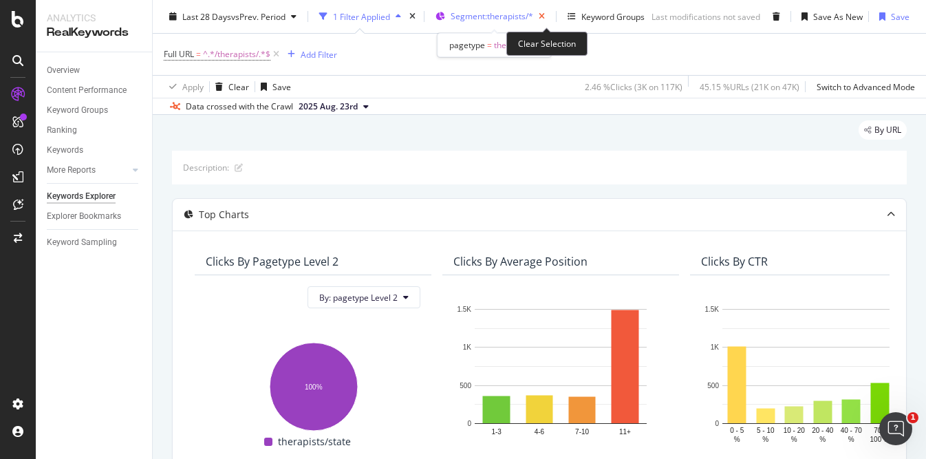
click at [547, 13] on icon "button" at bounding box center [541, 16] width 17 height 19
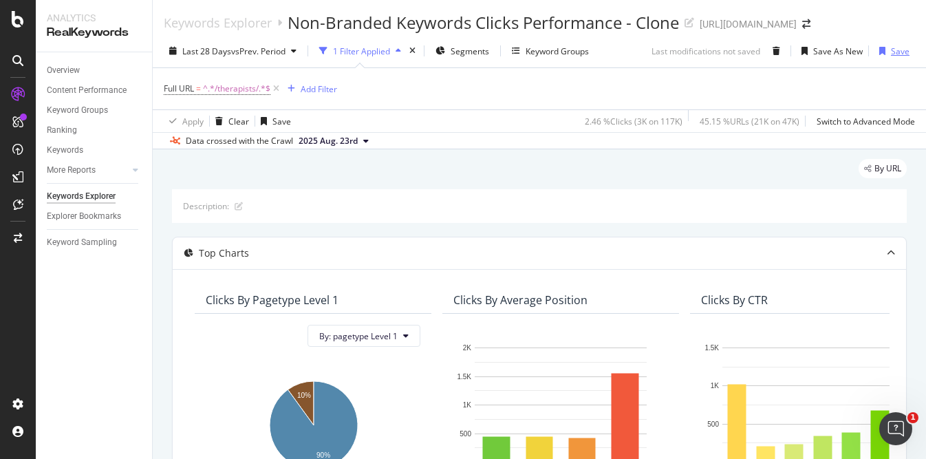
click at [898, 55] on div "Save" at bounding box center [900, 51] width 19 height 12
click at [561, 23] on div "Non-Branded Keywords Clicks Performance - Clone" at bounding box center [482, 22] width 391 height 23
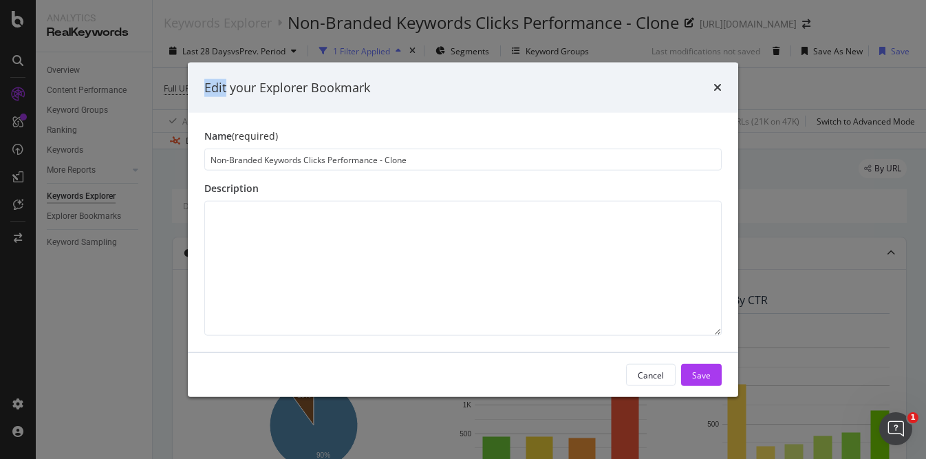
click at [561, 23] on div "Edit your Explorer Bookmark Name (required) Non-Branded Keywords Clicks Perform…" at bounding box center [463, 229] width 926 height 459
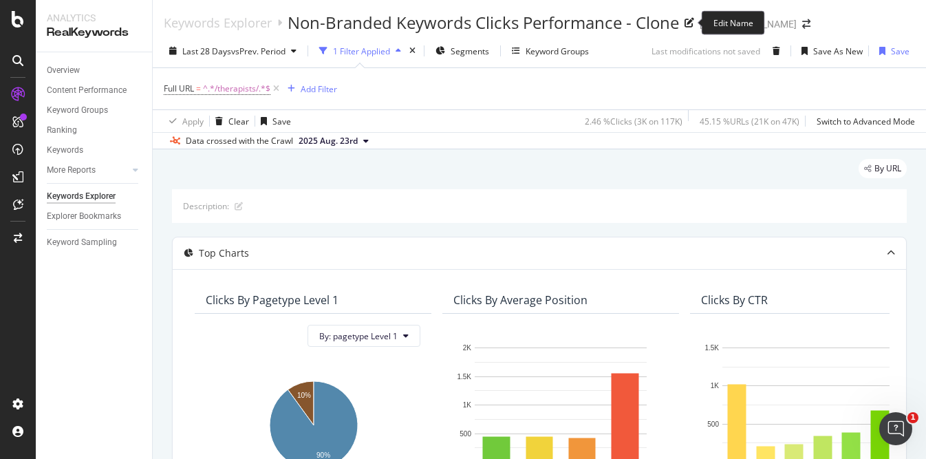
click at [561, 23] on div "Non-Branded Keywords Clicks Performance - Clone" at bounding box center [482, 22] width 391 height 23
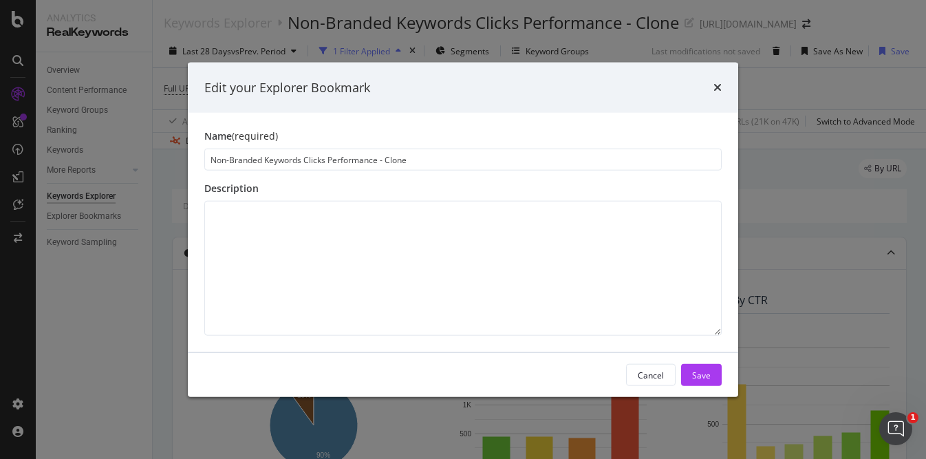
drag, startPoint x: 303, startPoint y: 160, endPoint x: 183, endPoint y: 158, distance: 119.7
click at [183, 158] on div "Edit your Explorer Bookmark Name (required) Non-Branded Keywords Clicks Perform…" at bounding box center [463, 229] width 926 height 459
click at [229, 162] on input "City page Clicks Performance - Clone" at bounding box center [462, 160] width 517 height 22
click at [269, 160] on input "City Page Clicks Performance - Clone" at bounding box center [462, 160] width 517 height 22
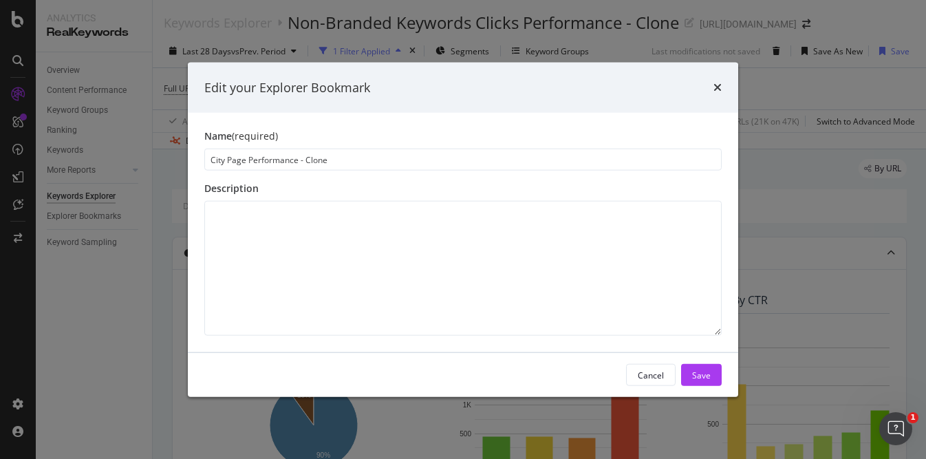
click at [310, 156] on input "City Page Performance - Clone" at bounding box center [462, 160] width 517 height 22
type input "City Page Performance - Clicks"
click at [689, 376] on button "Save" at bounding box center [701, 375] width 41 height 22
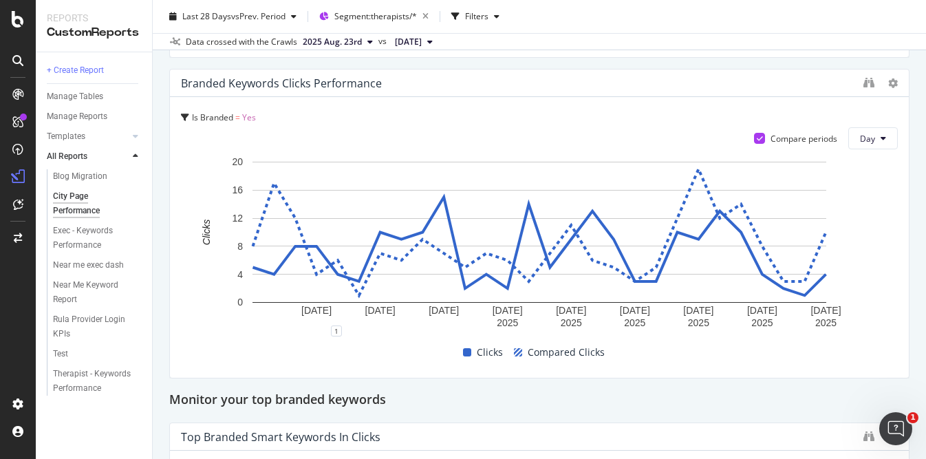
scroll to position [3792, 0]
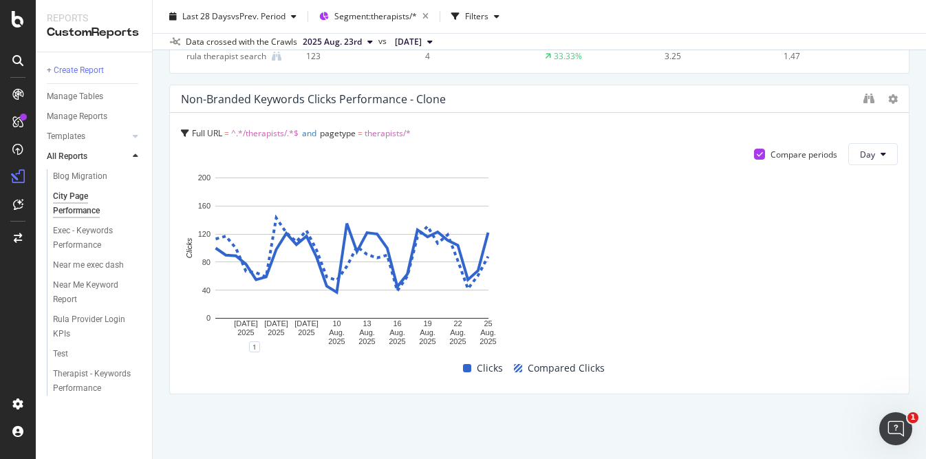
drag, startPoint x: 528, startPoint y: 186, endPoint x: 915, endPoint y: 195, distance: 386.6
click at [915, 195] on div "City Page Performance City Page Performance [URL][DOMAIN_NAME] Clone Schedule E…" at bounding box center [539, 229] width 773 height 459
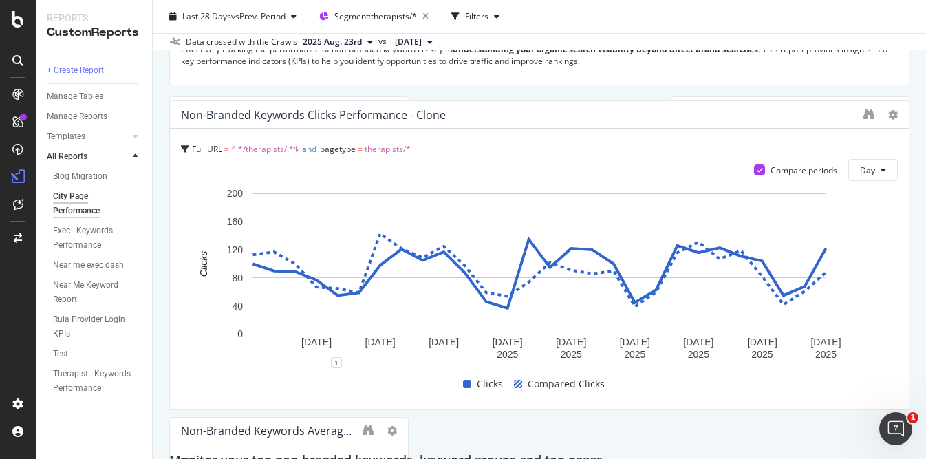
scroll to position [488, 0]
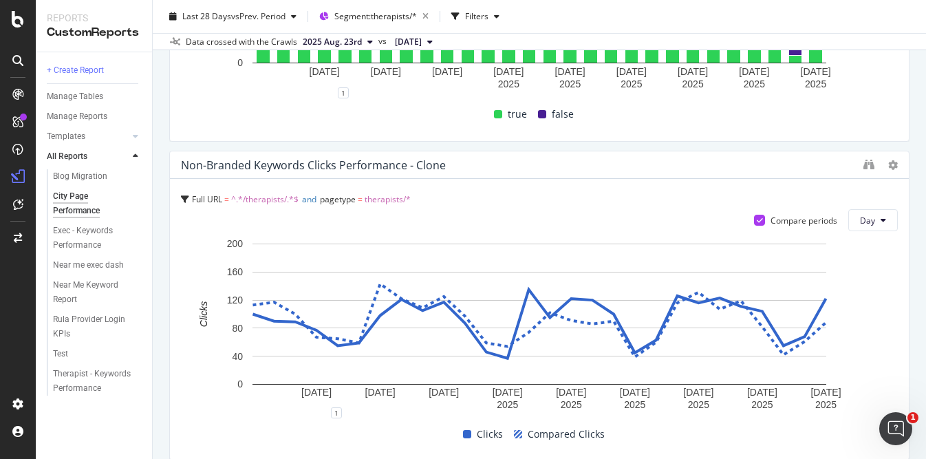
drag, startPoint x: 653, startPoint y: 96, endPoint x: 668, endPoint y: 162, distance: 66.9
click at [668, 162] on div "Non-Branded Keywords Clicks Performance - Clone" at bounding box center [518, 165] width 675 height 14
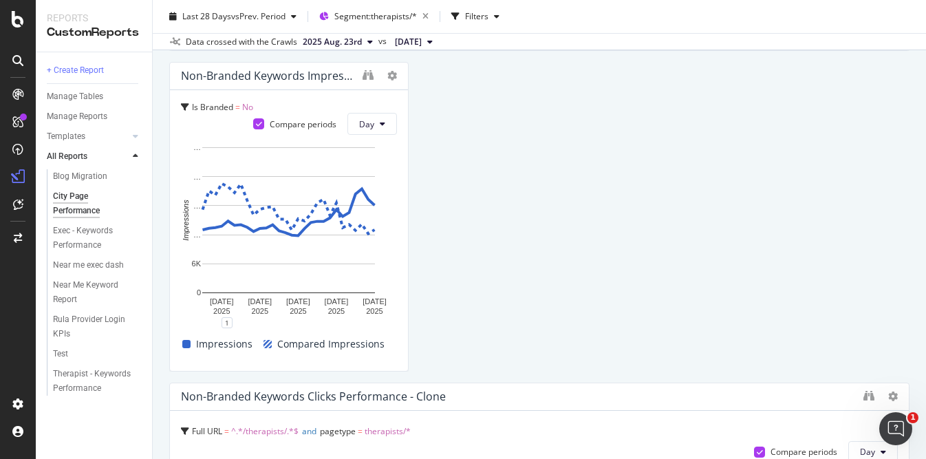
scroll to position [576, 0]
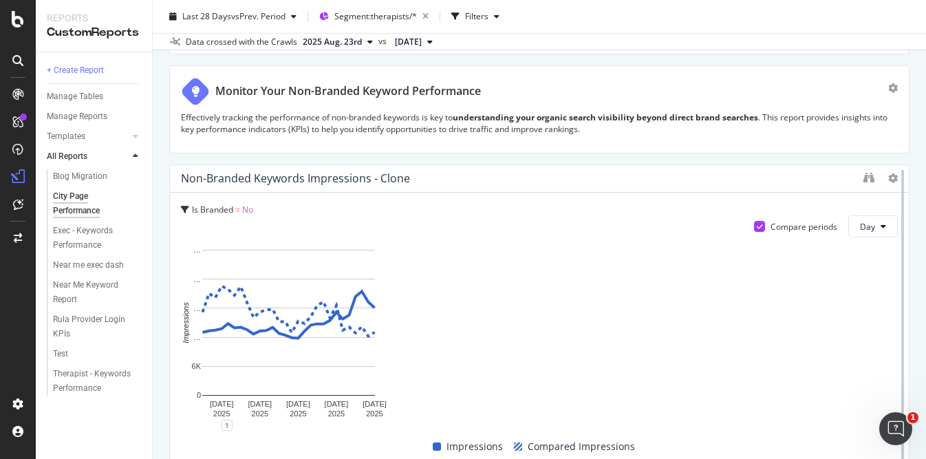
drag, startPoint x: 402, startPoint y: 177, endPoint x: 907, endPoint y: 204, distance: 506.3
click at [907, 204] on div at bounding box center [902, 319] width 14 height 310
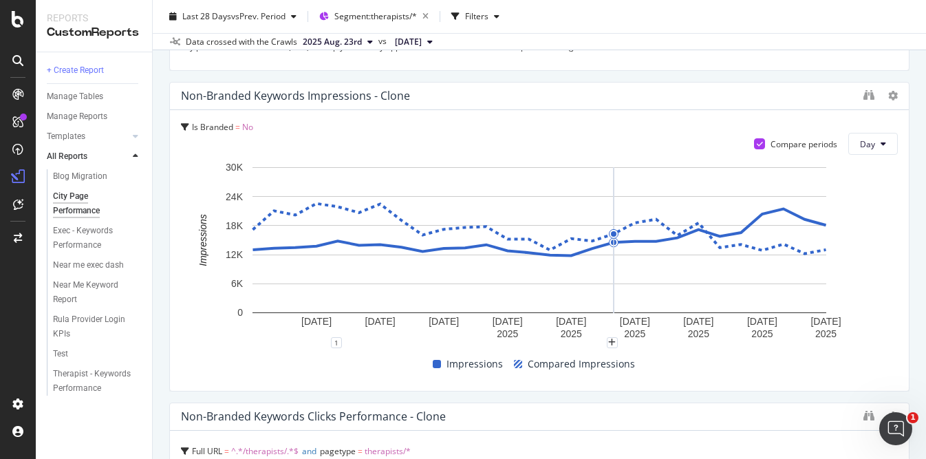
scroll to position [624, 0]
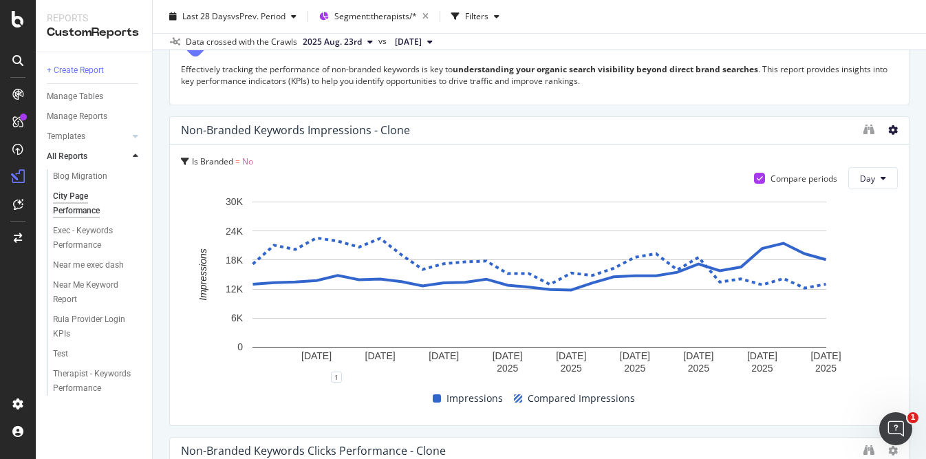
click at [890, 133] on icon at bounding box center [893, 130] width 10 height 10
click at [867, 127] on span "Delete" at bounding box center [863, 130] width 25 height 12
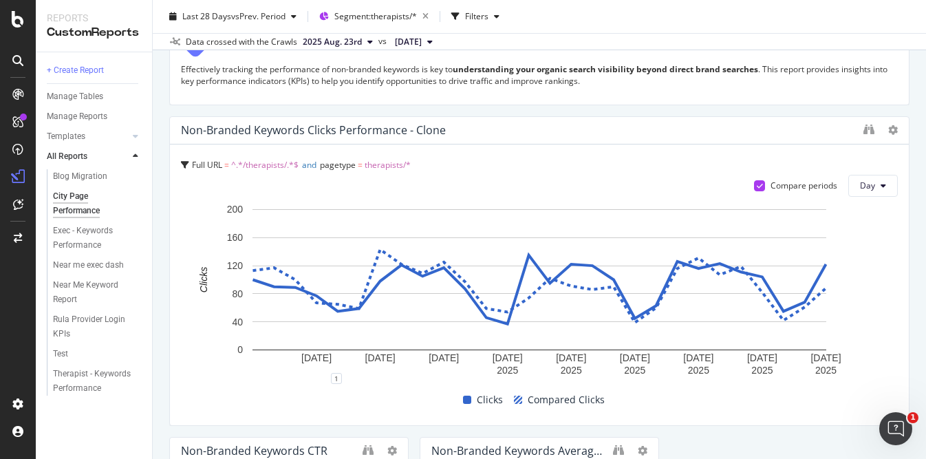
click at [463, 135] on div "Non-Branded Keywords Clicks Performance - Clone" at bounding box center [518, 130] width 675 height 14
click at [422, 129] on div "Non-Branded Keywords Clicks Performance - Clone" at bounding box center [313, 130] width 265 height 14
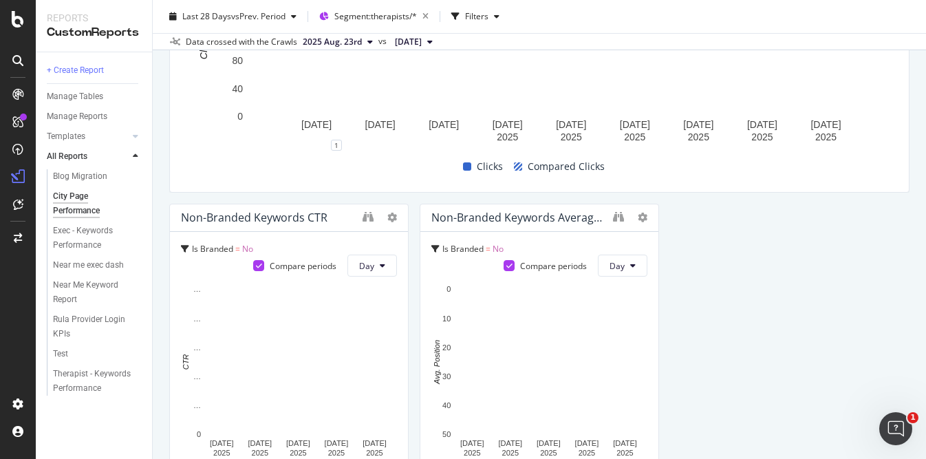
scroll to position [871, 0]
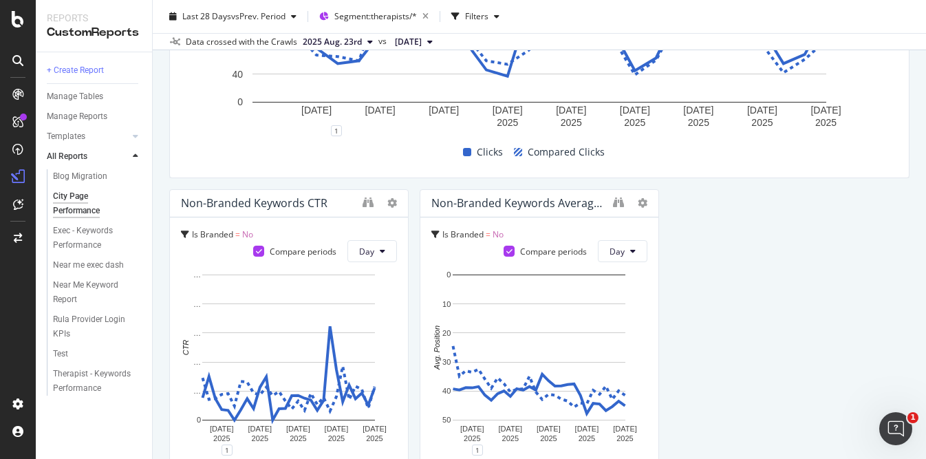
click at [554, 209] on div "Non-Branded Keywords Average Position" at bounding box center [518, 203] width 175 height 14
click at [367, 203] on icon "binoculars" at bounding box center [367, 202] width 11 height 11
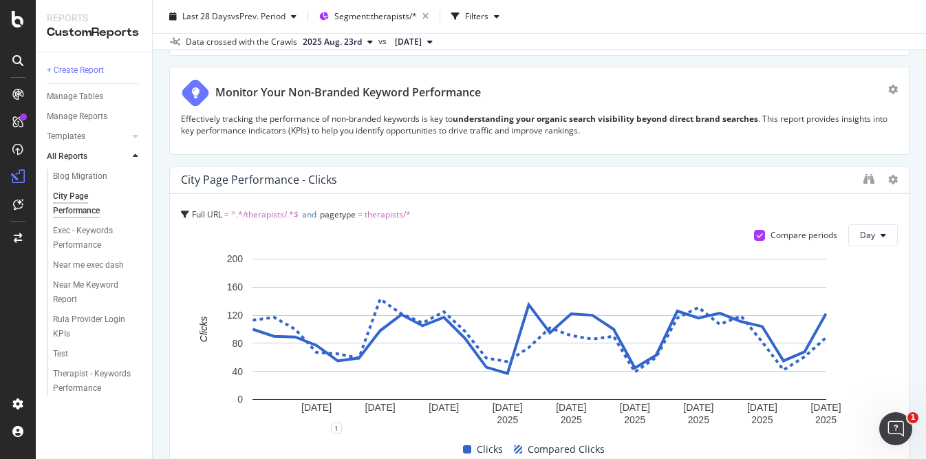
scroll to position [574, 0]
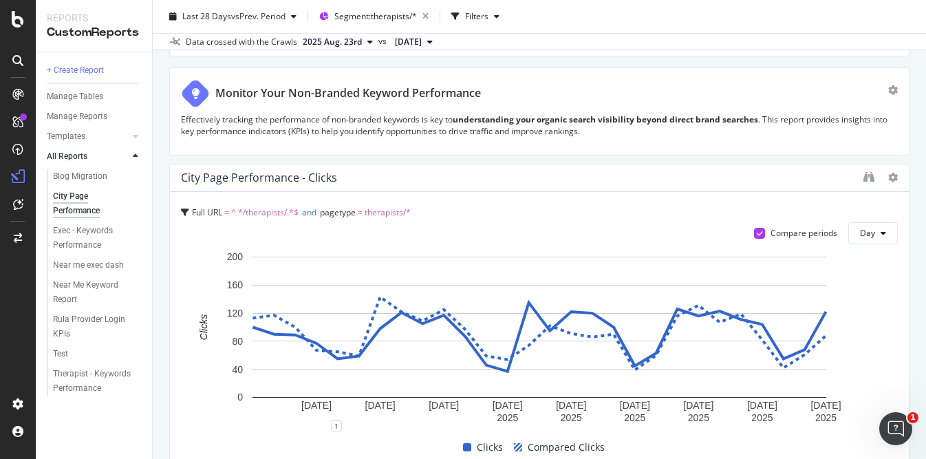
drag, startPoint x: 169, startPoint y: 179, endPoint x: 237, endPoint y: 176, distance: 67.5
click at [237, 176] on div "City Page Performance - Clicks Full URL = ^.*/therapists/.*$ and pagetype = the…" at bounding box center [539, 319] width 740 height 310
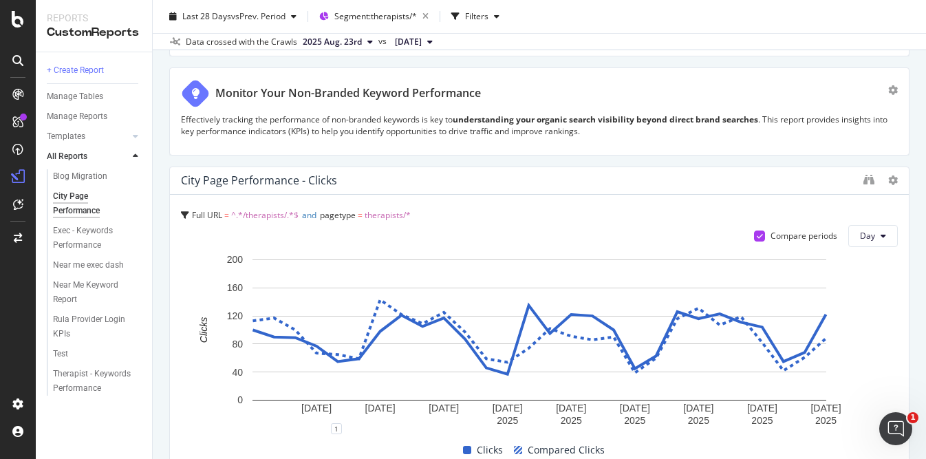
scroll to position [0, 0]
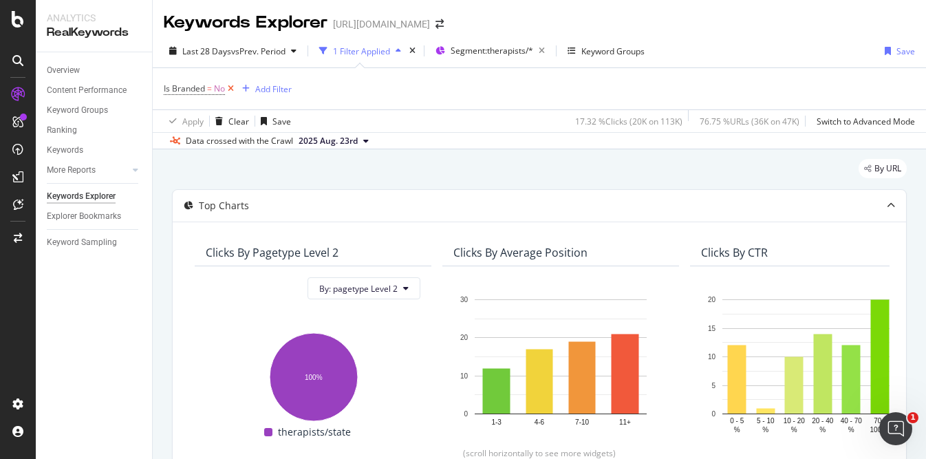
click at [233, 90] on icon at bounding box center [231, 89] width 12 height 14
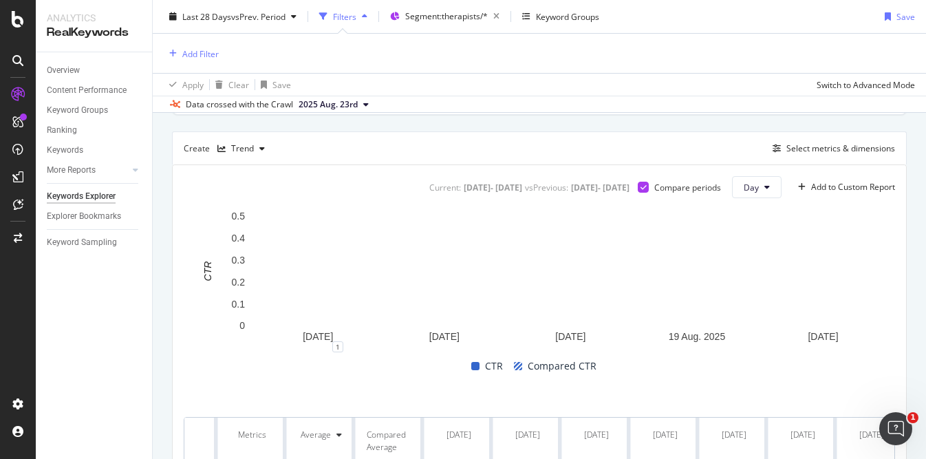
scroll to position [357, 0]
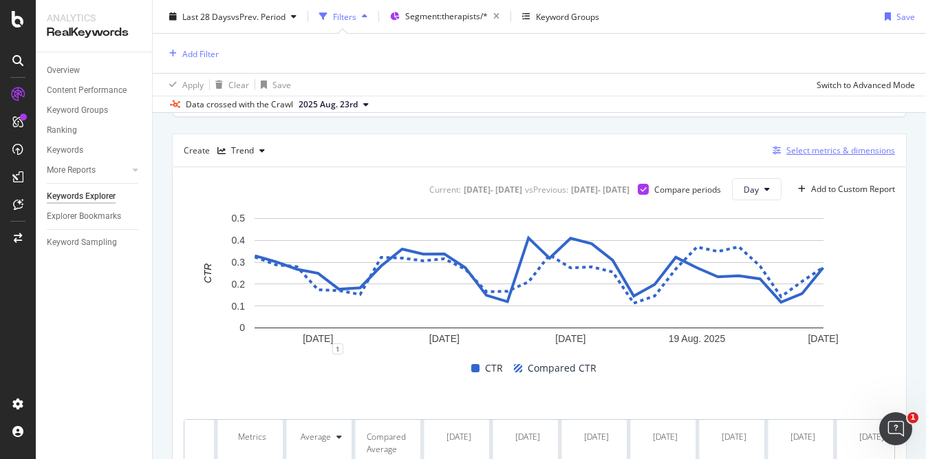
click at [813, 150] on div "Select metrics & dimensions" at bounding box center [840, 150] width 109 height 12
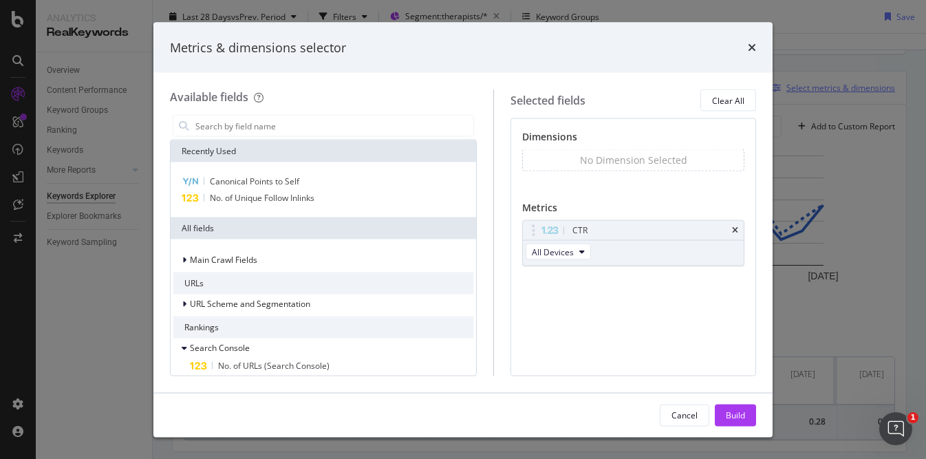
scroll to position [294, 0]
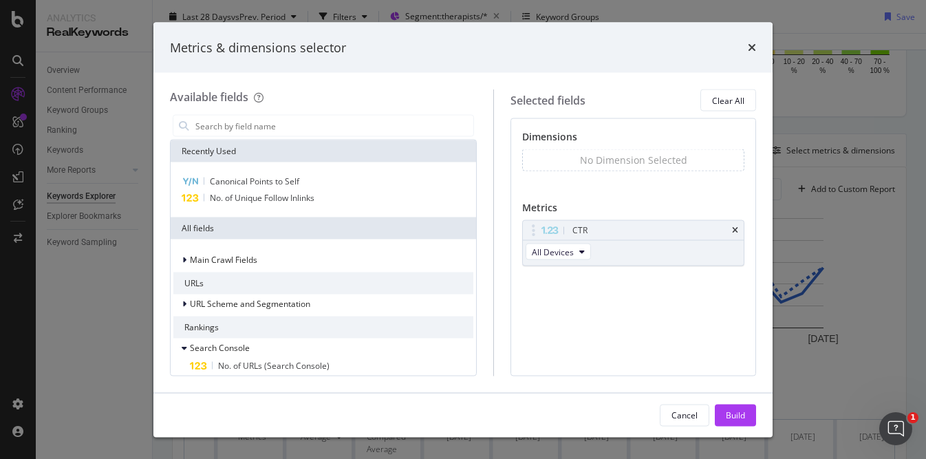
click at [750, 56] on div "Metrics & dimensions selector" at bounding box center [462, 47] width 619 height 51
click at [750, 52] on icon "times" at bounding box center [752, 47] width 8 height 11
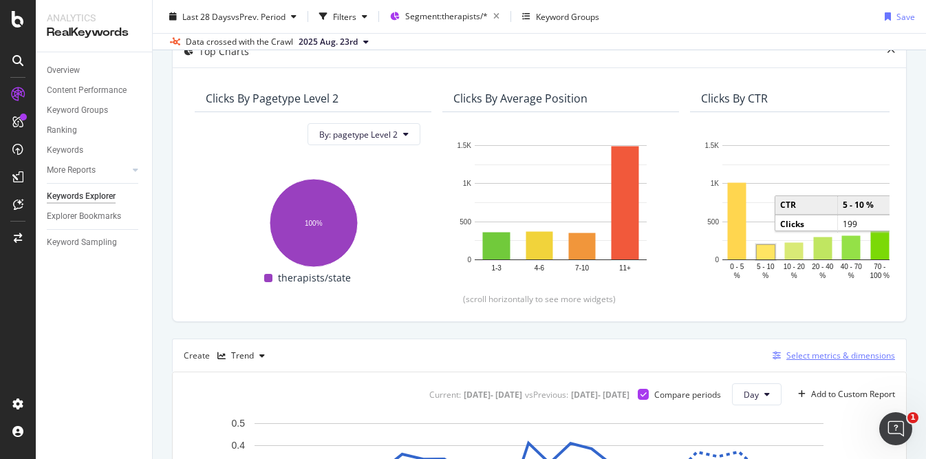
scroll to position [0, 0]
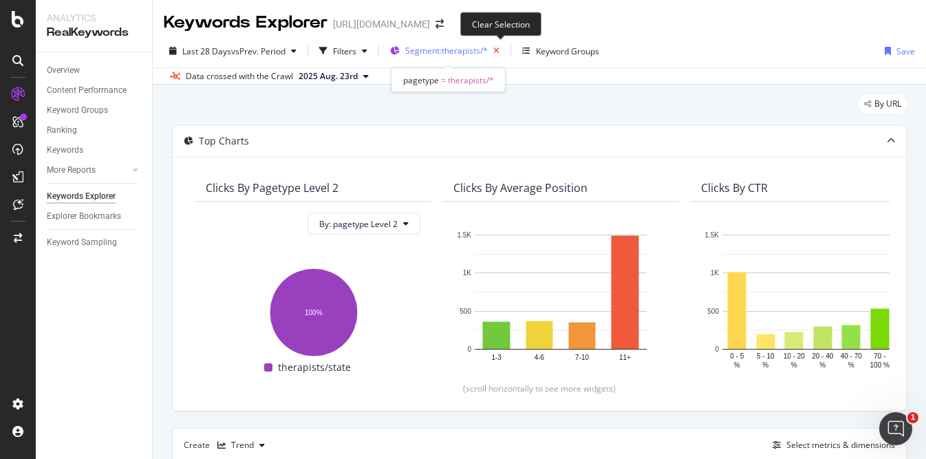
click at [502, 52] on icon "button" at bounding box center [496, 50] width 17 height 19
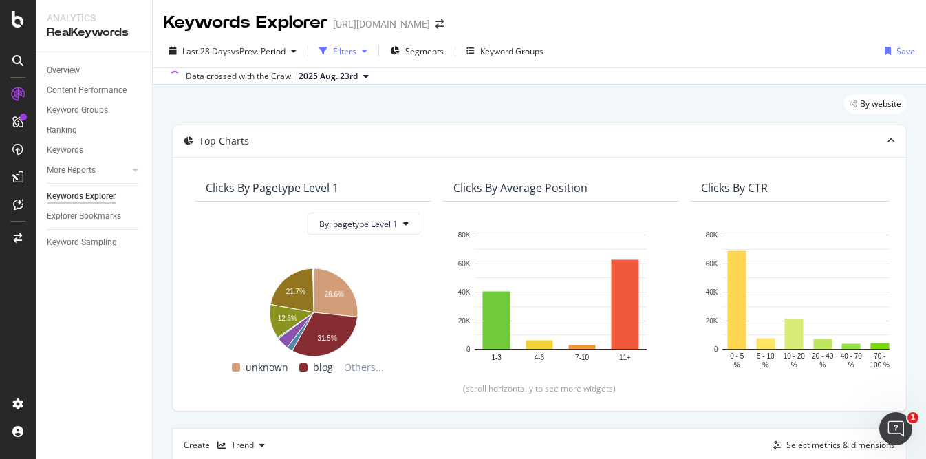
click at [363, 48] on div "button" at bounding box center [364, 51] width 17 height 8
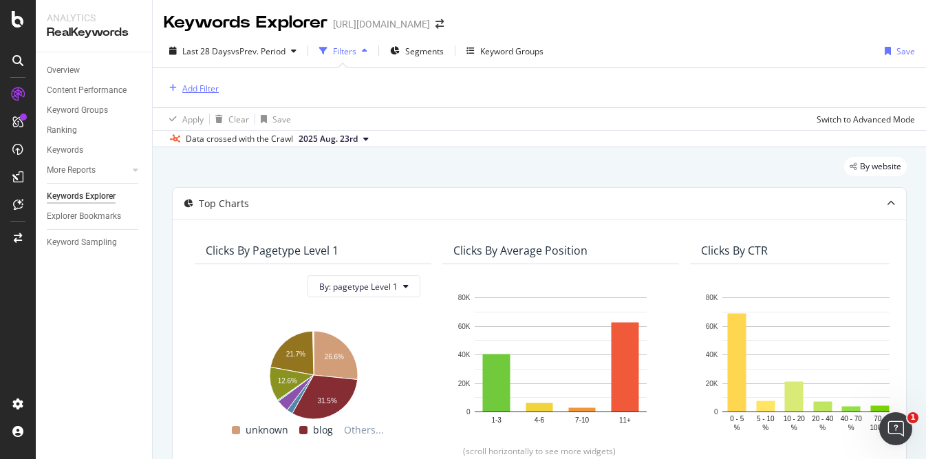
click at [215, 84] on div "Add Filter" at bounding box center [200, 89] width 36 height 12
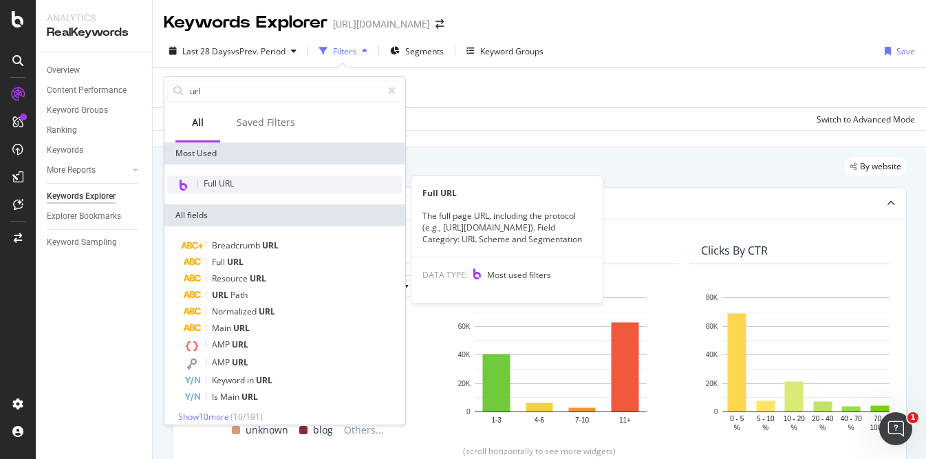
type input "url"
click at [210, 184] on span "Full URL" at bounding box center [219, 183] width 30 height 12
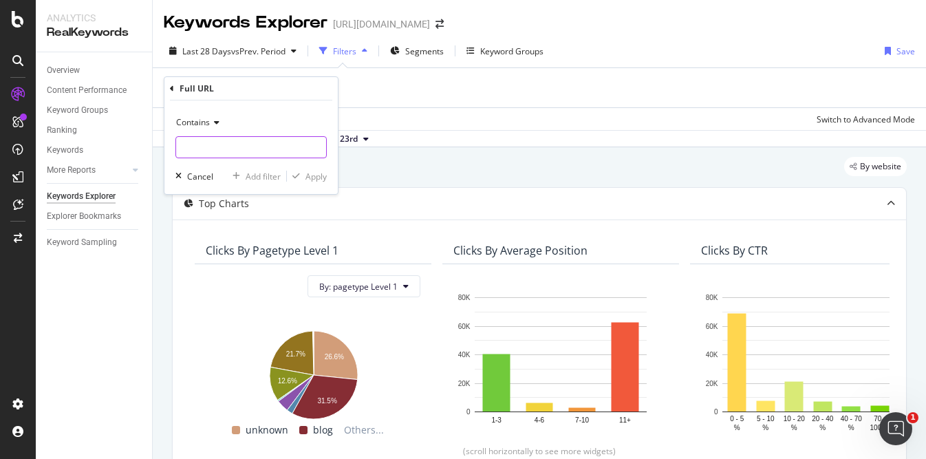
click at [259, 150] on input "text" at bounding box center [251, 147] width 150 height 22
type input "/therapists/"
click at [312, 173] on div "Apply" at bounding box center [315, 177] width 21 height 12
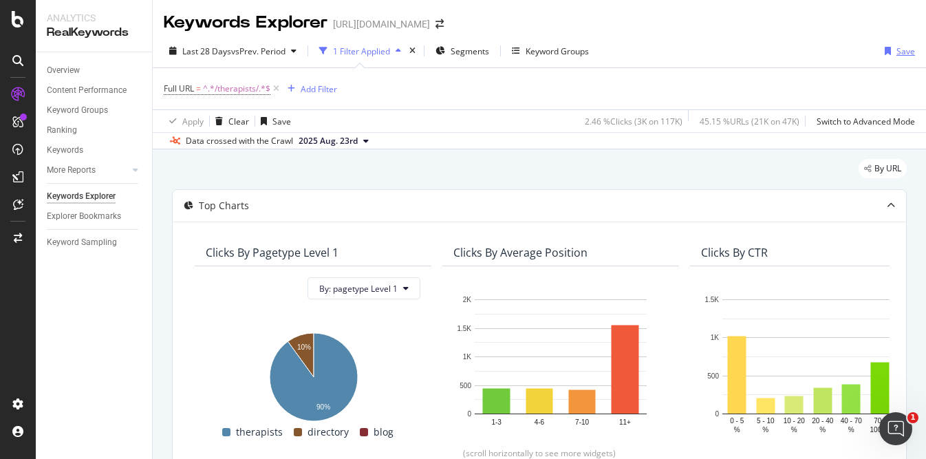
click at [895, 54] on div "button" at bounding box center [887, 51] width 17 height 8
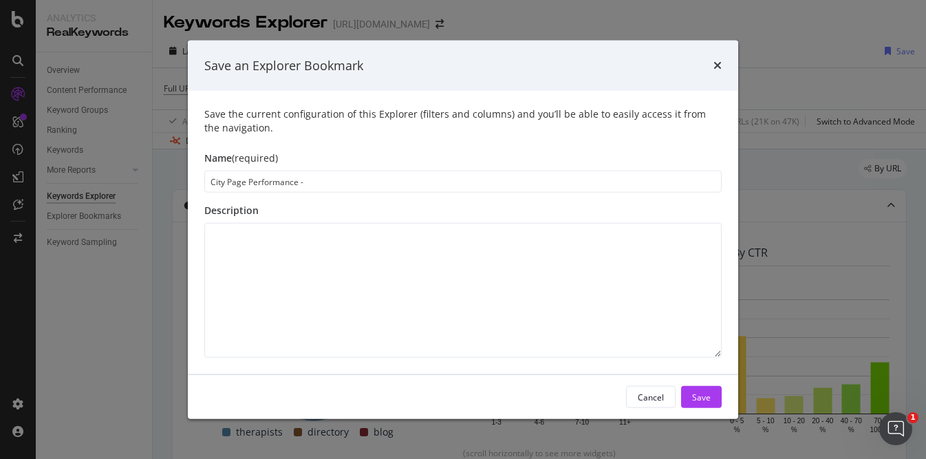
click at [368, 183] on input "City Page Performance -" at bounding box center [462, 182] width 517 height 22
type input "City Page Performance - CTR"
click at [702, 397] on div "Save" at bounding box center [701, 397] width 19 height 12
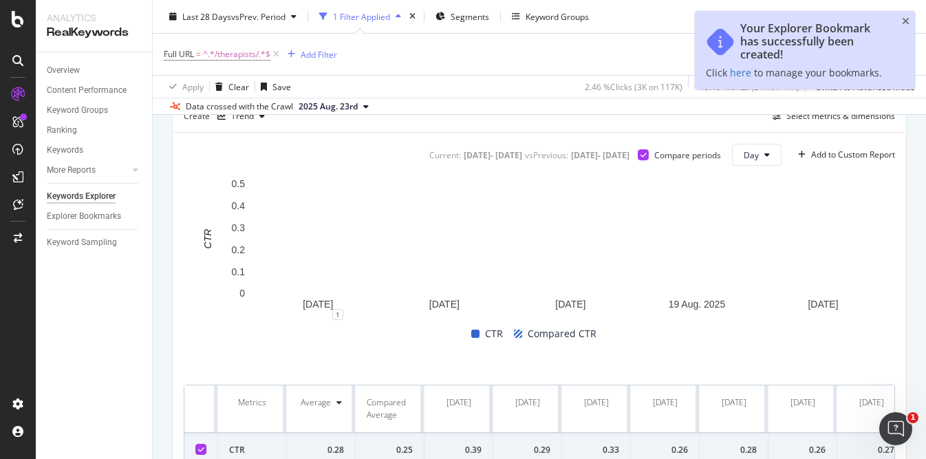
scroll to position [405, 0]
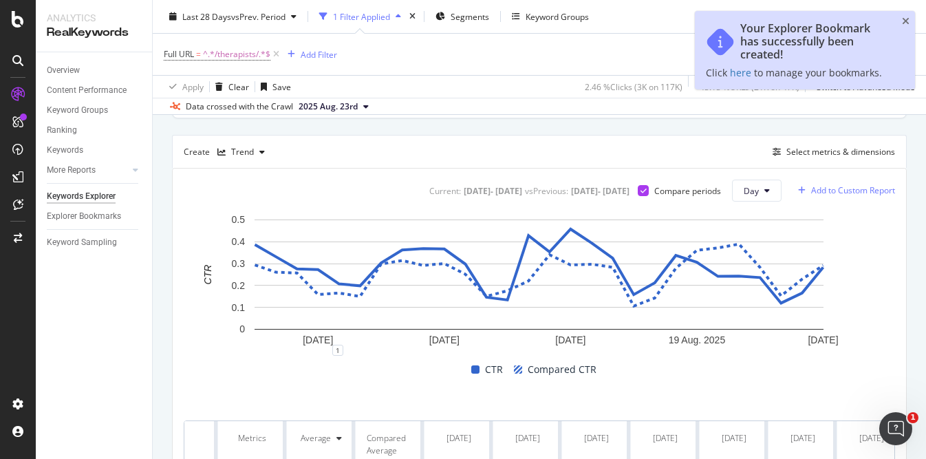
click at [871, 195] on div "Add to Custom Report" at bounding box center [853, 190] width 84 height 8
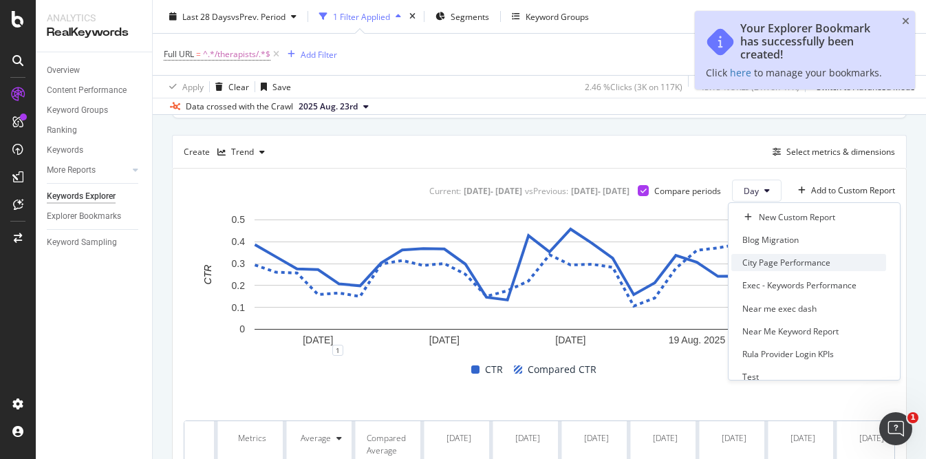
click at [810, 259] on div "City Page Performance" at bounding box center [786, 263] width 88 height 12
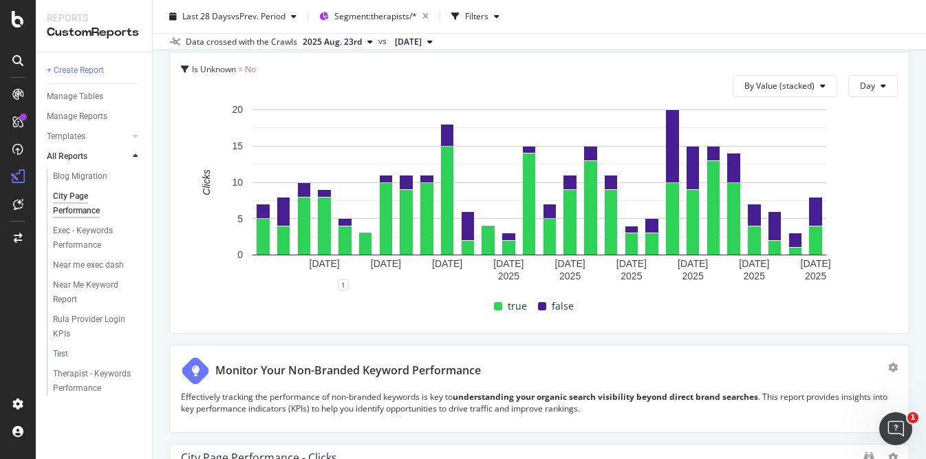
scroll to position [250, 0]
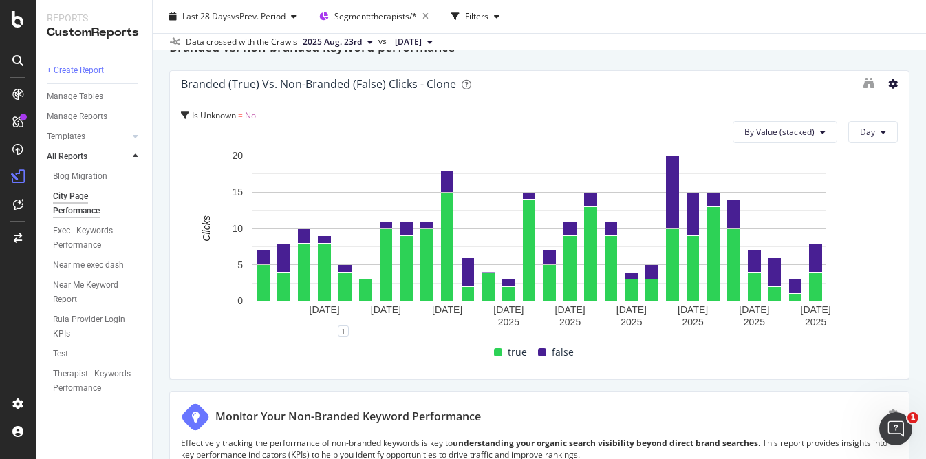
click at [892, 83] on icon at bounding box center [893, 84] width 10 height 10
click at [861, 84] on span "Delete" at bounding box center [863, 84] width 25 height 12
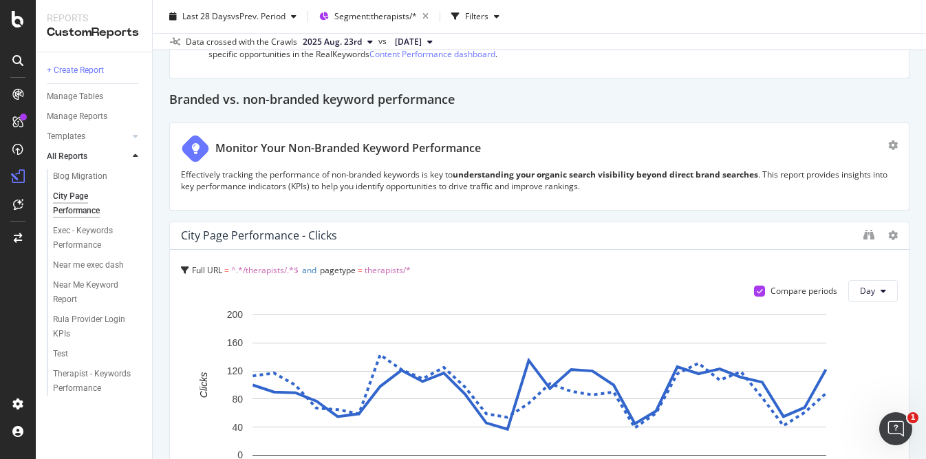
scroll to position [197, 0]
click at [893, 141] on icon "gear" at bounding box center [893, 146] width 10 height 10
click at [865, 153] on div "Delete" at bounding box center [860, 151] width 25 height 12
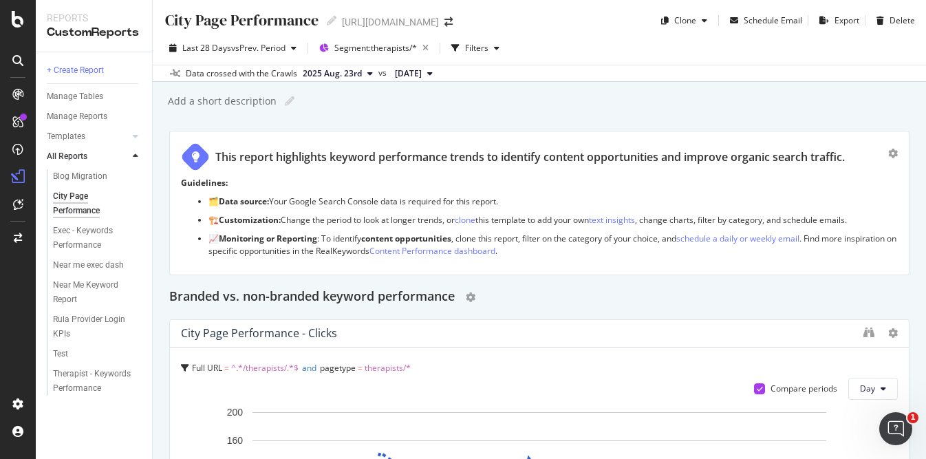
scroll to position [0, 0]
click at [412, 291] on h2 "Branded vs. non-branded keyword performance" at bounding box center [311, 298] width 285 height 22
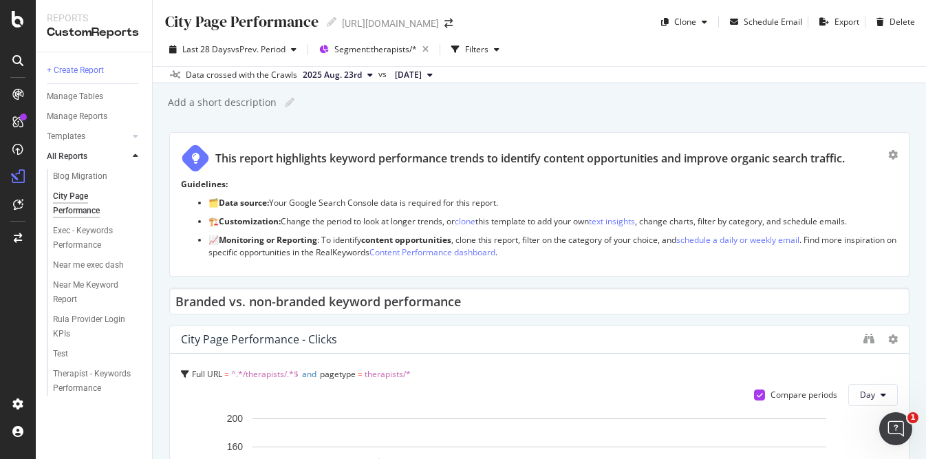
click at [412, 291] on input "Branded vs. non-branded keyword performance" at bounding box center [539, 300] width 740 height 27
click at [354, 307] on input "Branded vs. non-branded keyword performance" at bounding box center [539, 300] width 740 height 27
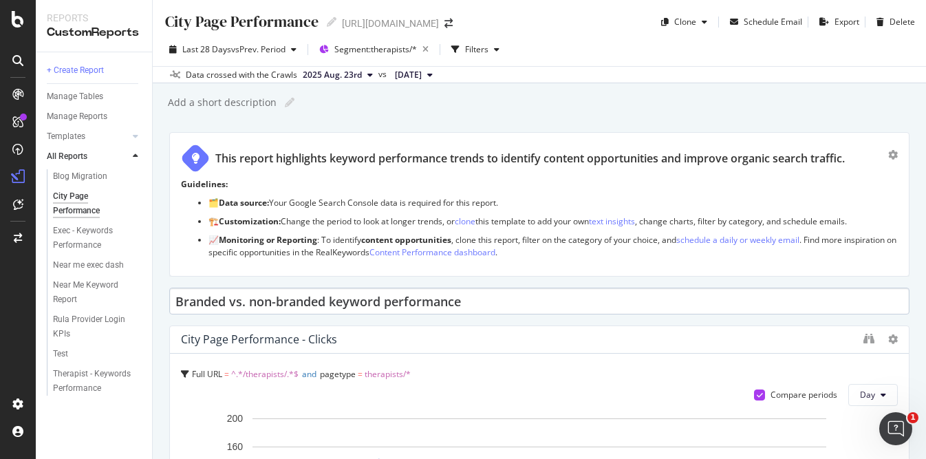
click at [554, 296] on input "Branded vs. non-branded keyword performance" at bounding box center [539, 300] width 740 height 27
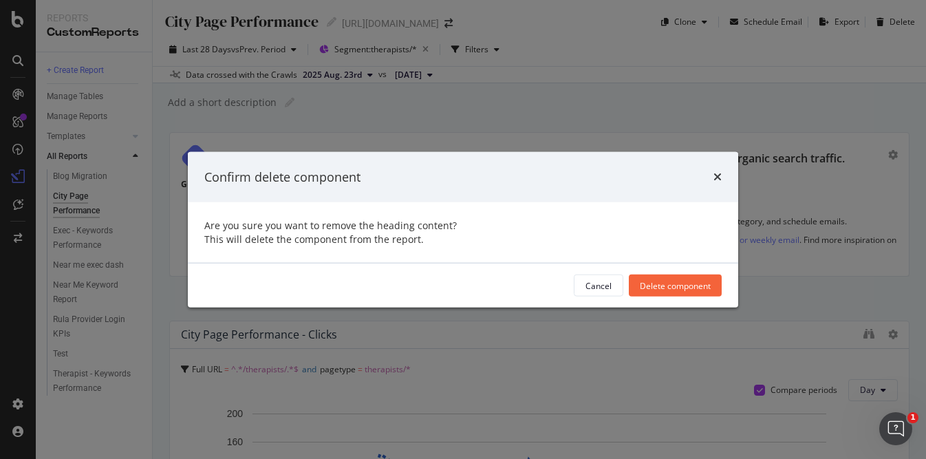
click at [160, 208] on body "Reports CustomReports + Create Report Manage Tables Manage Reports Templates AI…" at bounding box center [463, 229] width 926 height 459
click at [670, 288] on div "Delete component" at bounding box center [675, 285] width 71 height 12
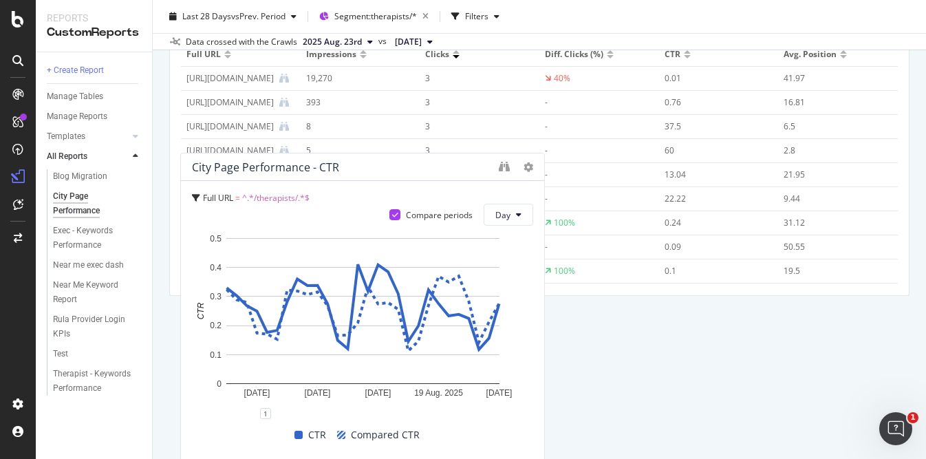
scroll to position [1612, 0]
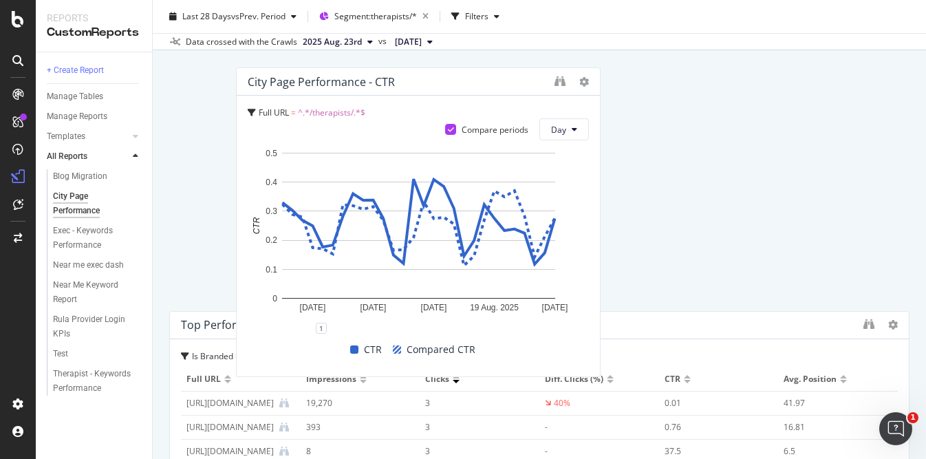
drag, startPoint x: 451, startPoint y: 189, endPoint x: 517, endPoint y: 90, distance: 119.0
click at [517, 90] on div "City Page Performance - CTR" at bounding box center [418, 82] width 363 height 28
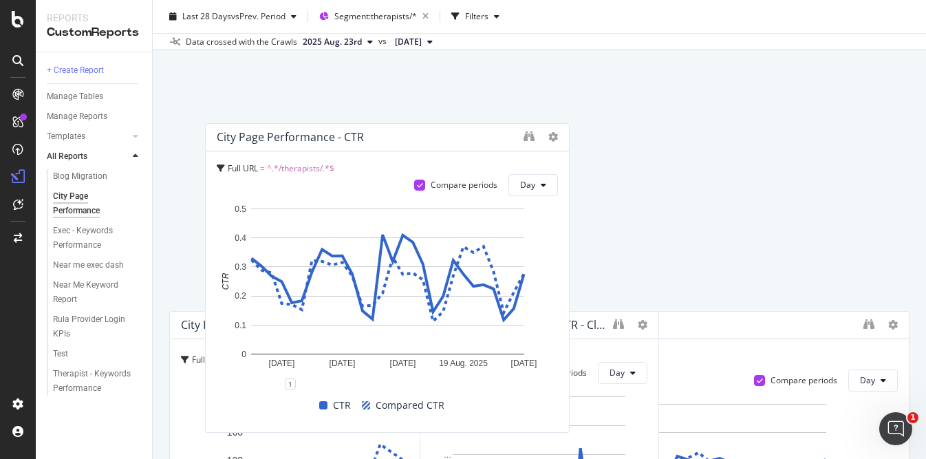
scroll to position [328, 0]
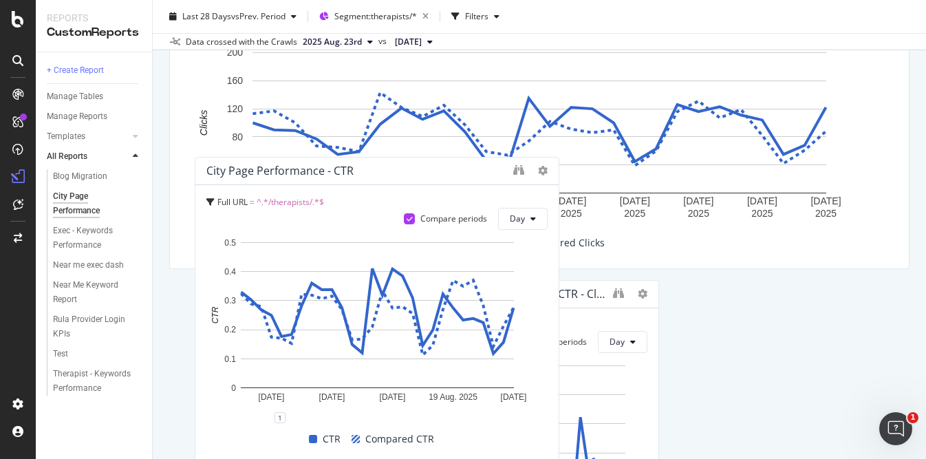
drag, startPoint x: 404, startPoint y: 262, endPoint x: 429, endPoint y: 166, distance: 99.4
click at [429, 166] on div "City Page Performance - CTR" at bounding box center [356, 171] width 300 height 14
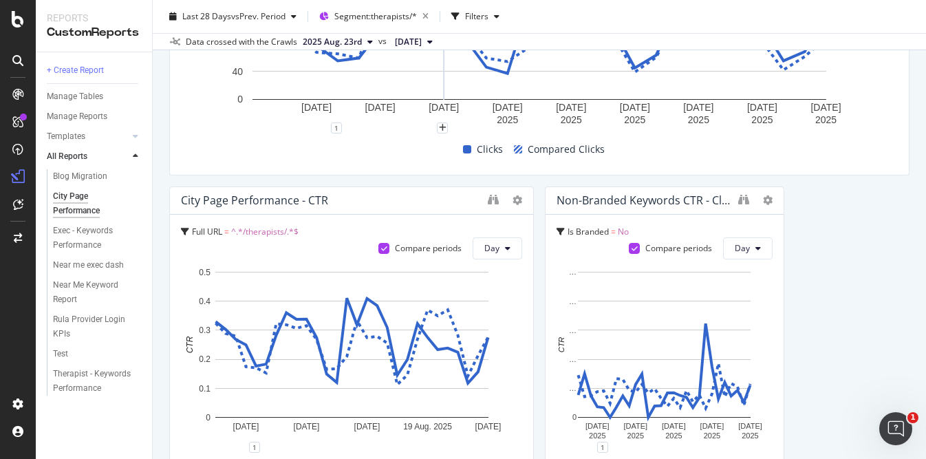
scroll to position [439, 0]
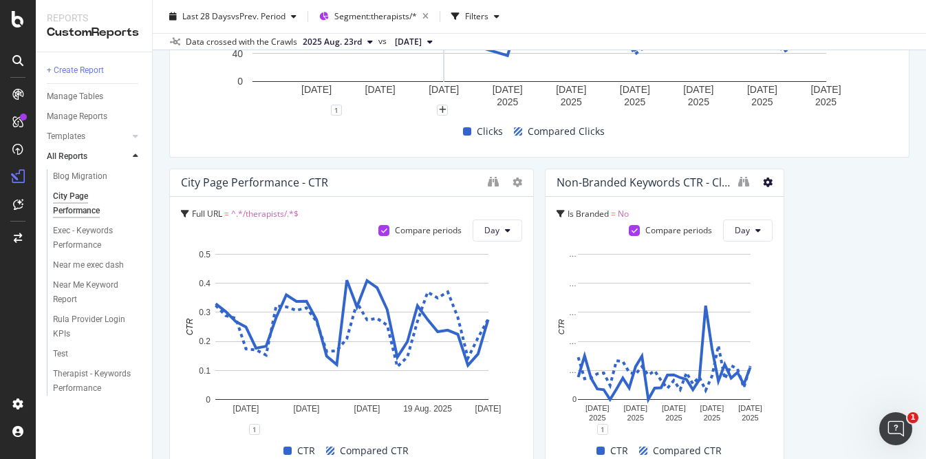
click at [763, 182] on icon at bounding box center [768, 182] width 10 height 10
click at [784, 197] on span at bounding box center [782, 203] width 17 height 17
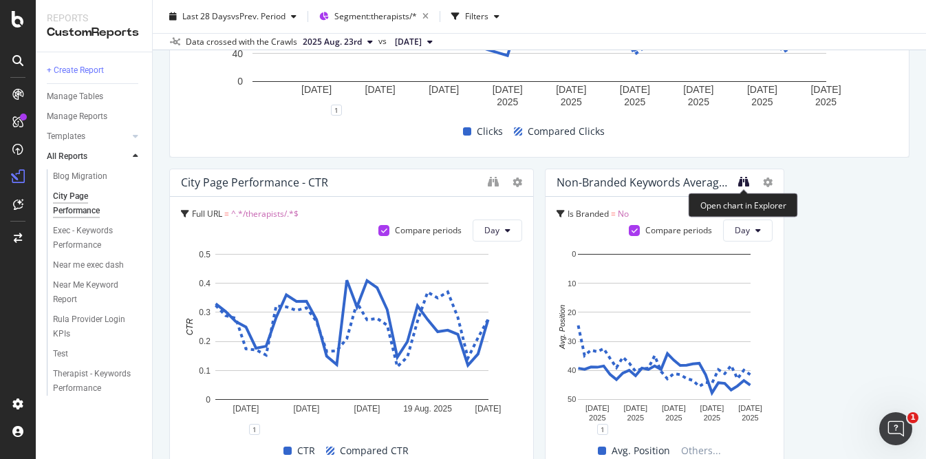
click at [739, 181] on icon "binoculars" at bounding box center [743, 181] width 11 height 11
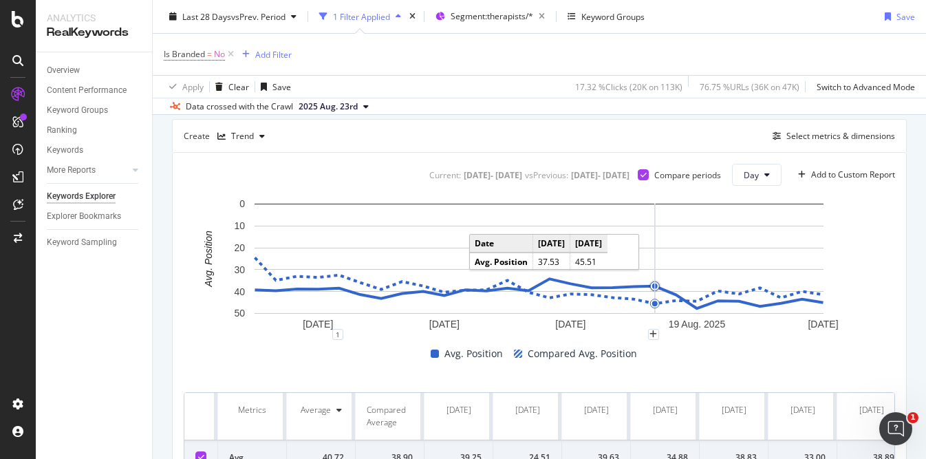
scroll to position [288, 0]
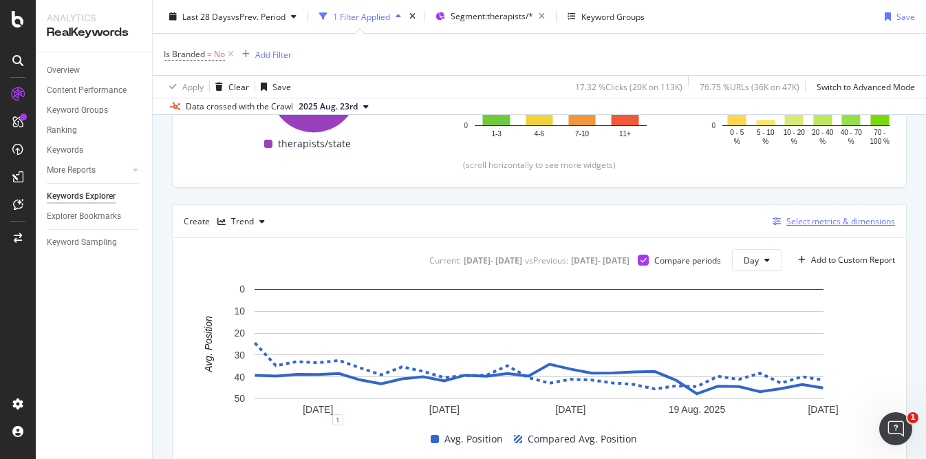
click at [818, 226] on div "Select metrics & dimensions" at bounding box center [840, 221] width 109 height 12
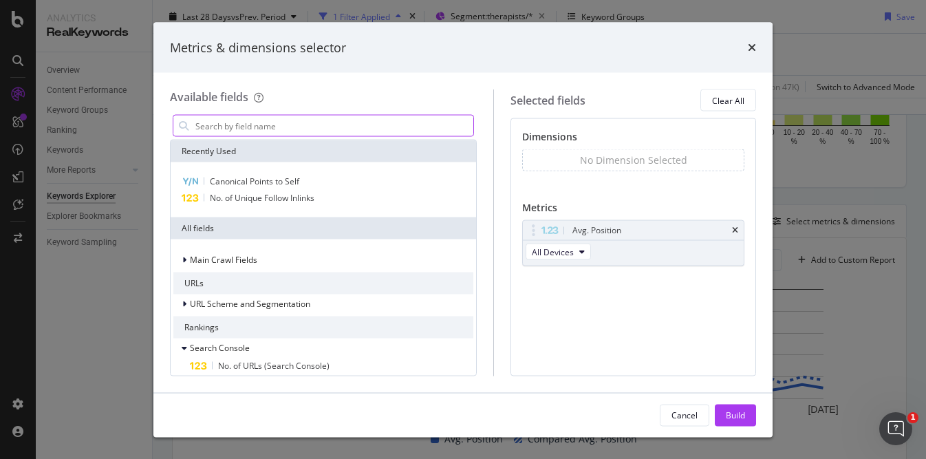
click at [386, 125] on input "modal" at bounding box center [333, 126] width 279 height 21
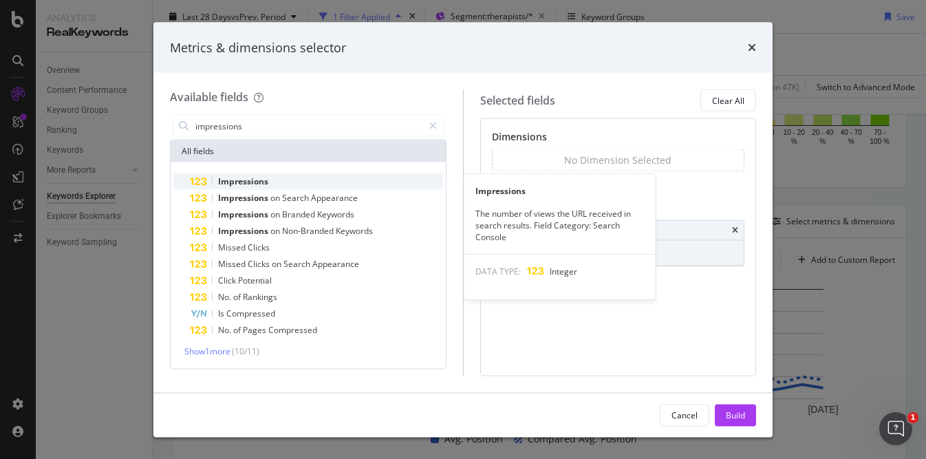
type input "impressions"
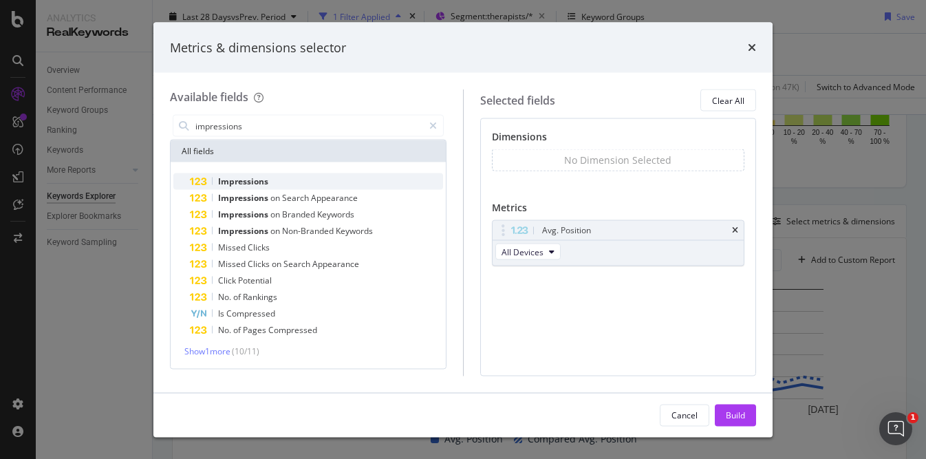
click at [338, 183] on div "Impressions" at bounding box center [316, 181] width 253 height 17
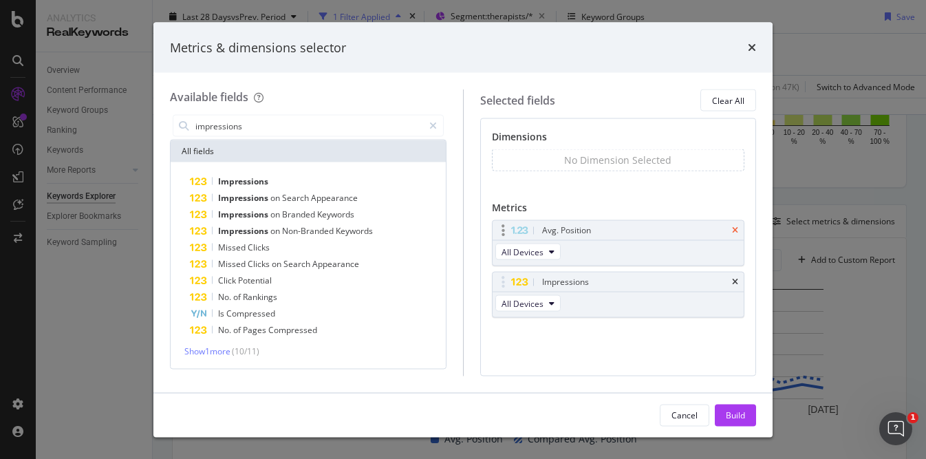
click at [732, 230] on icon "times" at bounding box center [735, 230] width 6 height 8
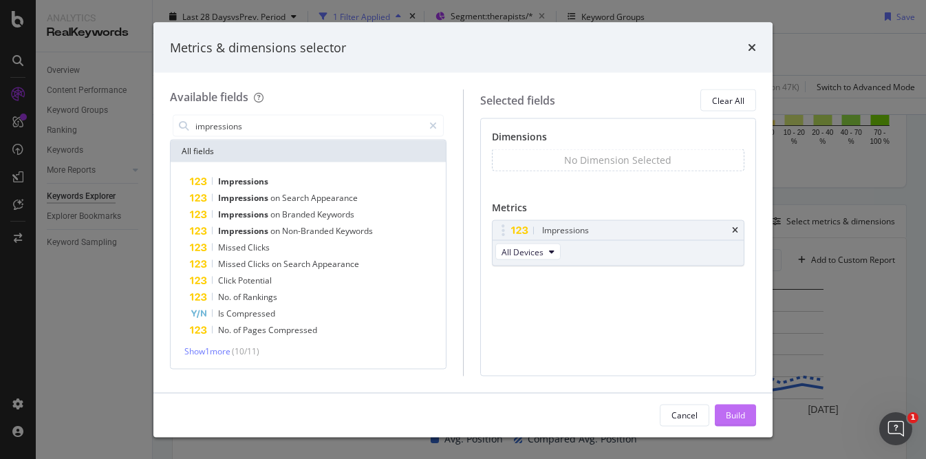
click at [726, 409] on div "Build" at bounding box center [735, 415] width 19 height 12
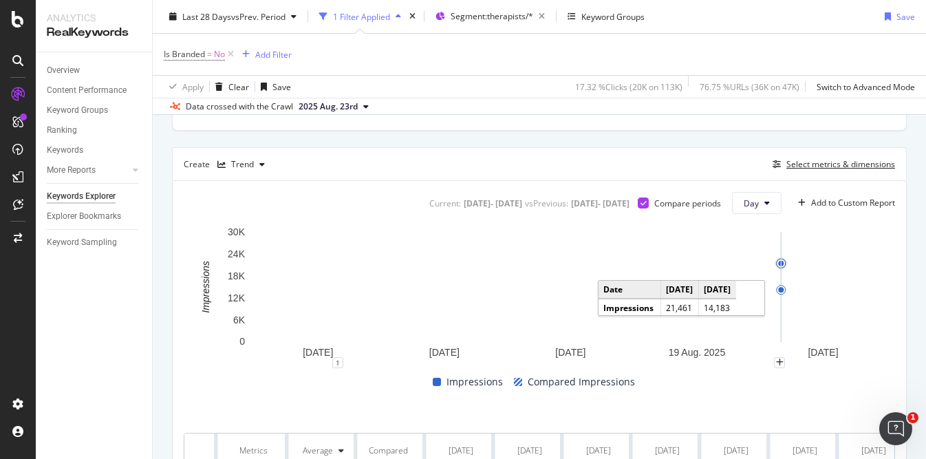
scroll to position [347, 0]
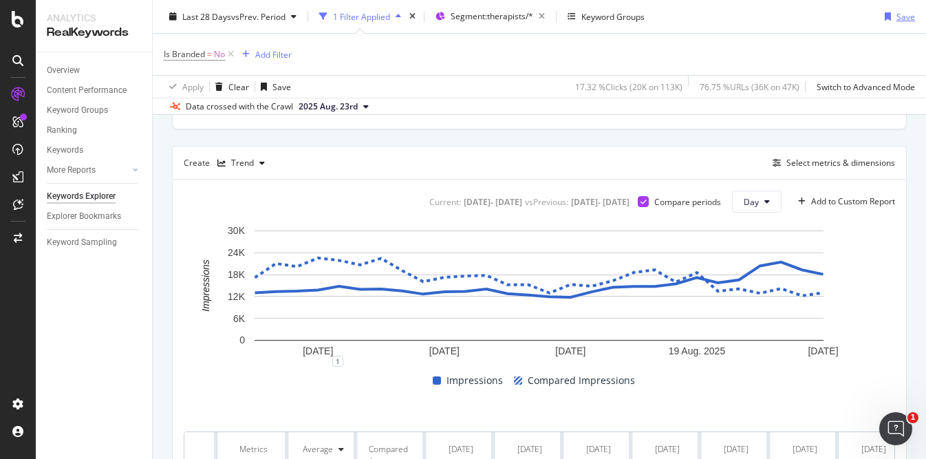
click at [898, 23] on div "Save" at bounding box center [897, 16] width 36 height 21
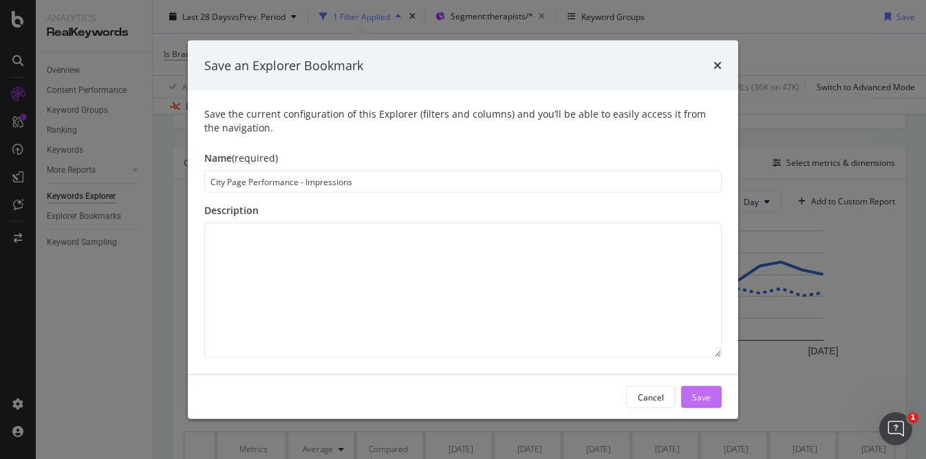
type input "City Page Performance - Impressions"
click at [705, 395] on div "Save" at bounding box center [701, 397] width 19 height 12
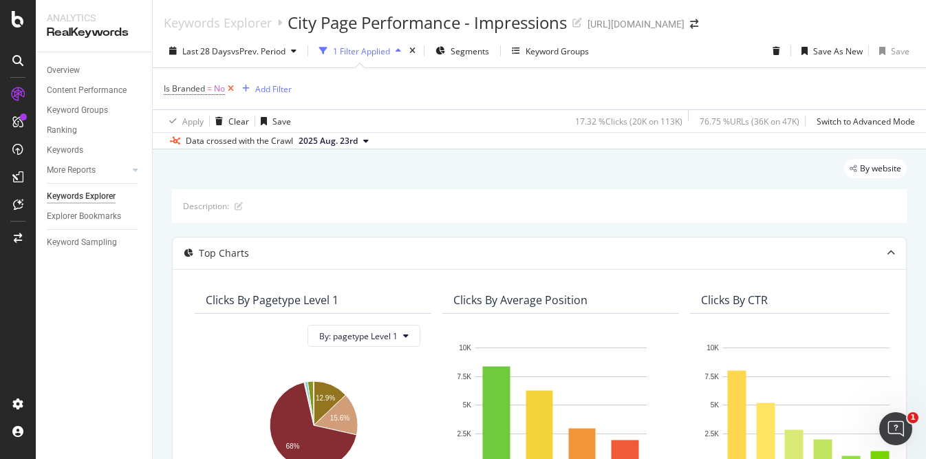
click at [231, 85] on icon at bounding box center [231, 89] width 12 height 14
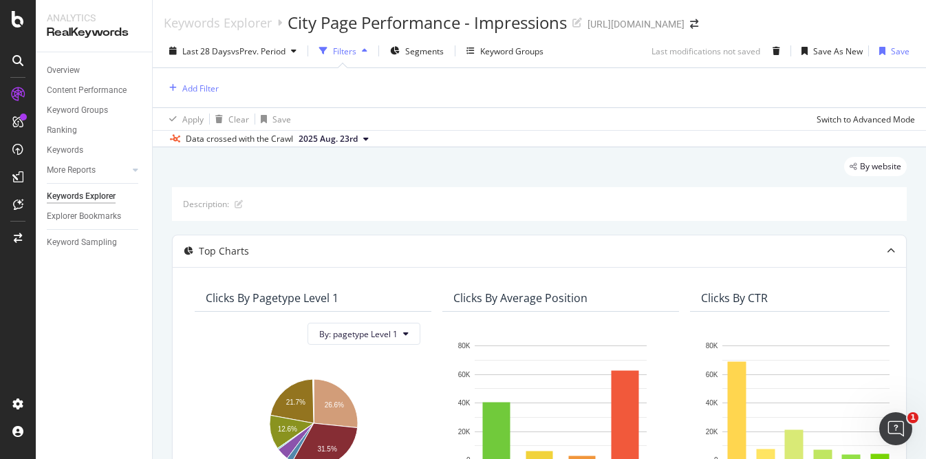
click at [351, 56] on div "Filters" at bounding box center [344, 51] width 23 height 12
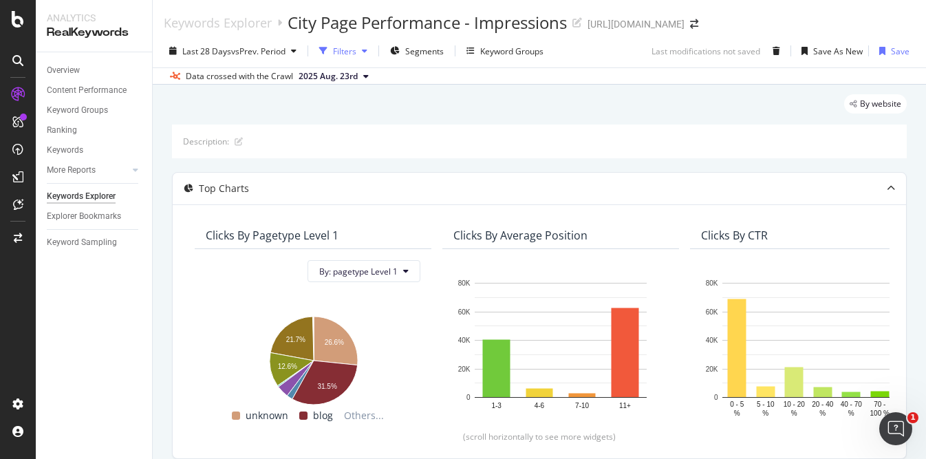
click at [351, 56] on div "Filters" at bounding box center [344, 51] width 23 height 12
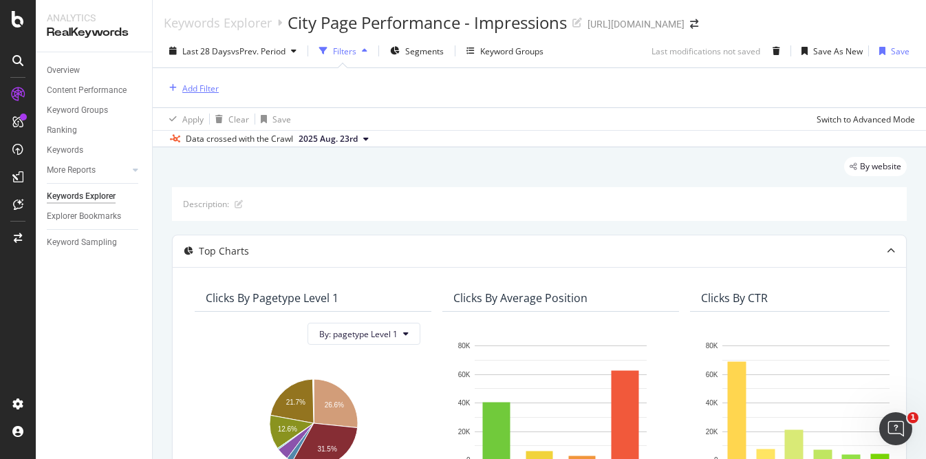
click at [195, 92] on div "Add Filter" at bounding box center [200, 89] width 36 height 12
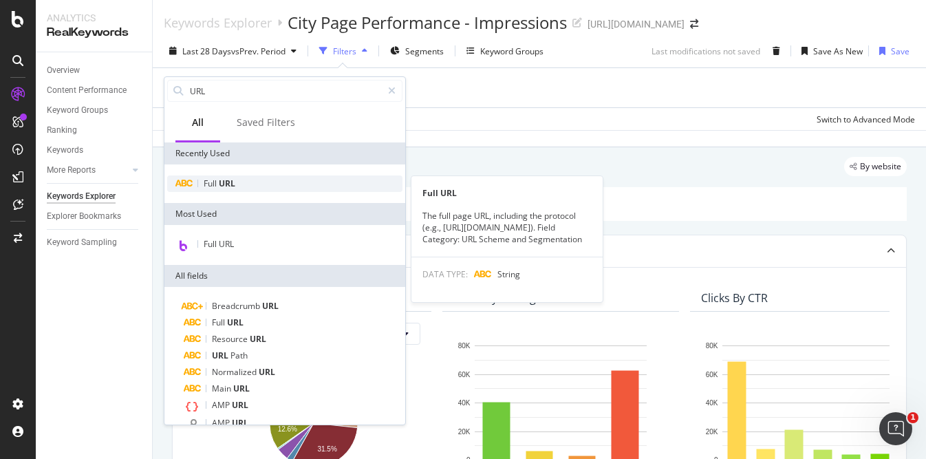
type input "URL"
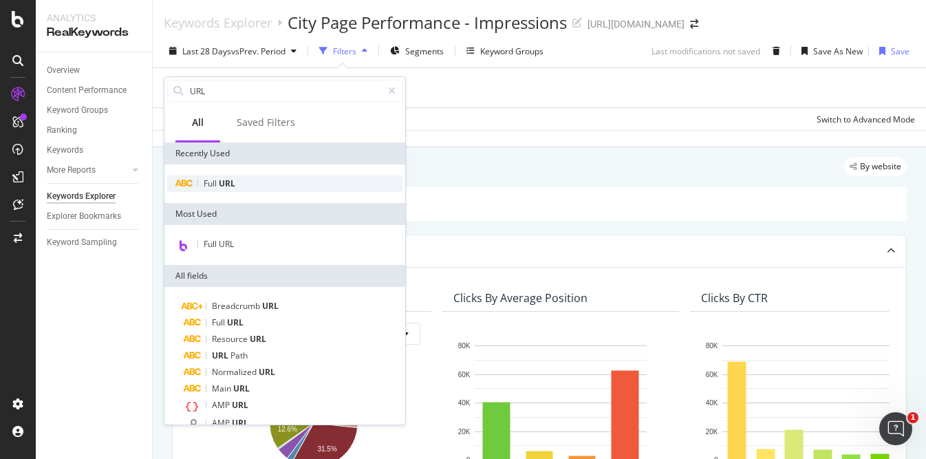
click at [226, 180] on span "URL" at bounding box center [227, 183] width 17 height 12
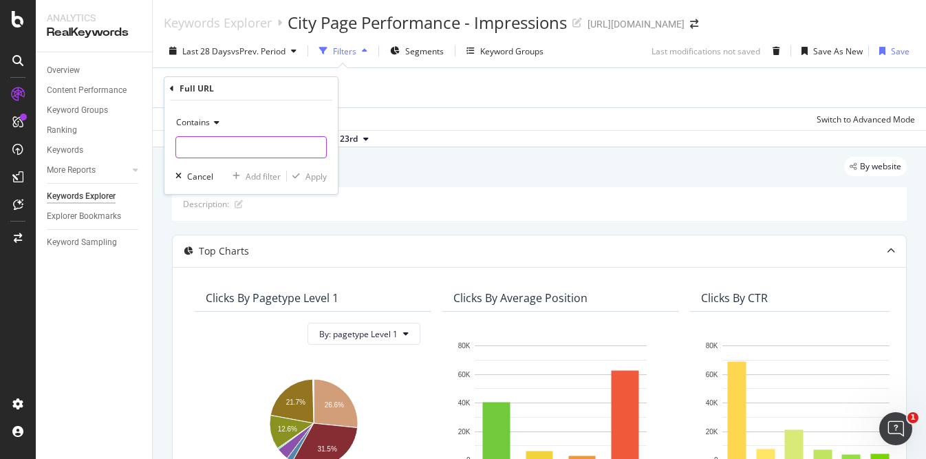
click at [263, 142] on input "text" at bounding box center [251, 147] width 150 height 22
type input "/therapists/"
click at [314, 174] on div "Apply" at bounding box center [315, 177] width 21 height 12
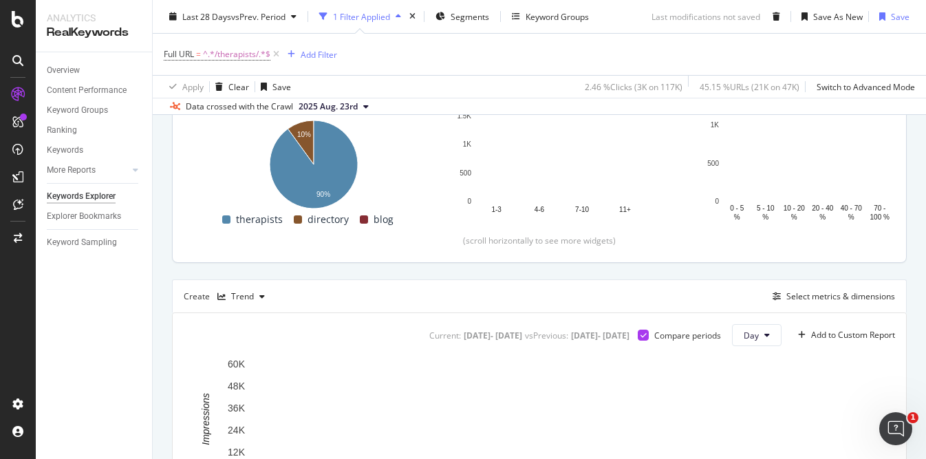
scroll to position [93, 0]
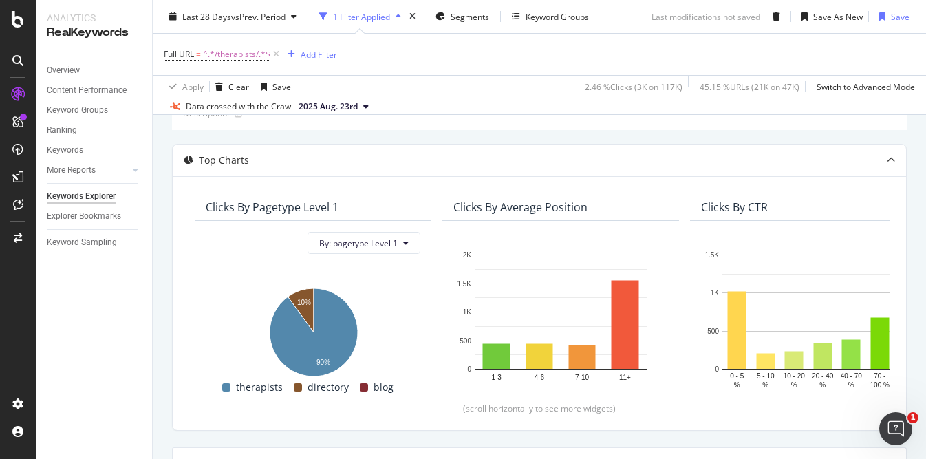
click at [898, 16] on div "Save" at bounding box center [900, 16] width 19 height 12
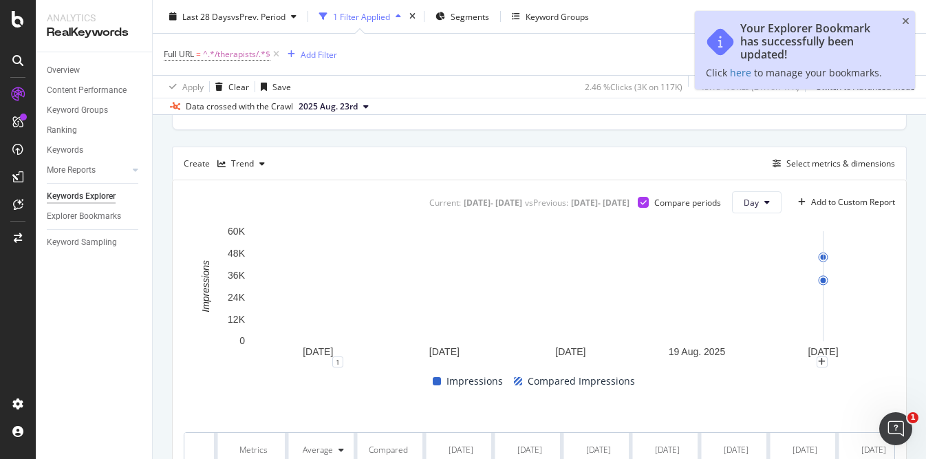
scroll to position [353, 0]
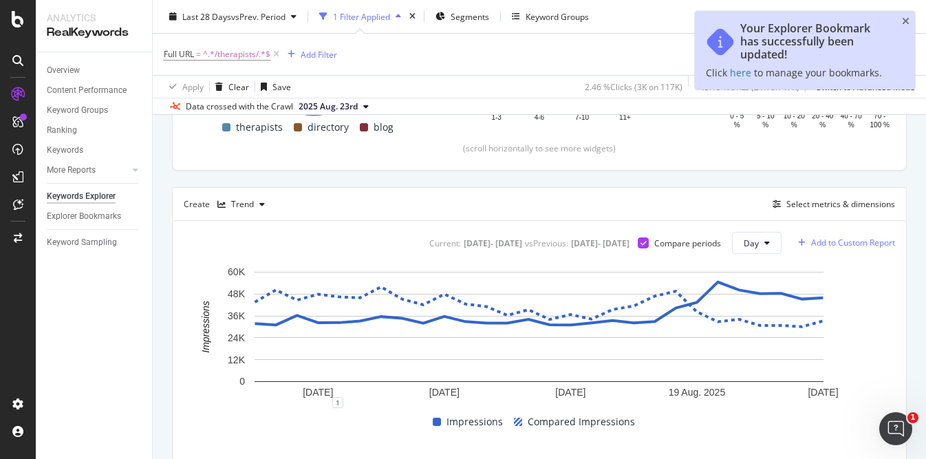
click at [847, 241] on div "Add to Custom Report" at bounding box center [853, 243] width 84 height 8
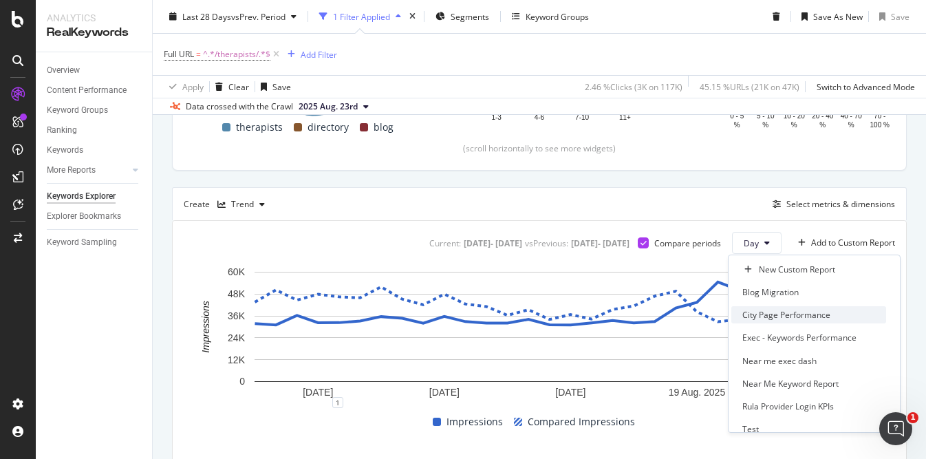
click at [792, 313] on div "City Page Performance" at bounding box center [786, 315] width 88 height 12
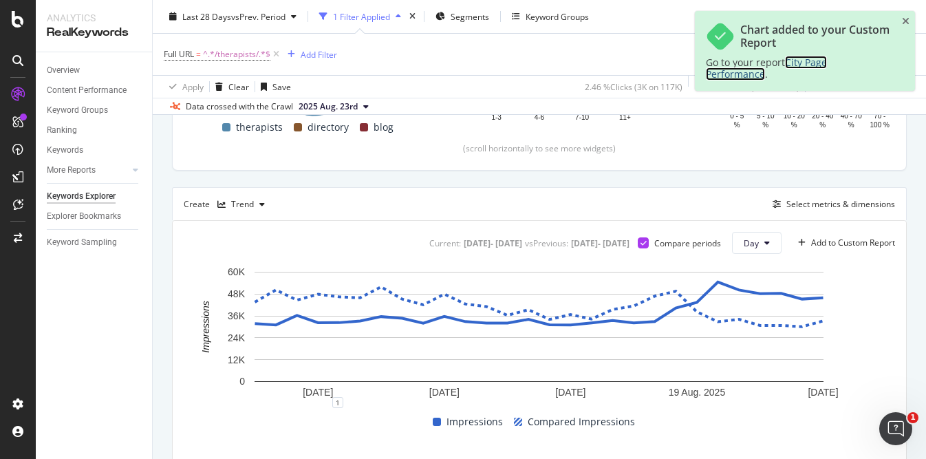
click at [810, 68] on span "City Page Performance" at bounding box center [766, 68] width 121 height 25
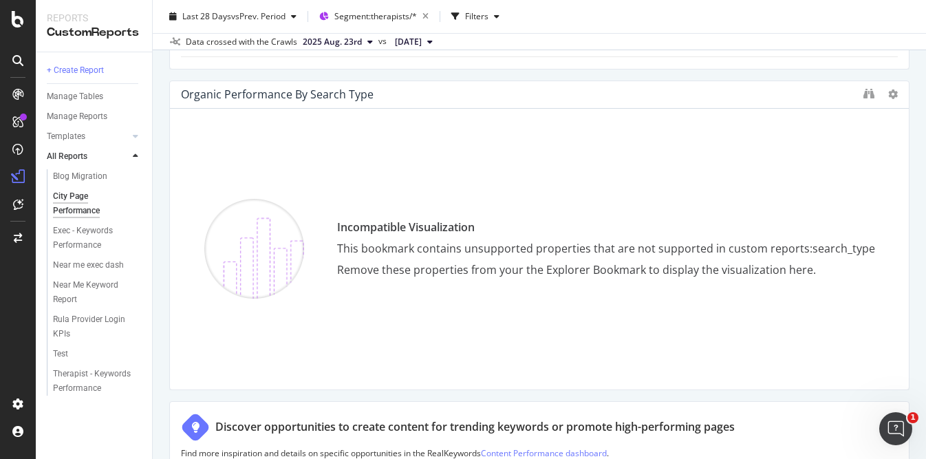
scroll to position [1794, 0]
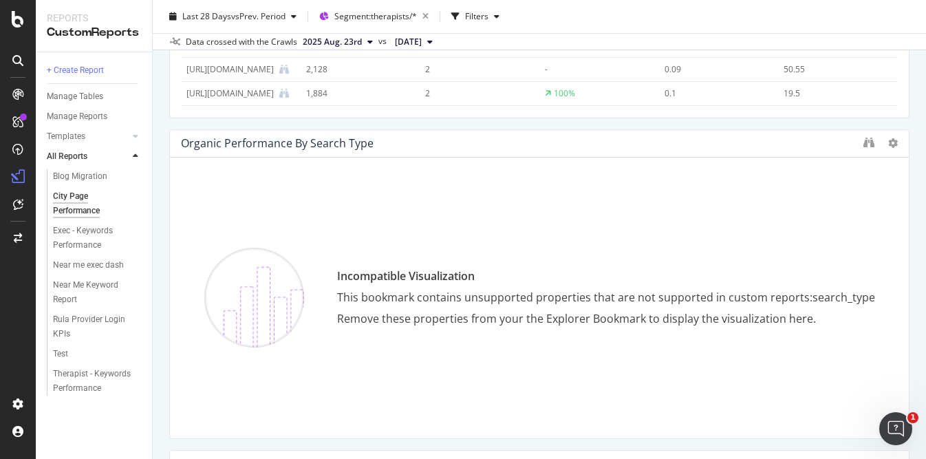
click at [891, 151] on div "Organic performance by Search Type" at bounding box center [539, 144] width 739 height 28
click at [892, 141] on icon at bounding box center [893, 143] width 10 height 10
click at [867, 144] on span "Delete" at bounding box center [863, 144] width 25 height 12
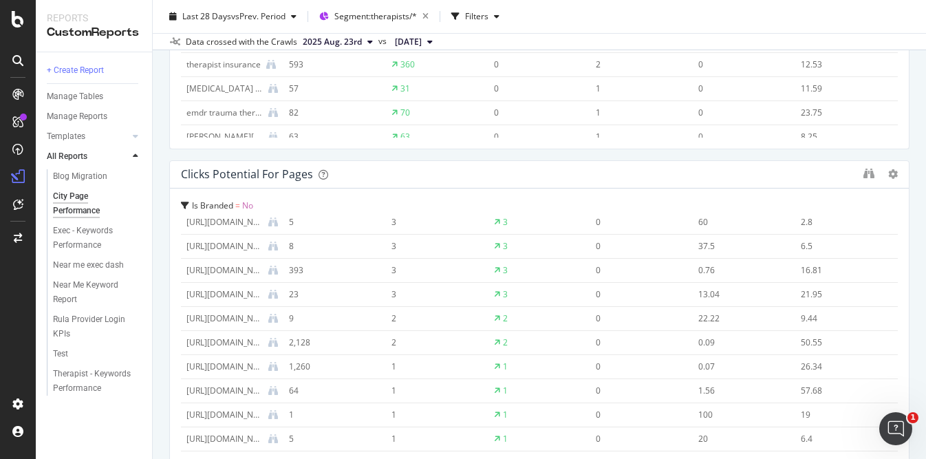
scroll to position [0, 0]
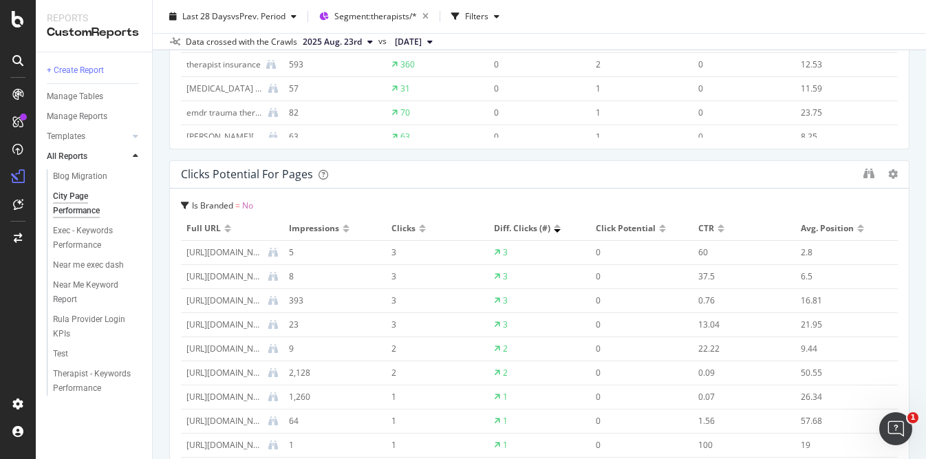
click at [243, 248] on div "[URL][DOMAIN_NAME]" at bounding box center [224, 252] width 76 height 12
click at [275, 256] on icon at bounding box center [273, 253] width 10 height 10
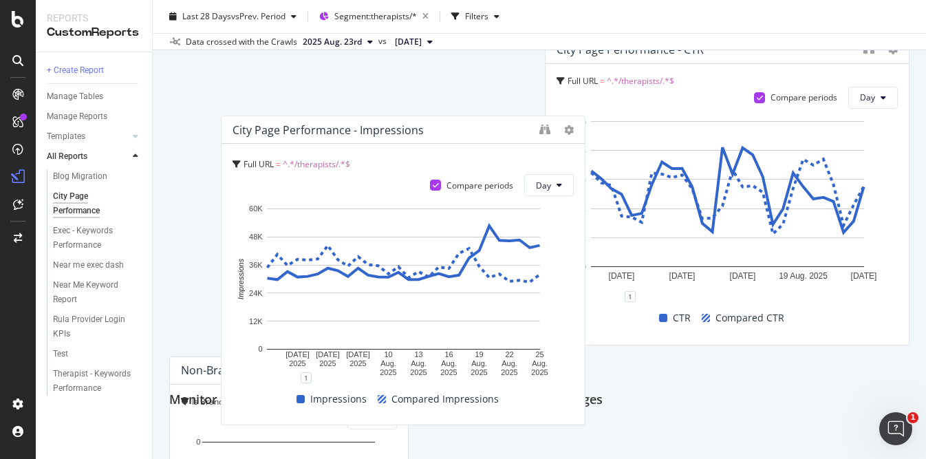
scroll to position [545, 0]
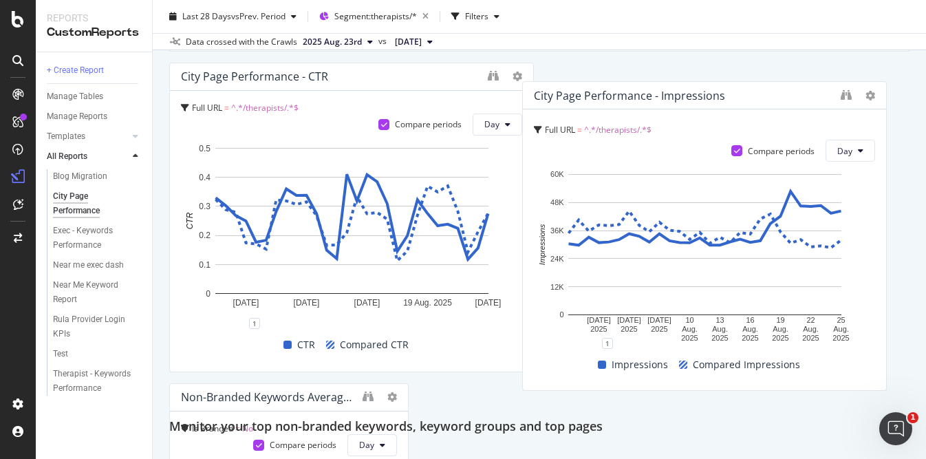
drag, startPoint x: 448, startPoint y: 154, endPoint x: 801, endPoint y: 102, distance: 356.7
click at [801, 102] on div "City Page Performance - Impressions" at bounding box center [684, 96] width 300 height 14
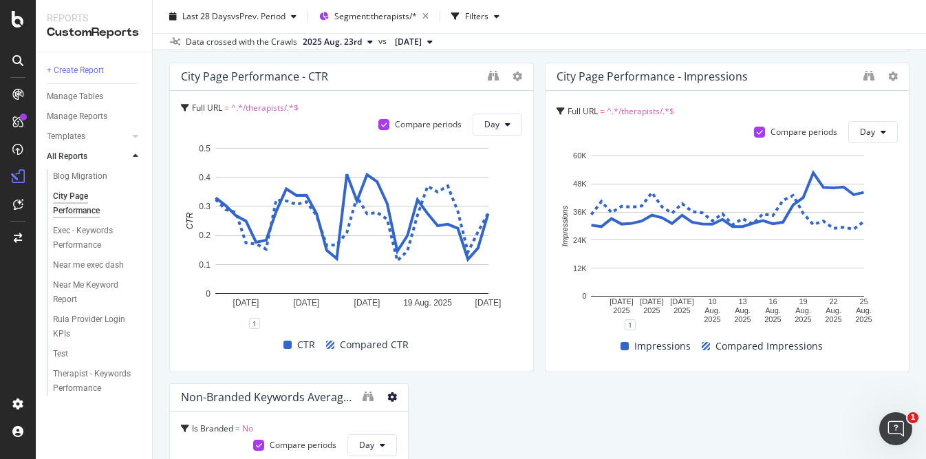
click at [393, 394] on icon at bounding box center [392, 397] width 10 height 10
click at [410, 418] on icon at bounding box center [408, 418] width 8 height 8
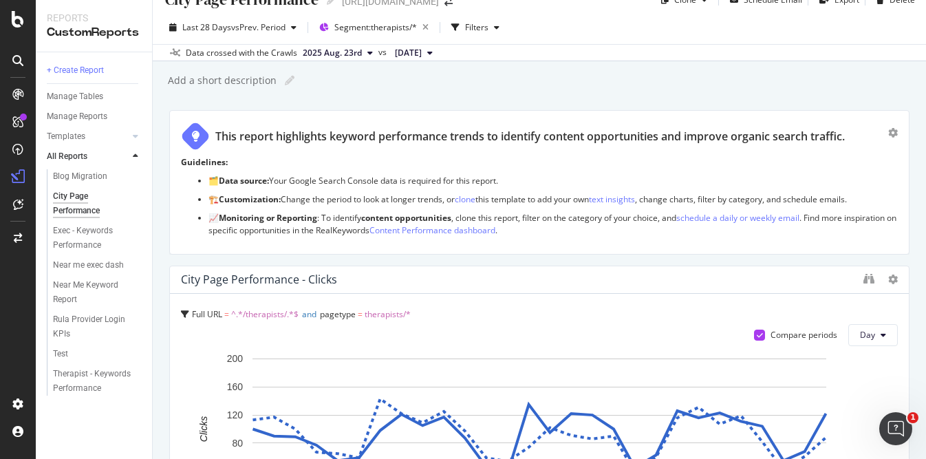
scroll to position [26, 0]
